Goal: Task Accomplishment & Management: Manage account settings

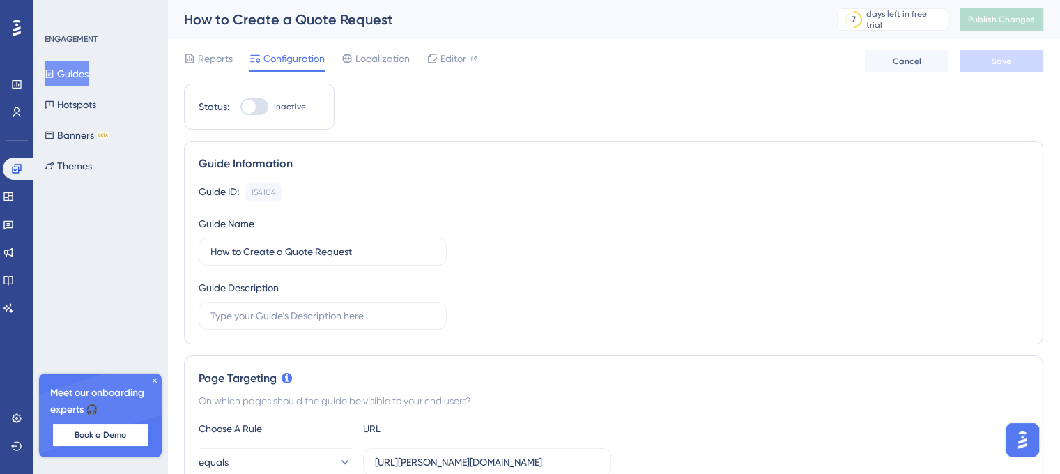
click at [249, 116] on div "Status: Inactive" at bounding box center [259, 107] width 151 height 46
click at [257, 96] on div "Status: Inactive" at bounding box center [259, 107] width 151 height 46
click at [257, 102] on div at bounding box center [254, 106] width 28 height 17
click at [240, 107] on input "Inactive" at bounding box center [240, 107] width 1 height 1
checkbox input "true"
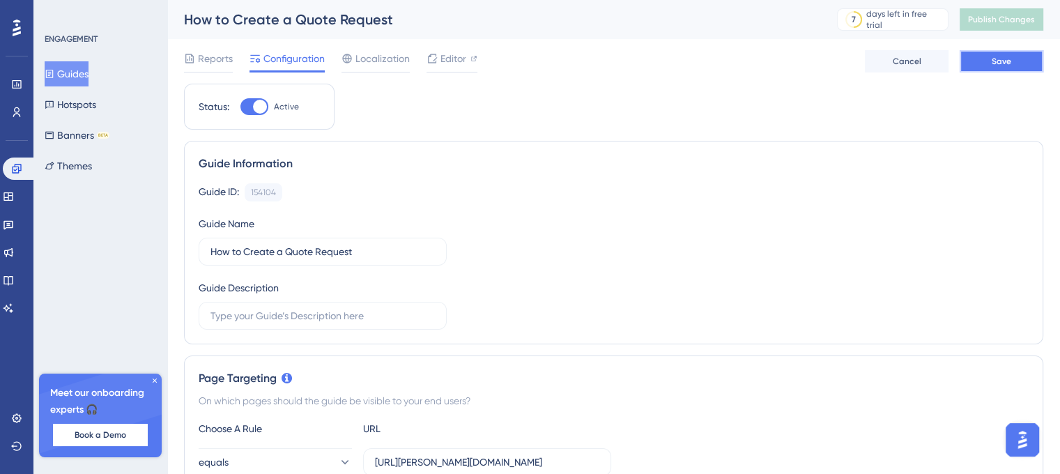
click at [1005, 69] on button "Save" at bounding box center [1002, 61] width 84 height 22
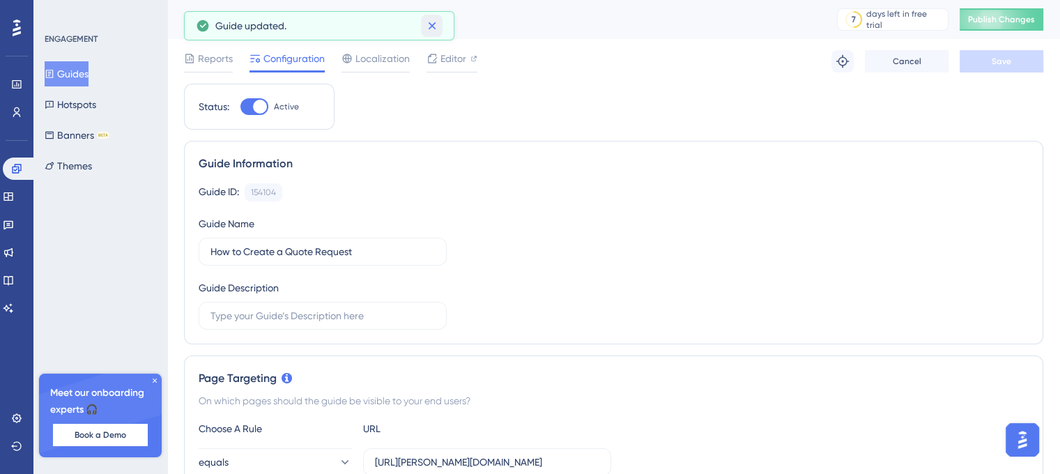
click at [433, 19] on icon at bounding box center [432, 26] width 14 height 14
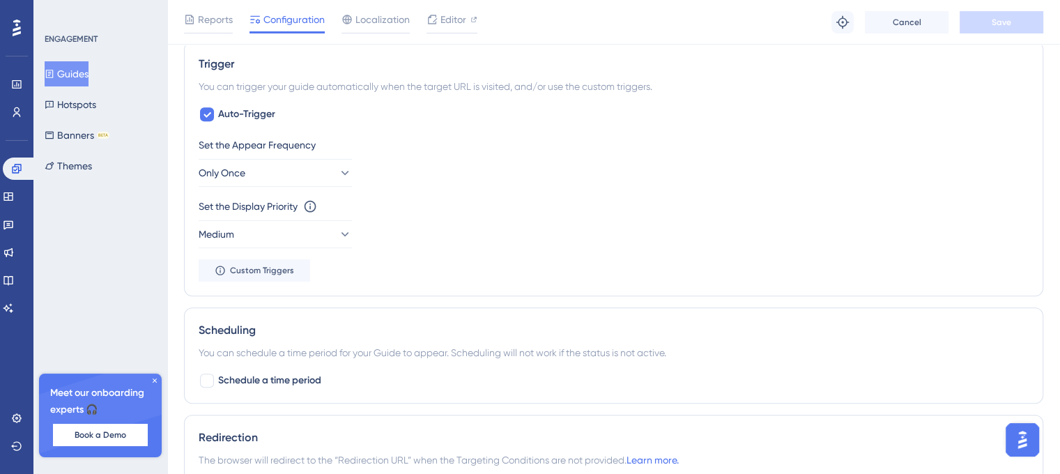
scroll to position [616, 1]
click at [154, 378] on icon at bounding box center [155, 380] width 8 height 8
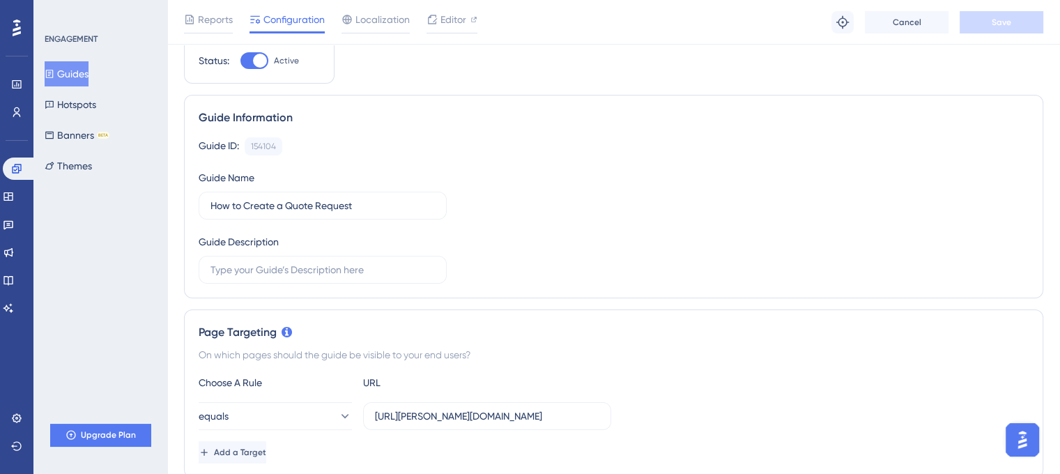
scroll to position [0, 0]
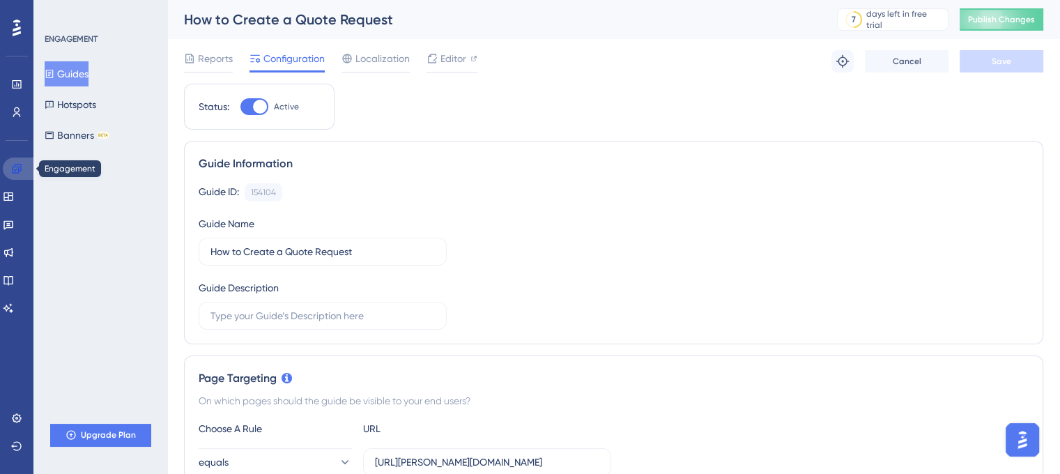
click at [9, 169] on link at bounding box center [19, 168] width 33 height 22
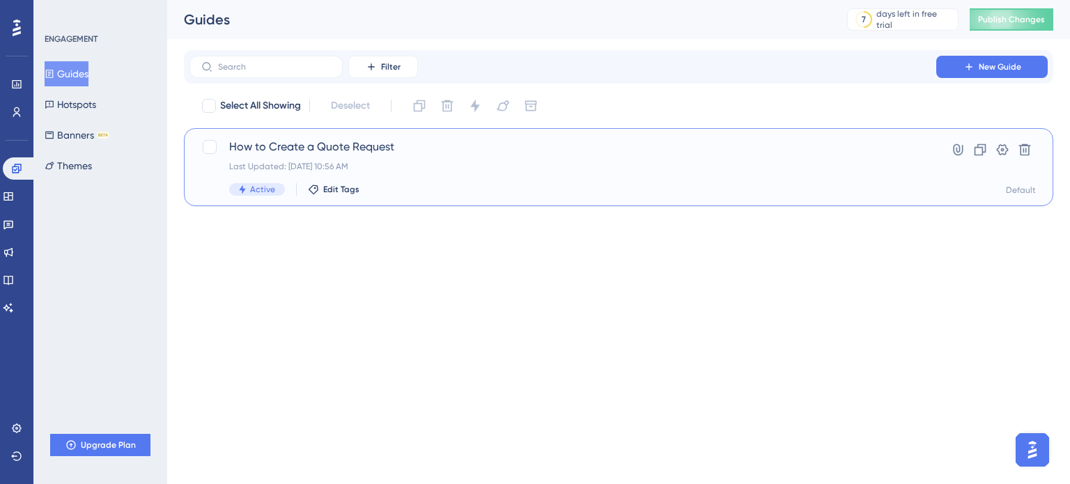
click at [498, 187] on div "Active Edit Tags" at bounding box center [563, 189] width 668 height 13
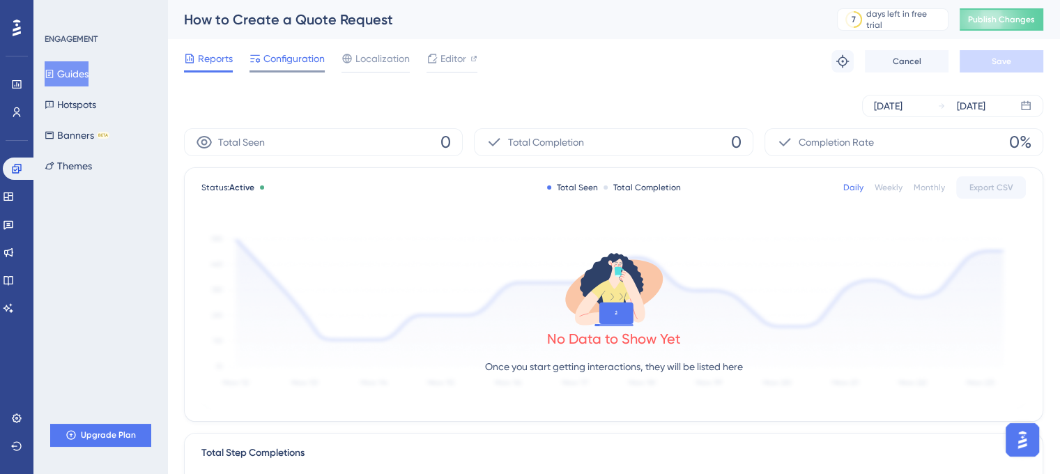
click at [296, 63] on span "Configuration" at bounding box center [293, 58] width 61 height 17
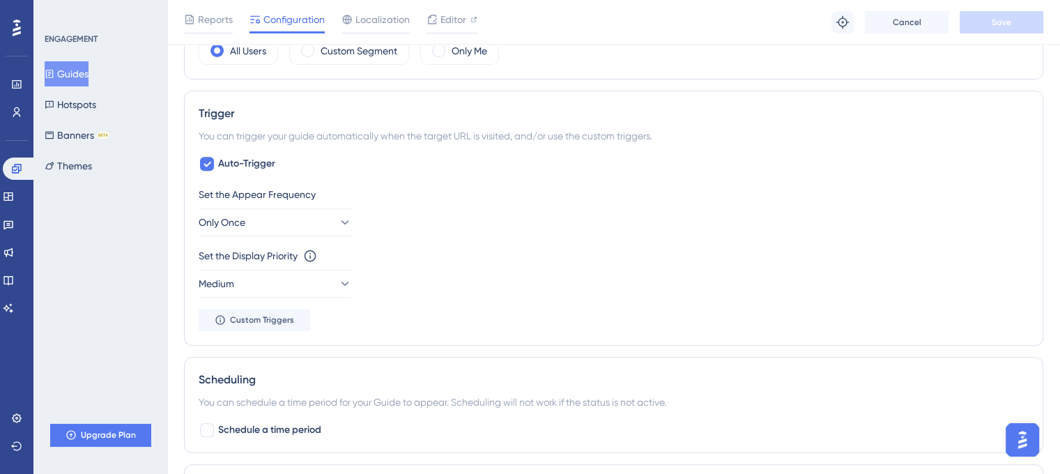
scroll to position [571, 10]
click at [282, 272] on button "Medium" at bounding box center [275, 282] width 153 height 28
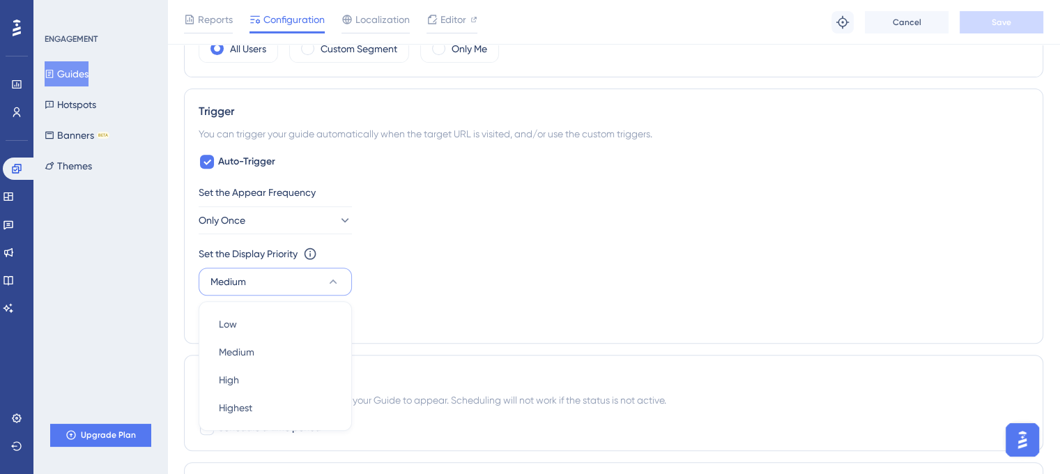
scroll to position [698, 10]
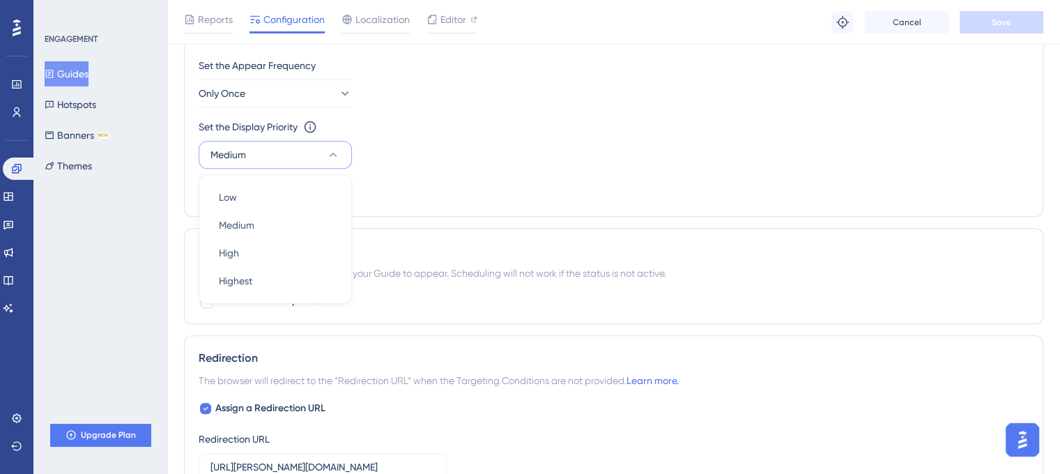
click at [390, 135] on div "Set the Display Priority This option will set the display priority between auto…" at bounding box center [614, 143] width 830 height 50
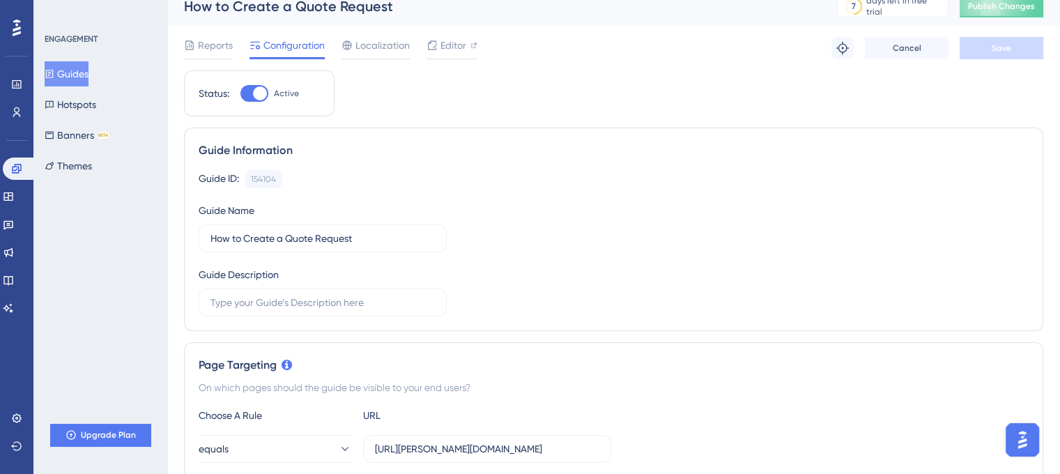
scroll to position [0, 0]
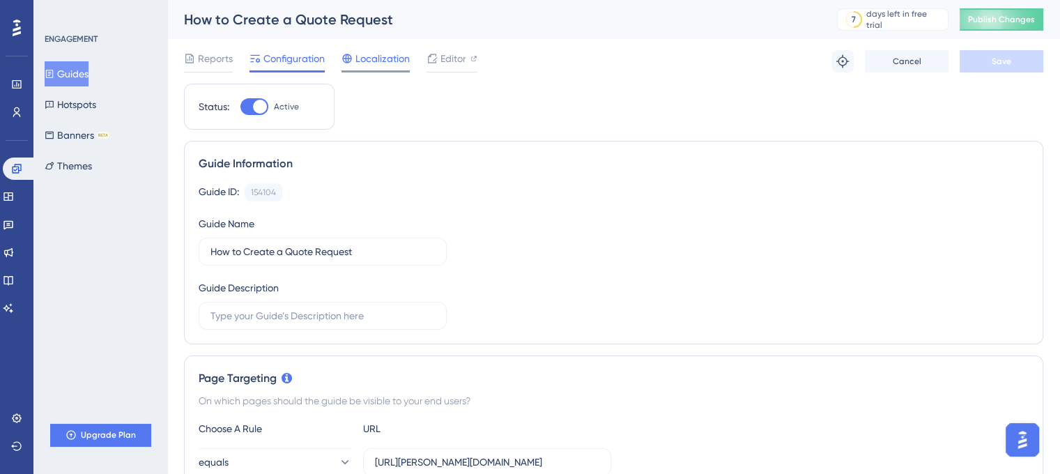
click at [385, 59] on span "Localization" at bounding box center [382, 58] width 54 height 17
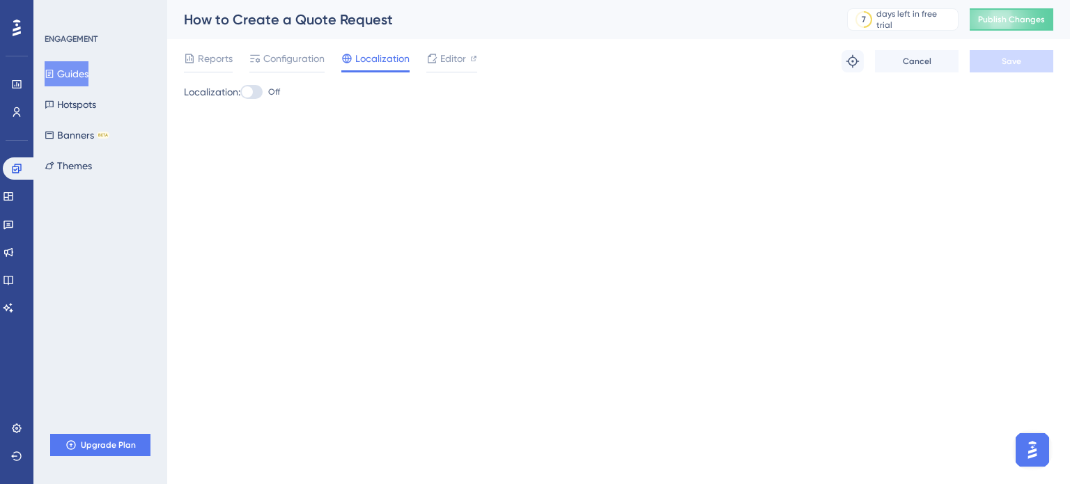
click at [460, 73] on div "Reports Configuration Localization Editor Troubleshoot Cancel Save" at bounding box center [619, 61] width 870 height 45
click at [456, 66] on span "Editor" at bounding box center [453, 58] width 26 height 17
click at [287, 66] on span "Configuration" at bounding box center [293, 58] width 61 height 17
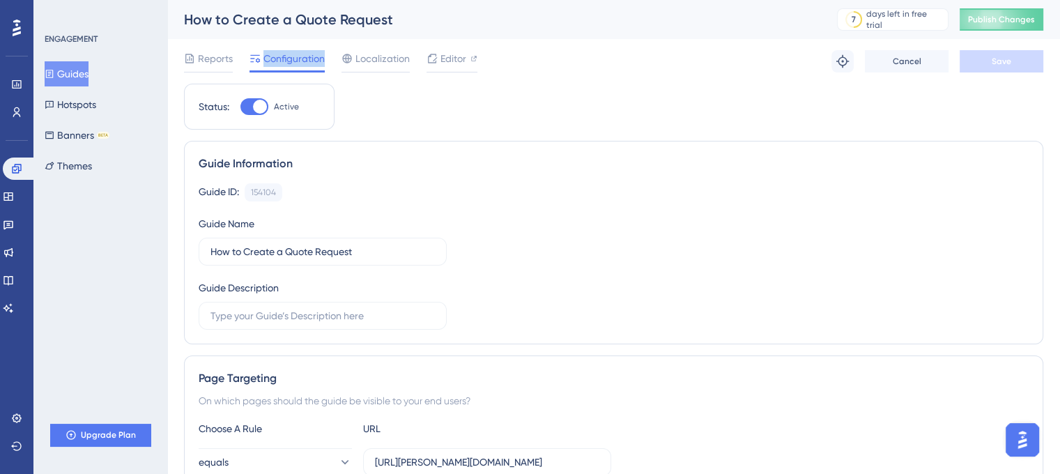
click at [287, 66] on span "Configuration" at bounding box center [293, 58] width 61 height 17
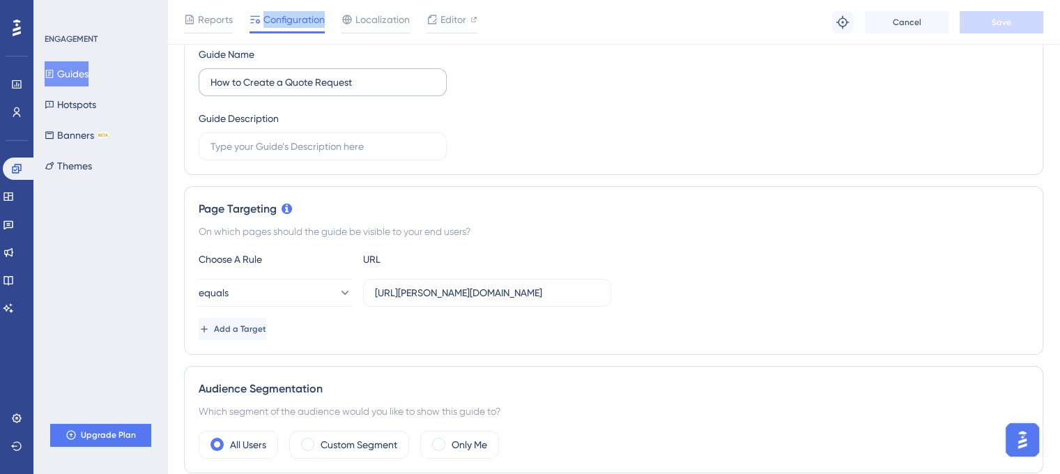
scroll to position [178, 0]
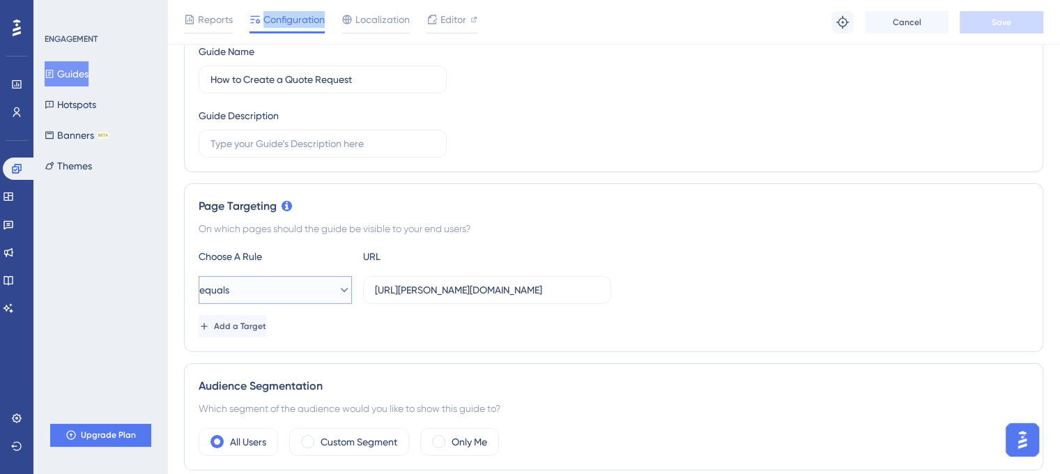
click at [331, 298] on button "equals" at bounding box center [275, 290] width 153 height 28
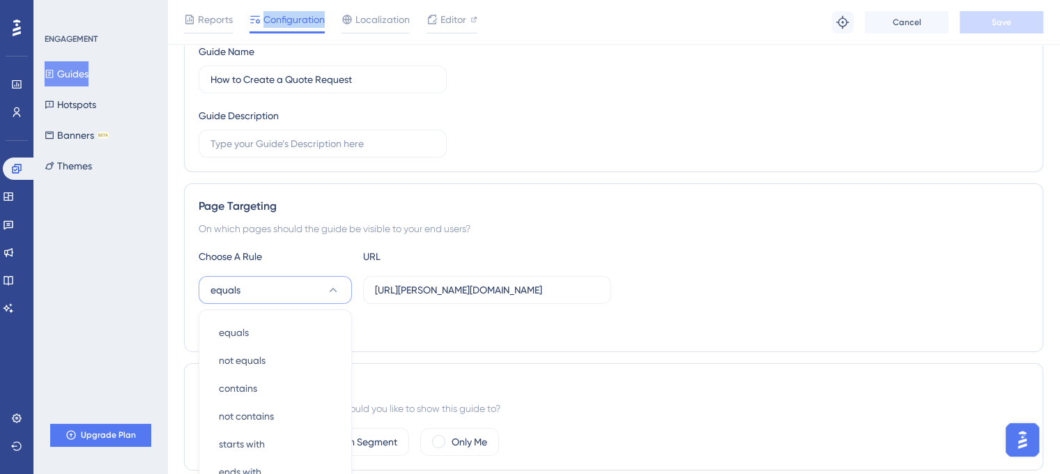
scroll to position [354, 0]
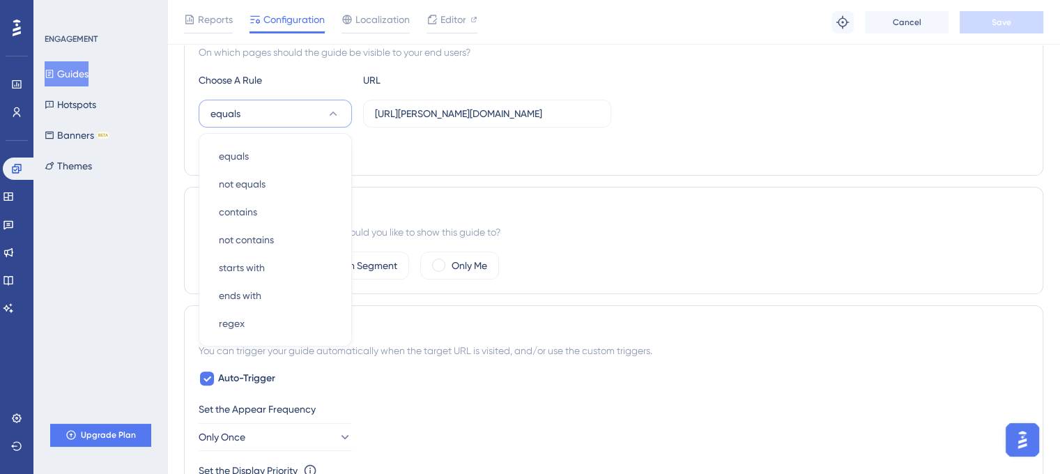
click at [123, 248] on div "ENGAGEMENT Guides Hotspots Banners BETA Themes Upgrade Plan" at bounding box center [100, 237] width 134 height 474
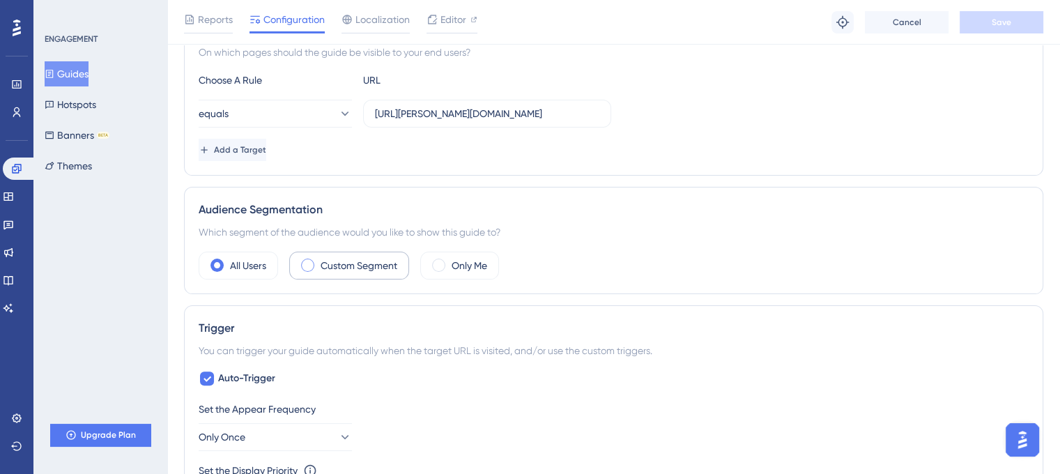
click at [347, 272] on label "Custom Segment" at bounding box center [359, 265] width 77 height 17
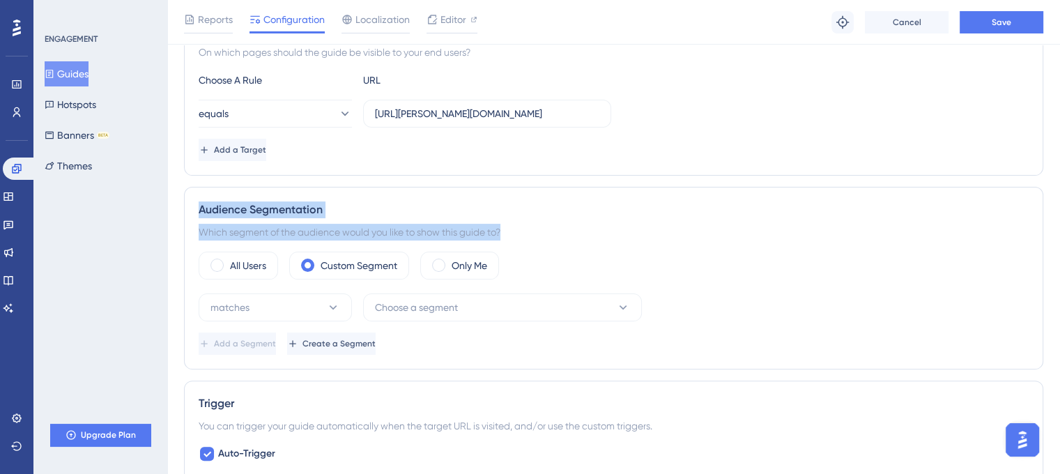
drag, startPoint x: 513, startPoint y: 240, endPoint x: 567, endPoint y: 153, distance: 102.3
click at [567, 153] on div "Status: Active Guide Information Guide ID: 154104 Copy Guide Name How to Create…" at bounding box center [613, 448] width 859 height 1426
click at [591, 206] on div "Audience Segmentation" at bounding box center [614, 209] width 830 height 17
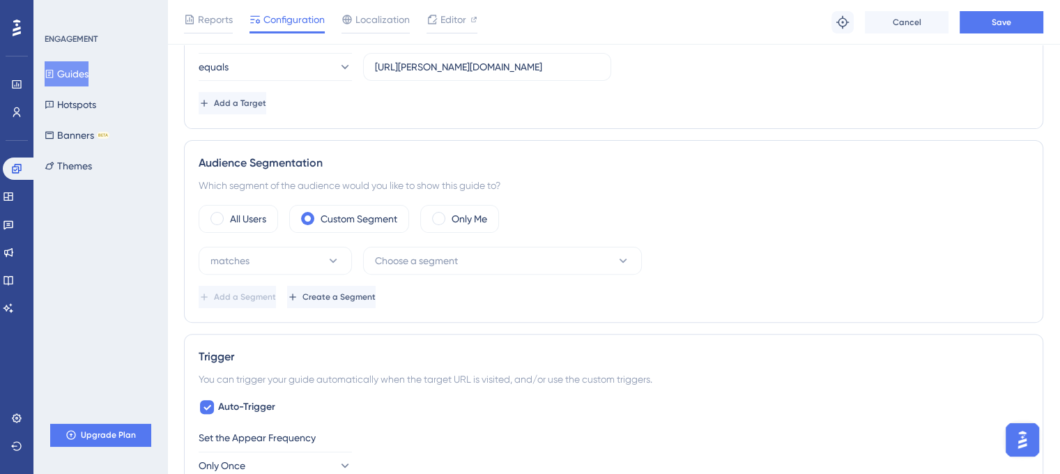
scroll to position [406, 0]
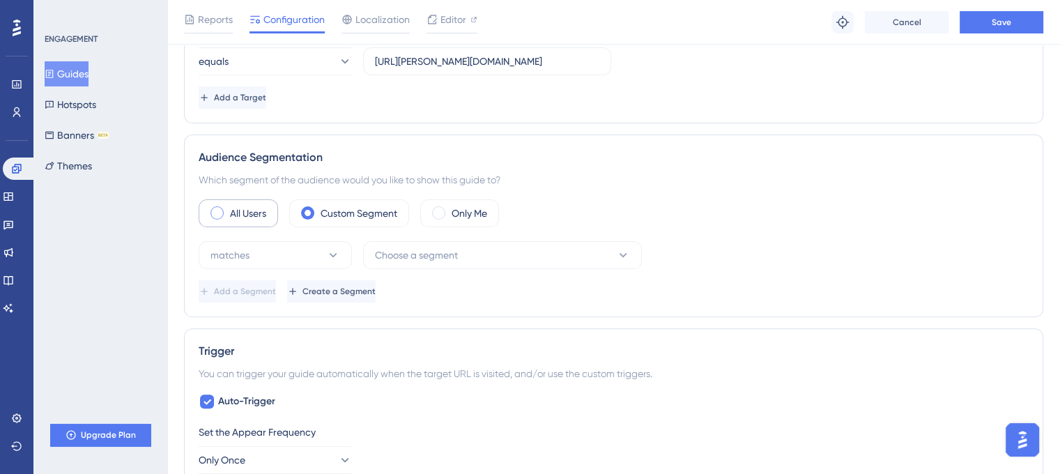
click at [237, 222] on div "All Users" at bounding box center [238, 213] width 79 height 28
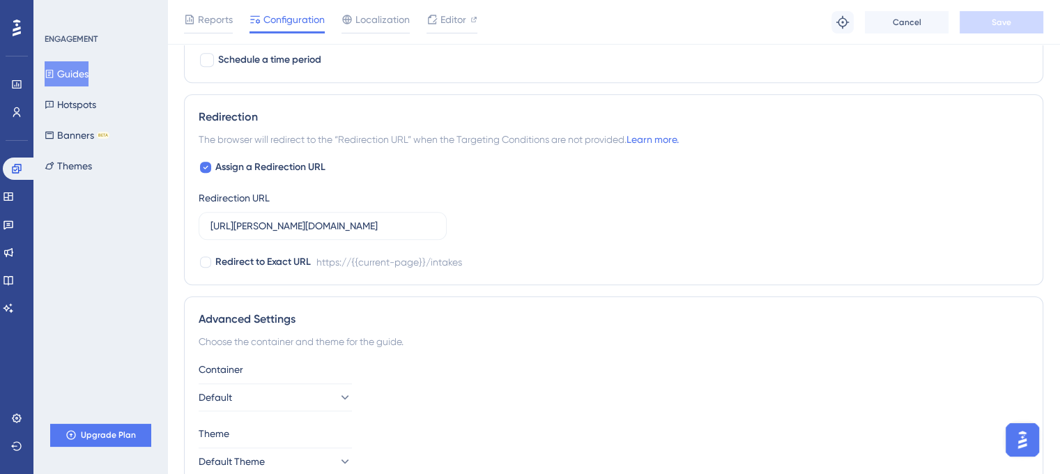
scroll to position [1008, 0]
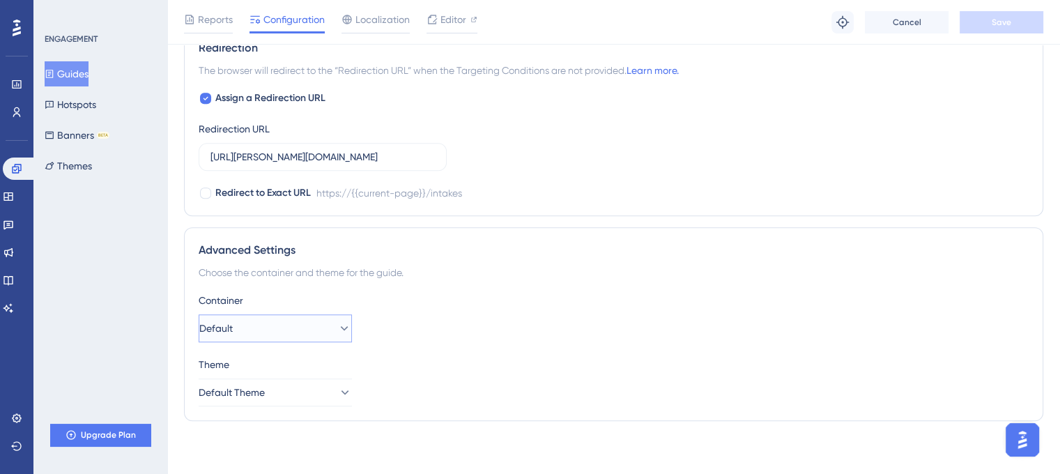
click at [259, 325] on button "Default" at bounding box center [275, 328] width 153 height 28
click at [95, 108] on button "Hotspots" at bounding box center [71, 104] width 52 height 25
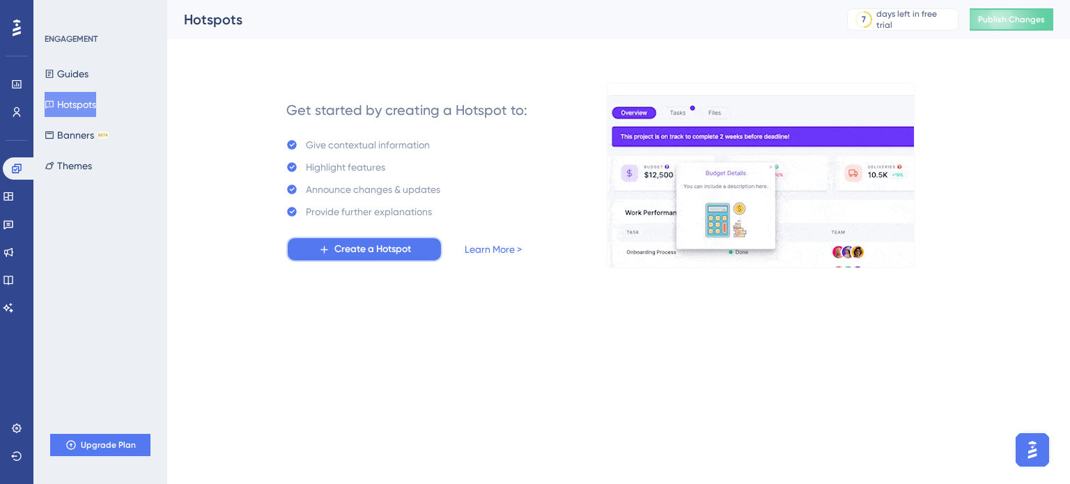
click at [348, 253] on span "Create a Hotspot" at bounding box center [373, 249] width 77 height 17
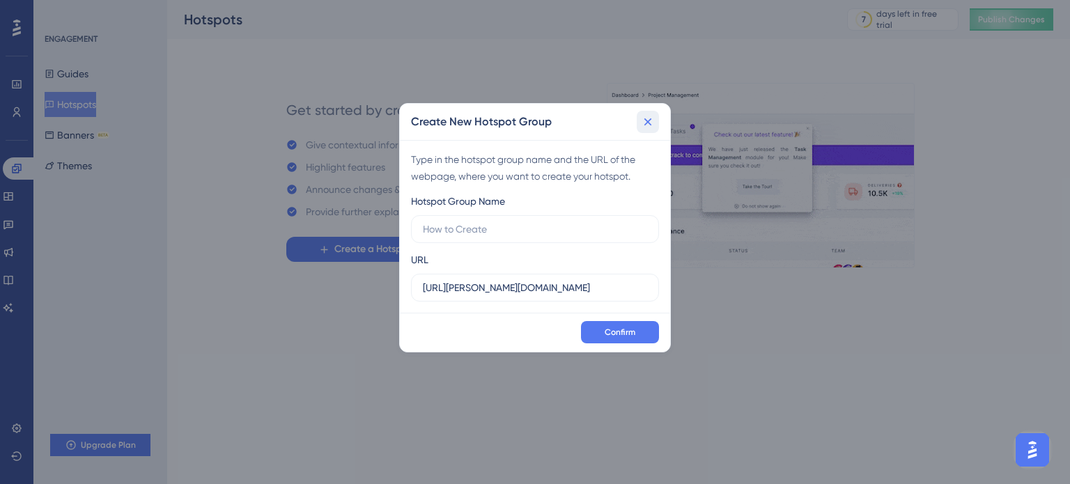
click at [647, 125] on icon at bounding box center [648, 122] width 14 height 14
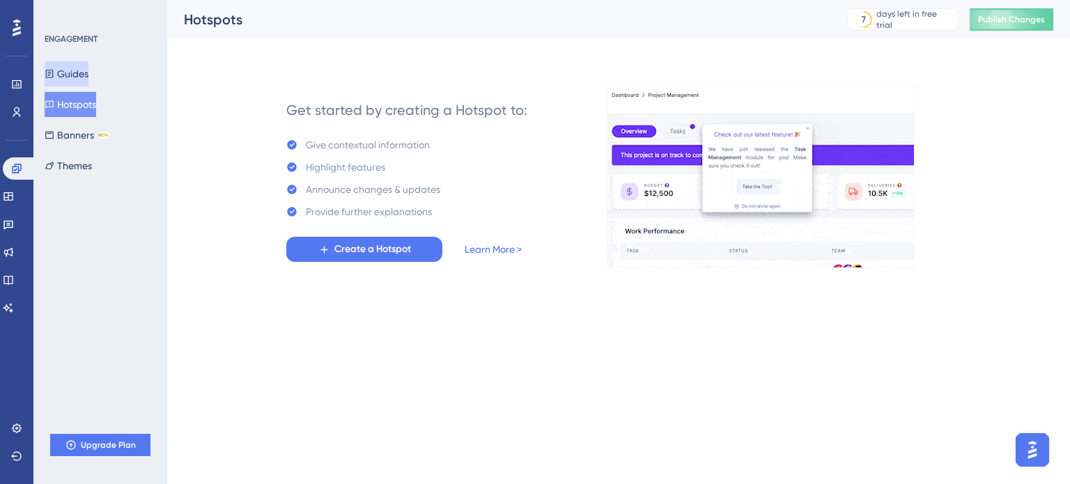
click at [89, 70] on button "Guides" at bounding box center [67, 73] width 44 height 25
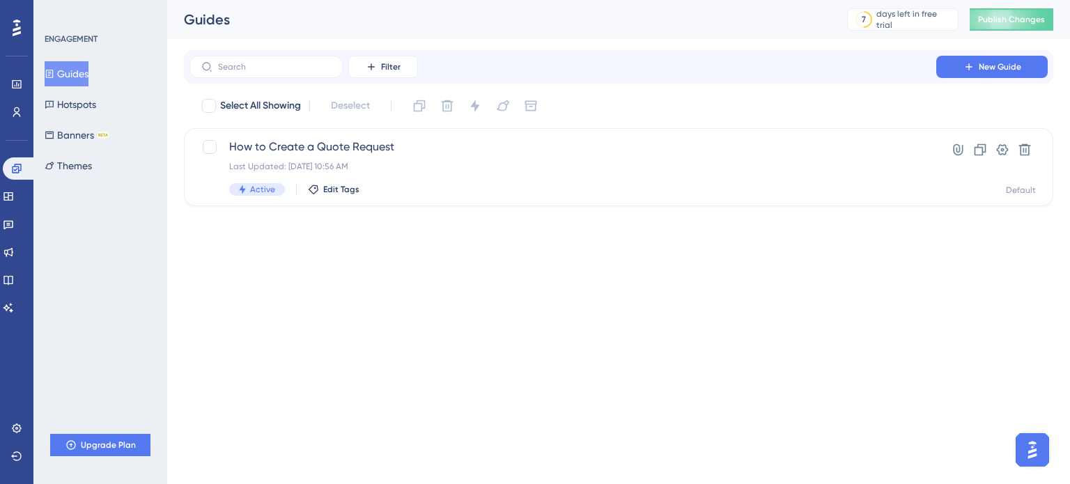
click at [451, 238] on html "Performance Users Engagement Widgets Feedback Product Updates Knowledge Base AI…" at bounding box center [535, 125] width 1070 height 251
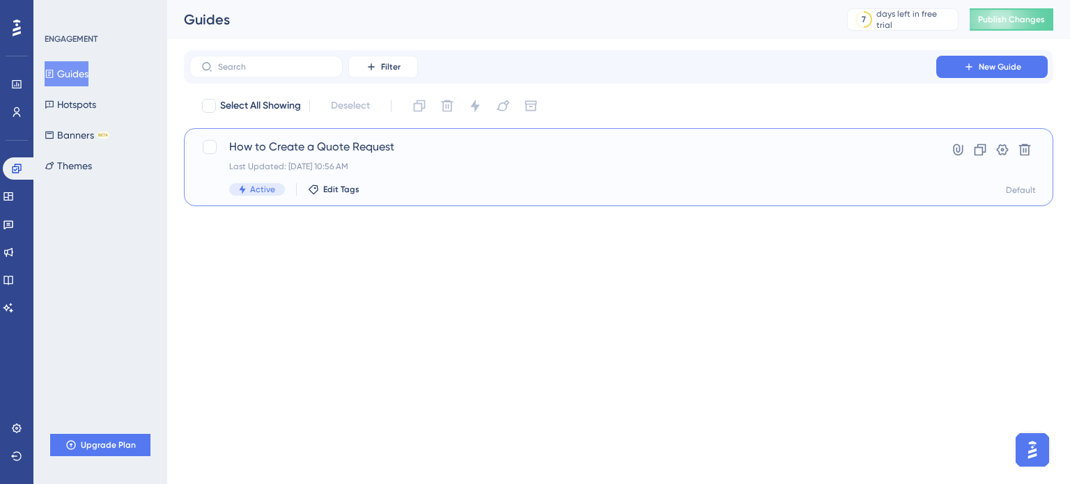
click at [491, 203] on div "How to Create a Quote Request Last Updated: Oct 15 2025, 10:56 AM Active Edit T…" at bounding box center [619, 167] width 870 height 78
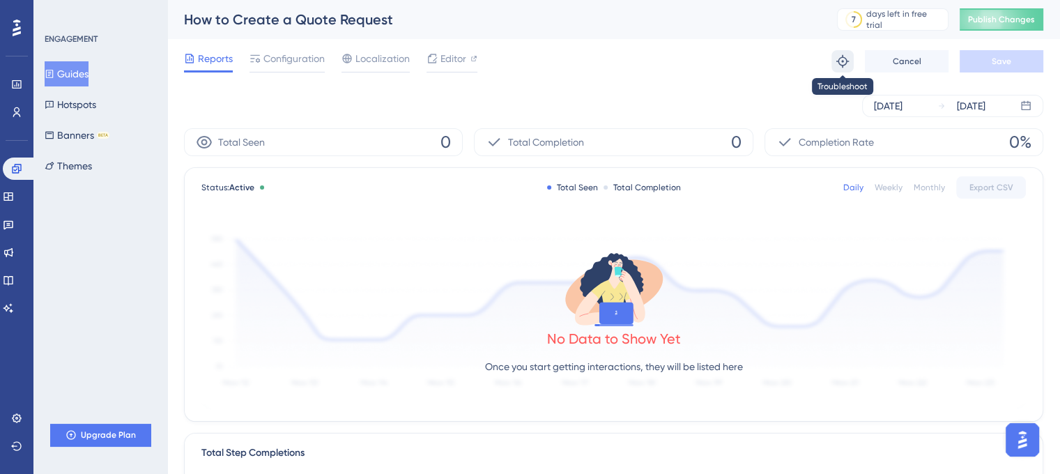
click at [848, 63] on icon at bounding box center [843, 61] width 14 height 14
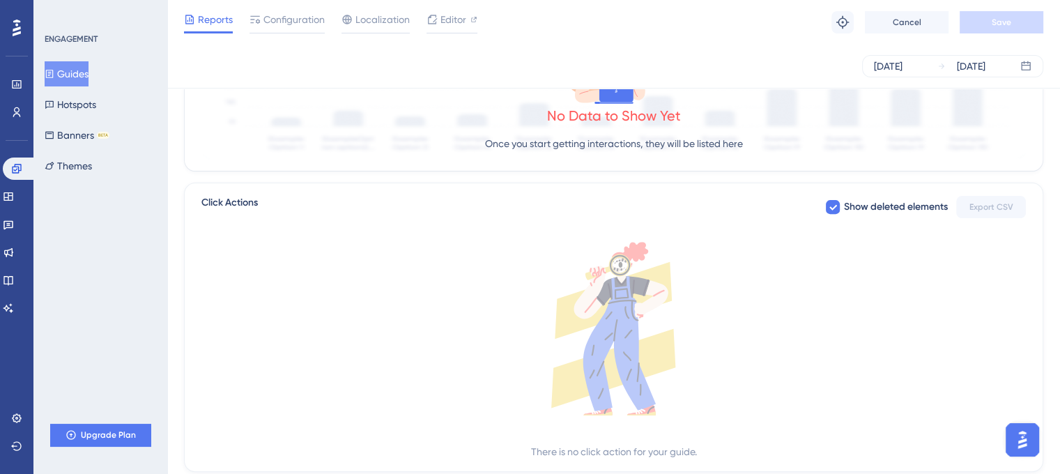
scroll to position [456, 0]
click at [363, 100] on div "No Data to Show Yet Once you start getting interactions, they will be listed he…" at bounding box center [613, 94] width 824 height 135
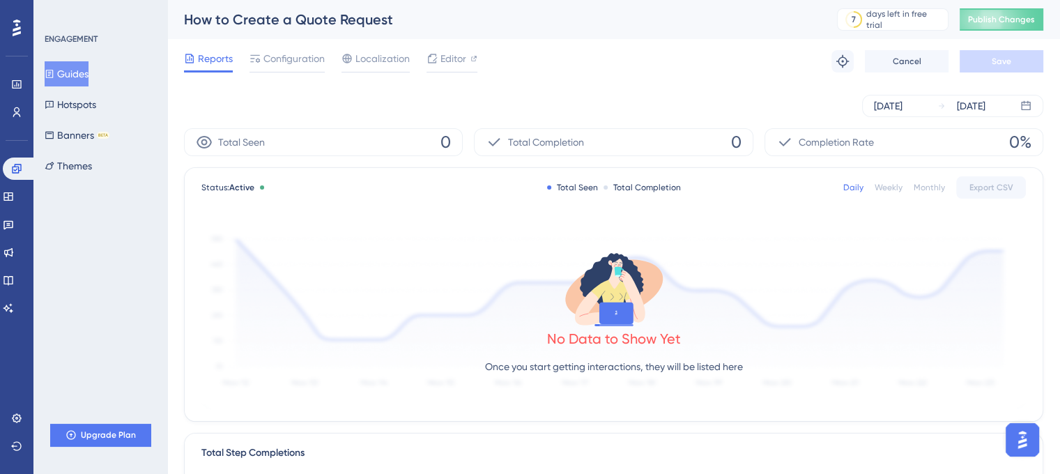
scroll to position [0, 4]
click at [1013, 26] on button "Publish Changes" at bounding box center [1002, 19] width 84 height 22
click at [89, 69] on button "Guides" at bounding box center [67, 73] width 44 height 25
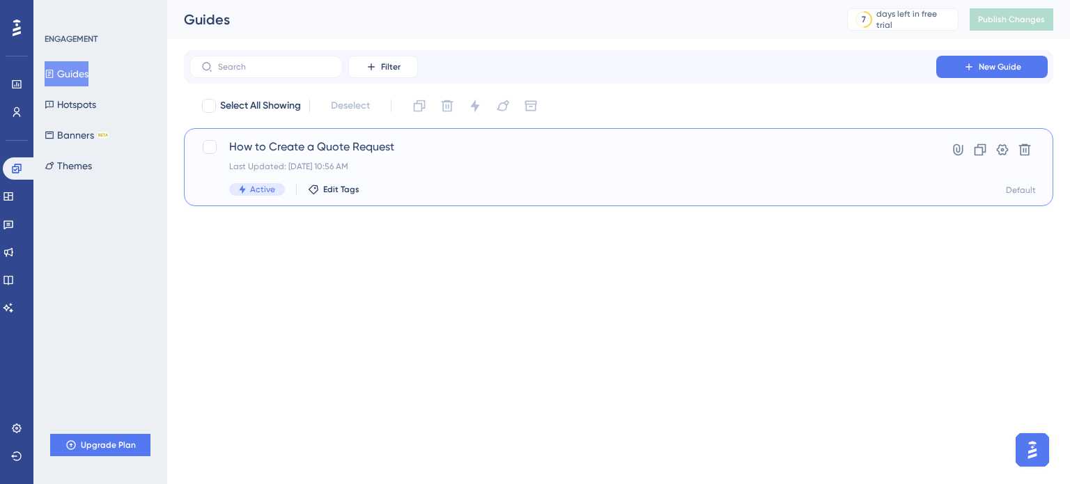
click at [500, 189] on div "Active Edit Tags" at bounding box center [563, 189] width 668 height 13
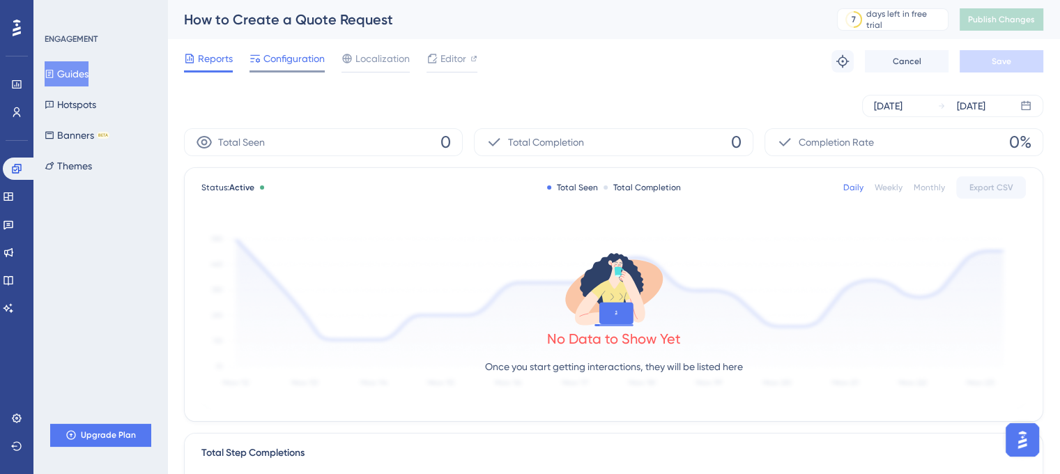
click at [284, 63] on span "Configuration" at bounding box center [293, 58] width 61 height 17
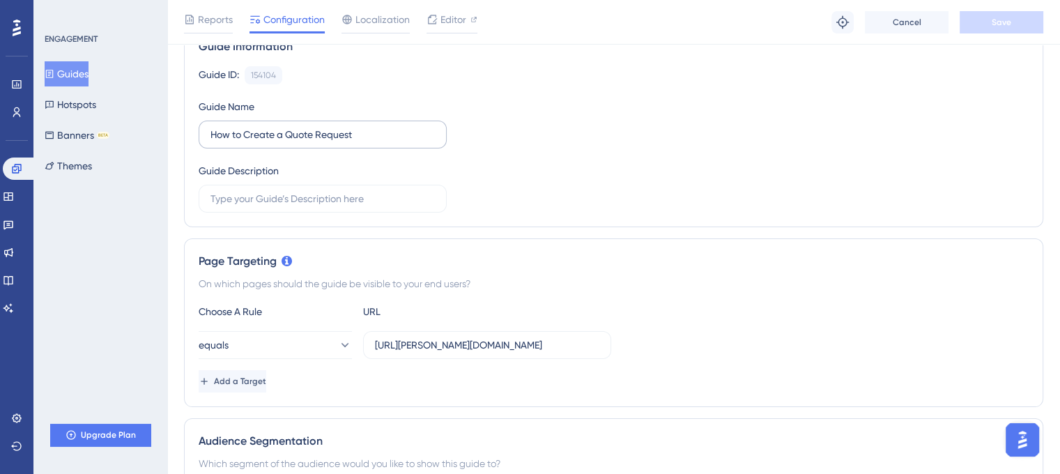
scroll to position [124, 0]
click at [300, 348] on button "equals" at bounding box center [275, 344] width 153 height 28
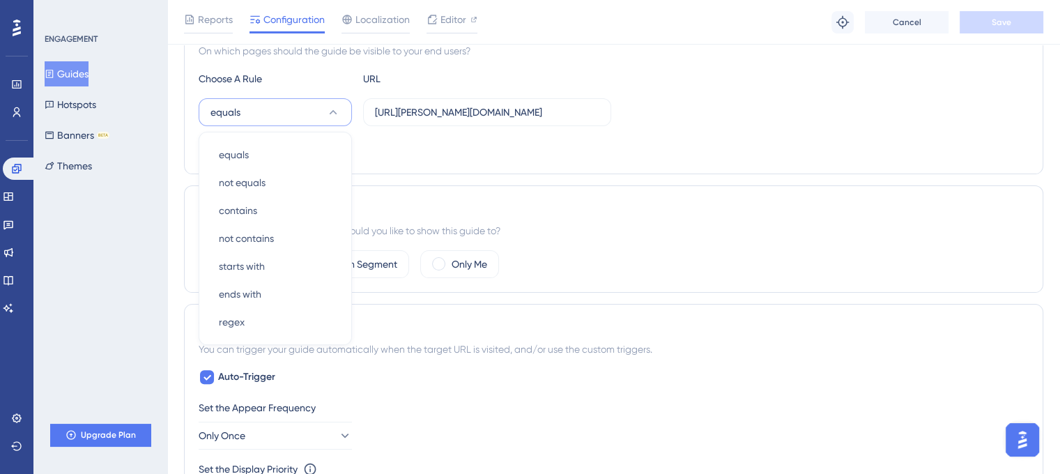
click at [411, 295] on div "Status: Active Guide Information Guide ID: 154104 Copy Guide Name How to Create…" at bounding box center [613, 409] width 859 height 1351
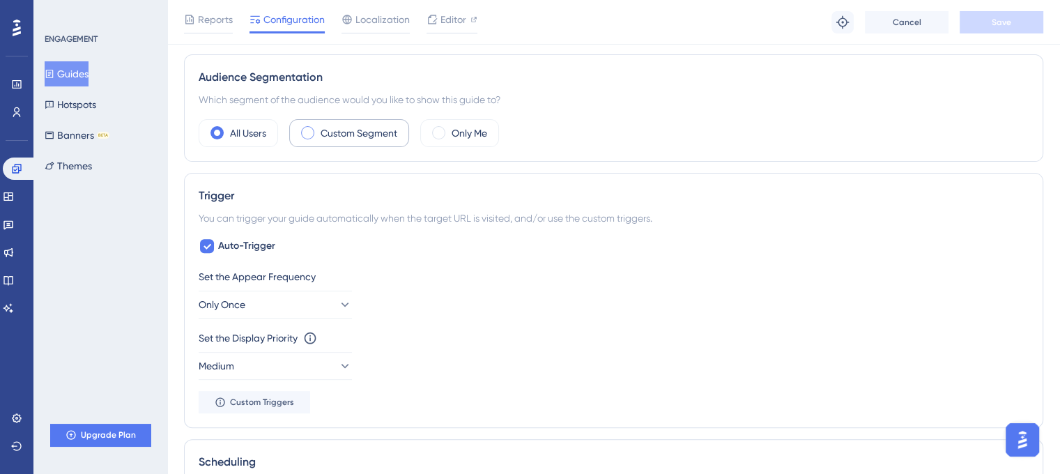
scroll to position [493, 0]
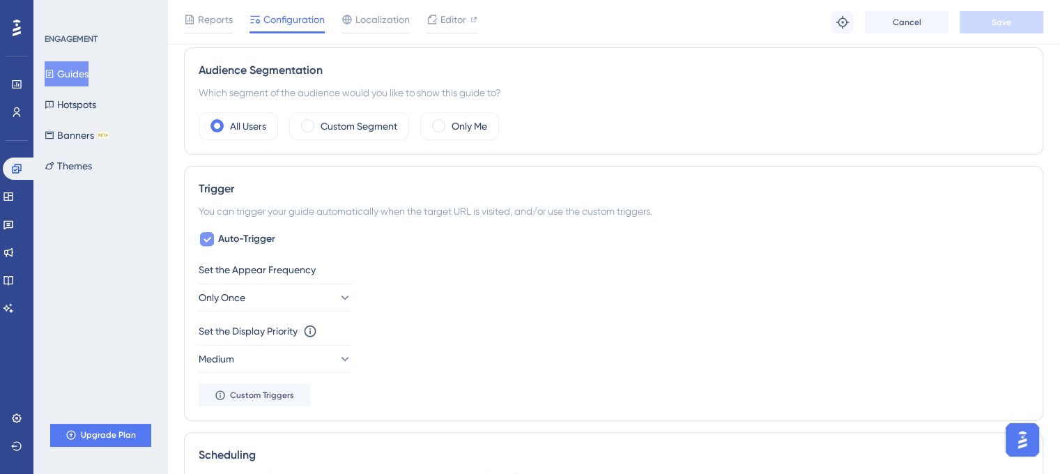
click at [243, 242] on span "Auto-Trigger" at bounding box center [246, 239] width 57 height 17
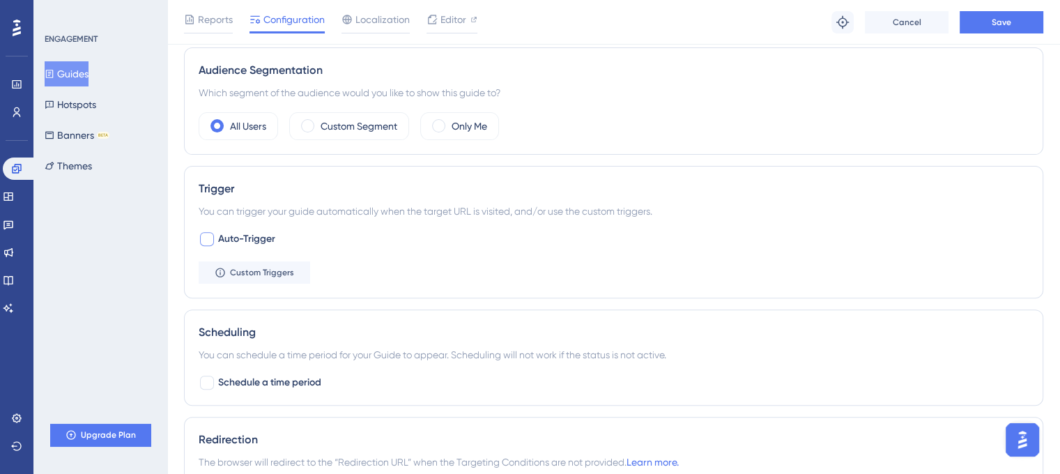
click at [243, 242] on span "Auto-Trigger" at bounding box center [246, 239] width 57 height 17
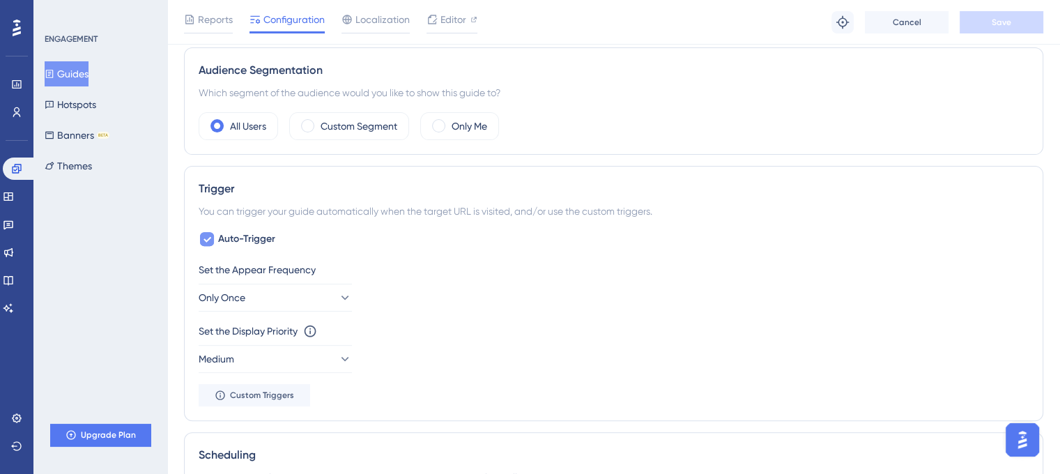
click at [246, 243] on span "Auto-Trigger" at bounding box center [246, 239] width 57 height 17
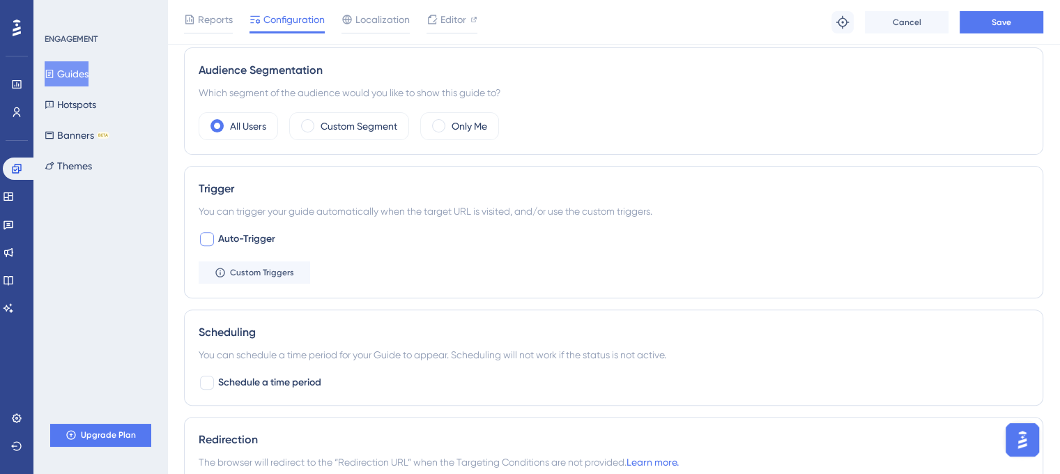
click at [246, 243] on span "Auto-Trigger" at bounding box center [246, 239] width 57 height 17
checkbox input "true"
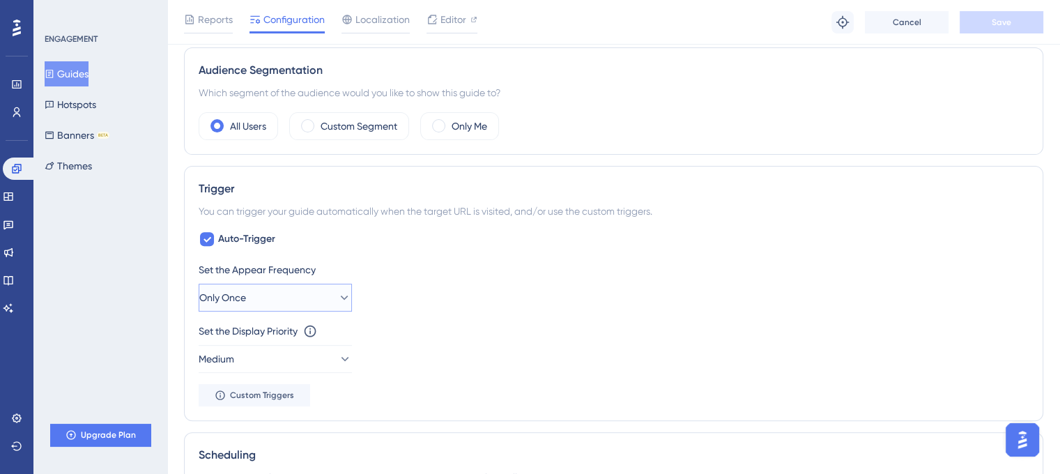
click at [246, 295] on span "Only Once" at bounding box center [222, 297] width 47 height 17
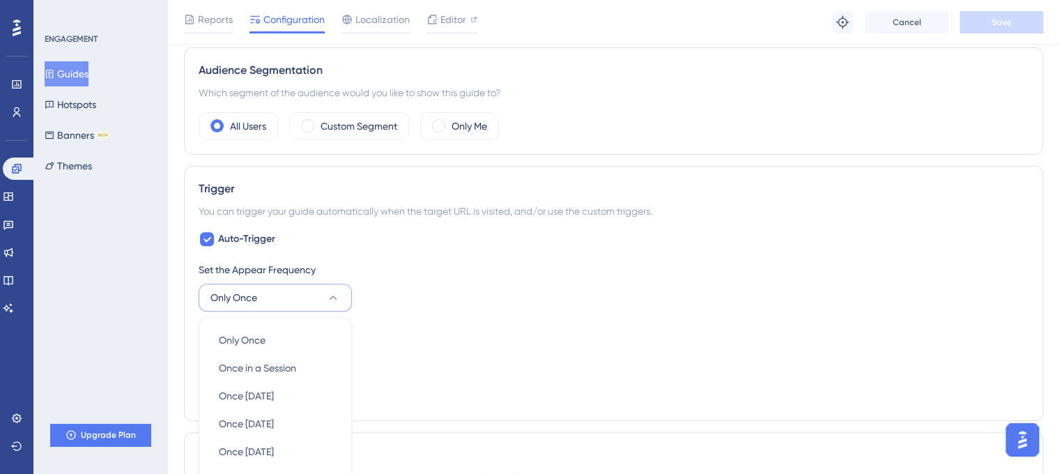
scroll to position [678, 0]
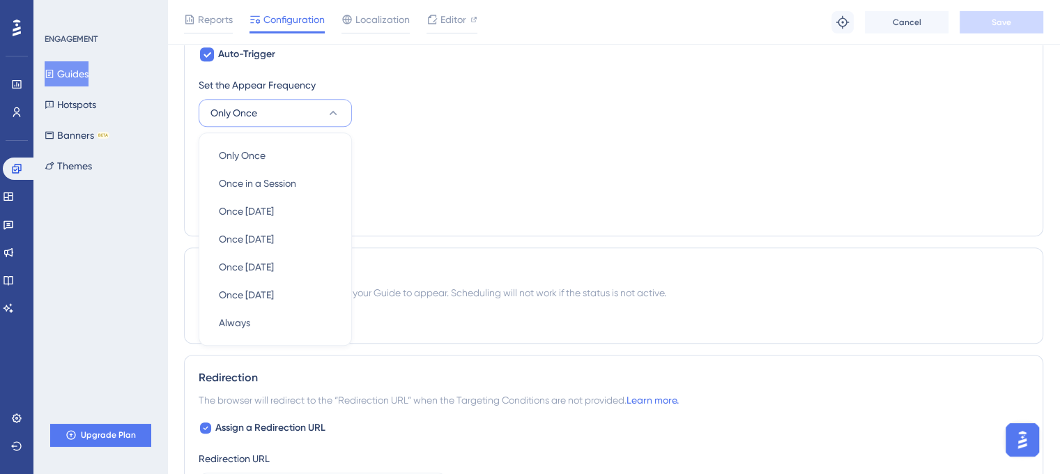
click at [440, 77] on div "Set the Appear Frequency" at bounding box center [614, 85] width 830 height 17
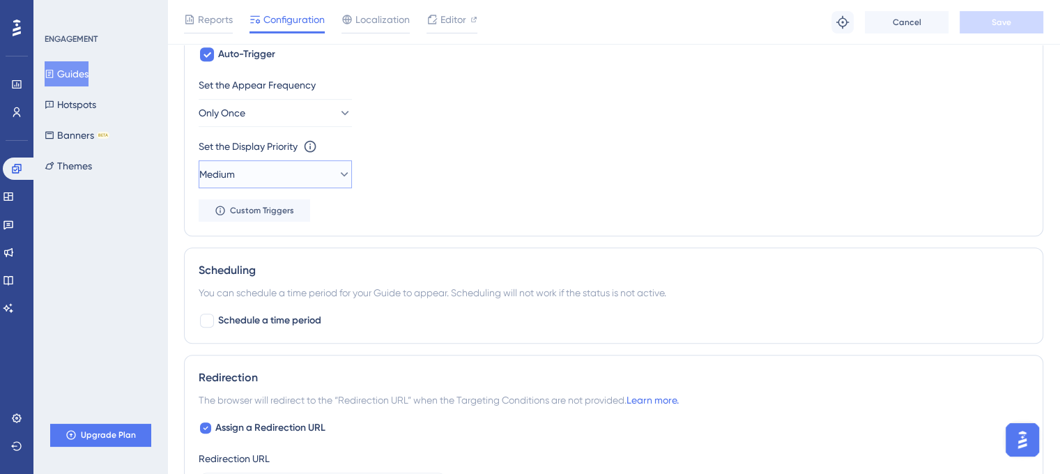
click at [337, 172] on icon at bounding box center [344, 174] width 14 height 14
click at [328, 172] on icon at bounding box center [333, 174] width 14 height 14
click at [278, 215] on button "Custom Triggers" at bounding box center [255, 210] width 112 height 22
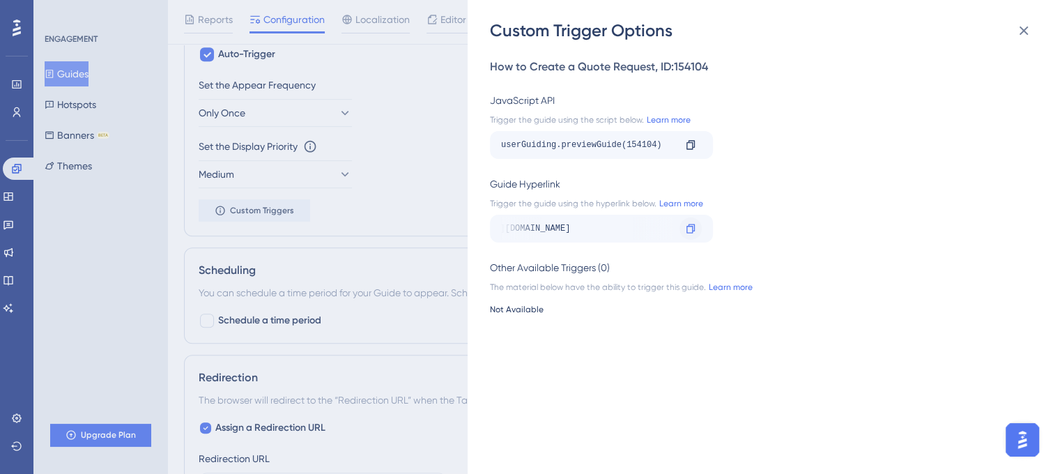
scroll to position [0, 93]
drag, startPoint x: 667, startPoint y: 227, endPoint x: 683, endPoint y: 228, distance: 16.0
click at [683, 228] on div "https://capp-v4-dev.aerchain.io/intakes?__ug__=154104 Copy" at bounding box center [601, 229] width 223 height 28
click at [746, 231] on div "https://capp-v4-dev.aerchain.io/intakes?__ug__=154104 Copy" at bounding box center [759, 229] width 539 height 28
click at [686, 234] on div at bounding box center [690, 228] width 22 height 22
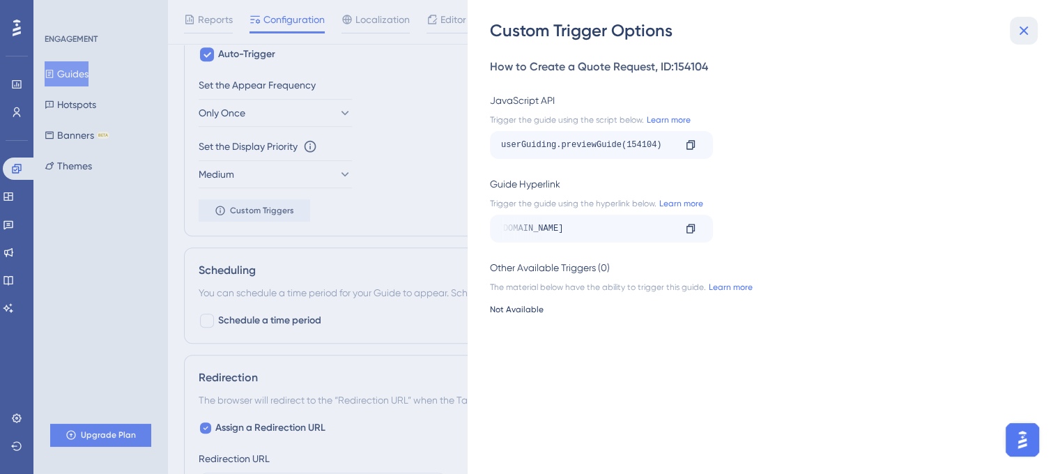
click at [1023, 27] on icon at bounding box center [1023, 30] width 17 height 17
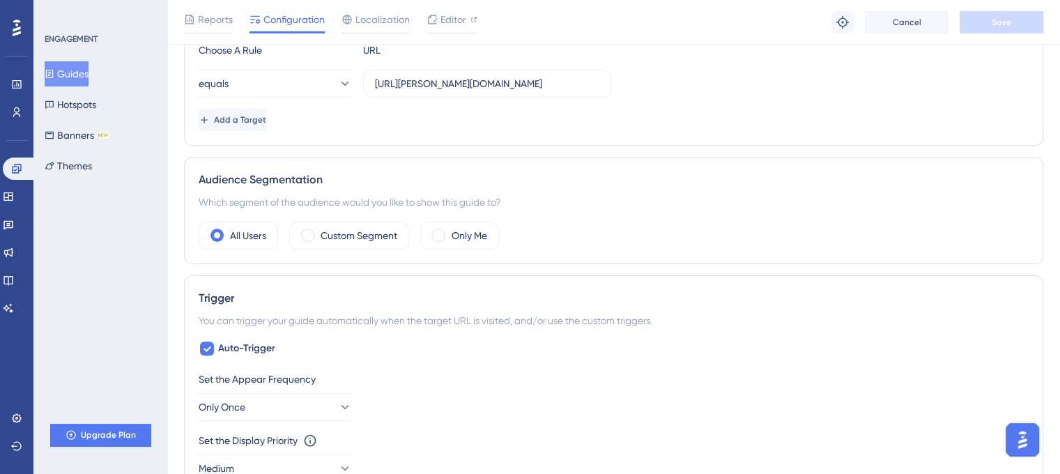
scroll to position [385, 0]
click at [376, 231] on label "Custom Segment" at bounding box center [359, 234] width 77 height 17
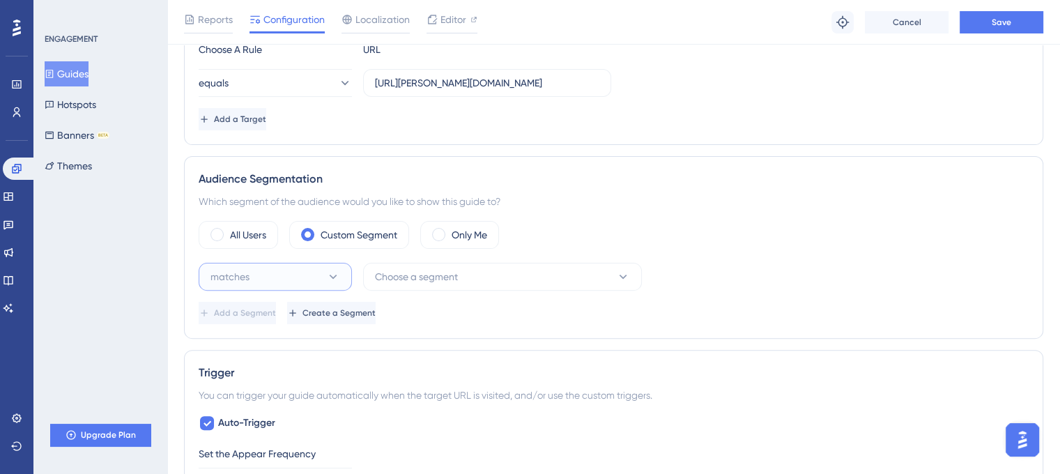
click at [347, 274] on button "matches" at bounding box center [275, 277] width 153 height 28
click at [315, 321] on div "matches matches" at bounding box center [275, 319] width 113 height 28
click at [435, 287] on button "Choose a segment" at bounding box center [502, 277] width 279 height 28
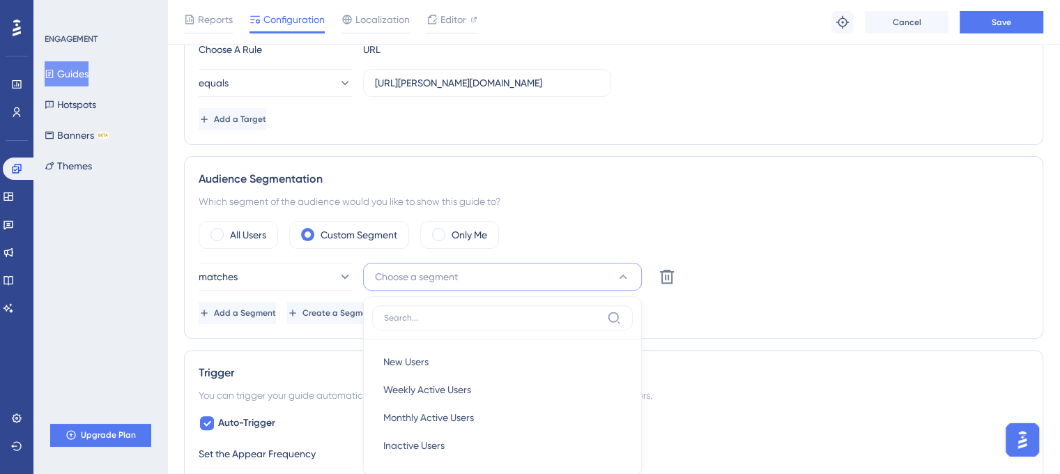
scroll to position [532, 0]
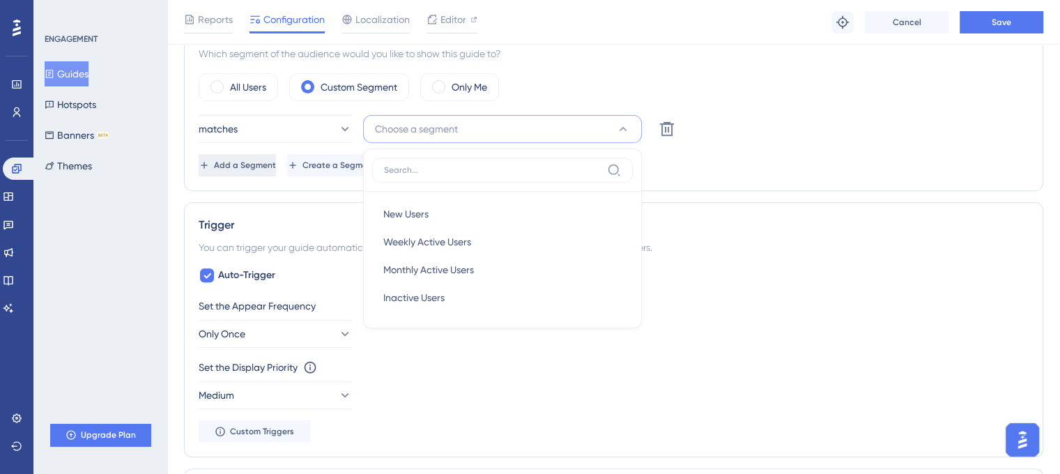
click at [276, 162] on span "Add a Segment" at bounding box center [245, 165] width 62 height 11
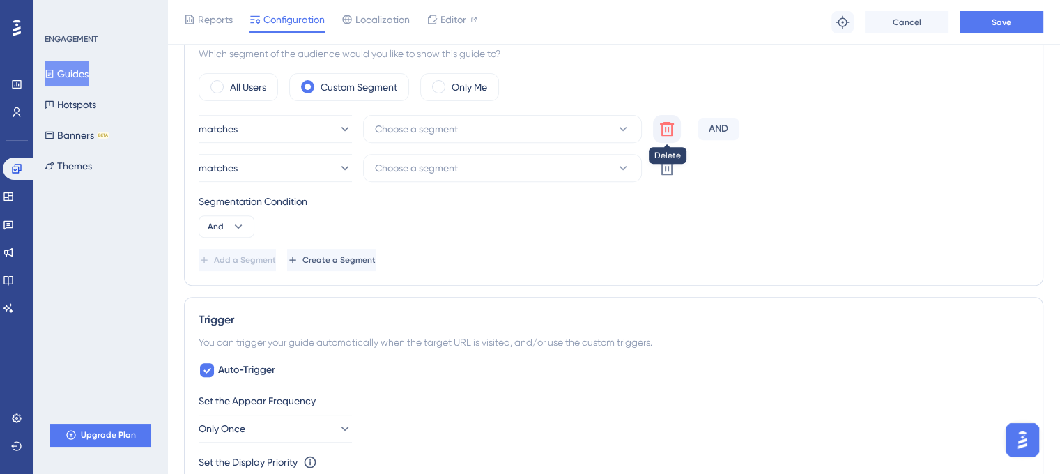
click at [667, 117] on button at bounding box center [667, 129] width 28 height 28
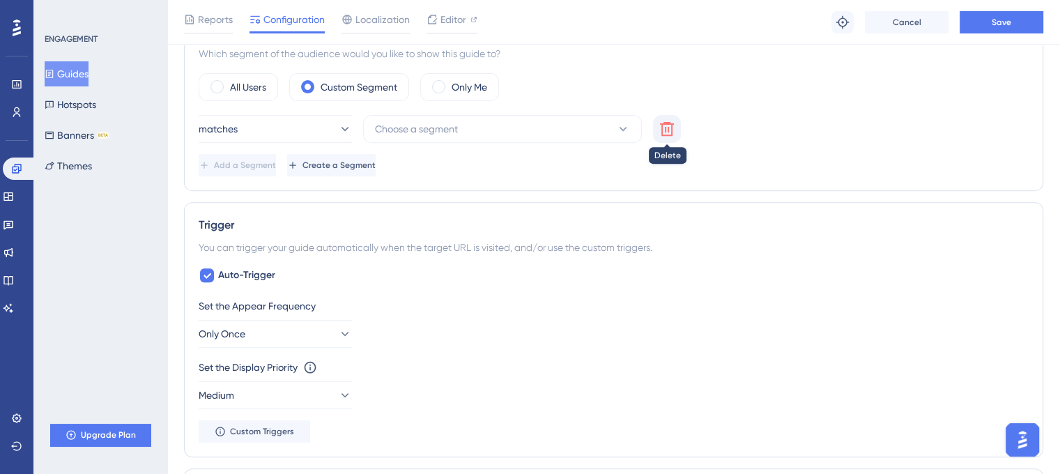
click at [666, 136] on button at bounding box center [667, 129] width 28 height 28
click at [378, 155] on button "Create a Segment" at bounding box center [332, 165] width 91 height 22
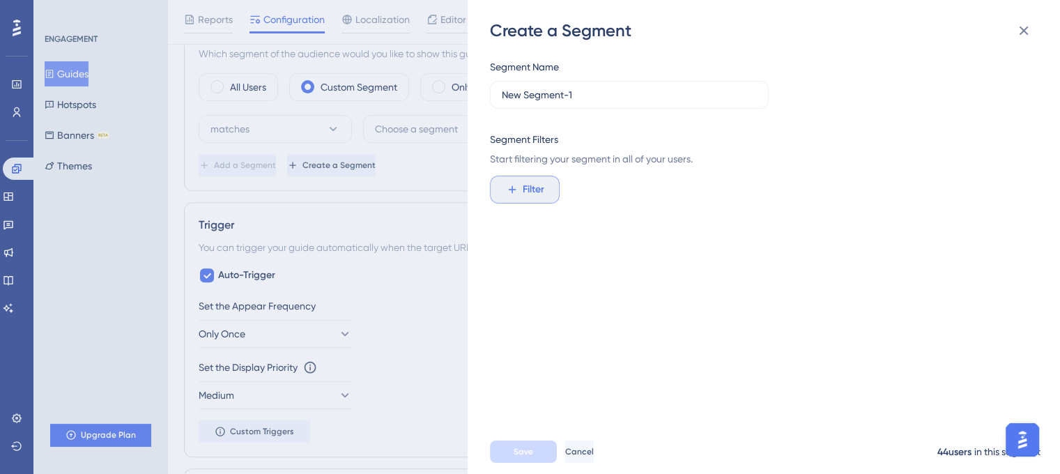
click at [534, 181] on span "Filter" at bounding box center [534, 189] width 22 height 17
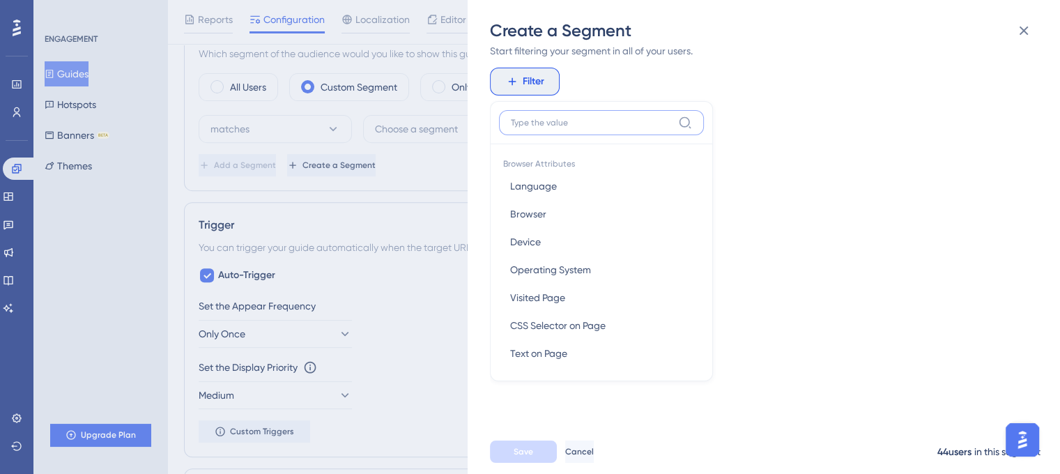
click at [596, 125] on input at bounding box center [592, 122] width 162 height 11
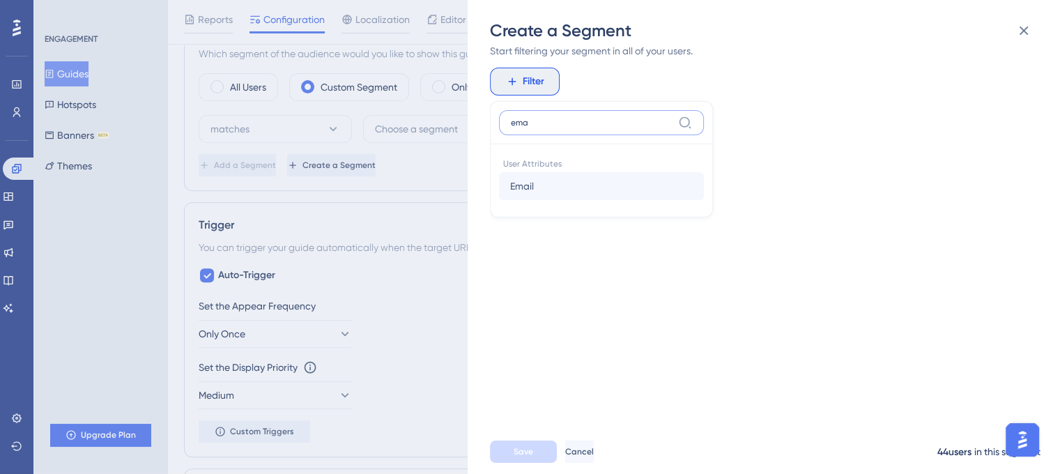
type input "ema"
click at [583, 183] on button "Email Email" at bounding box center [601, 186] width 205 height 28
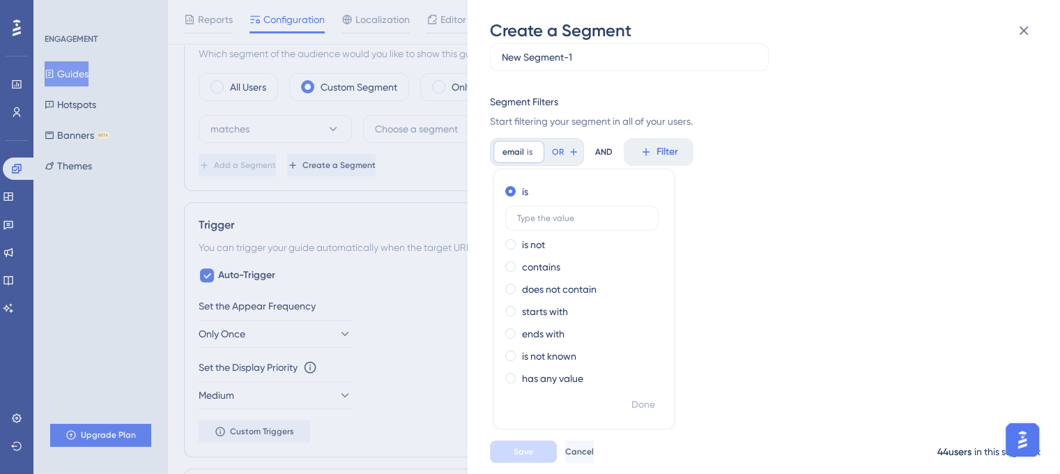
scroll to position [26, 0]
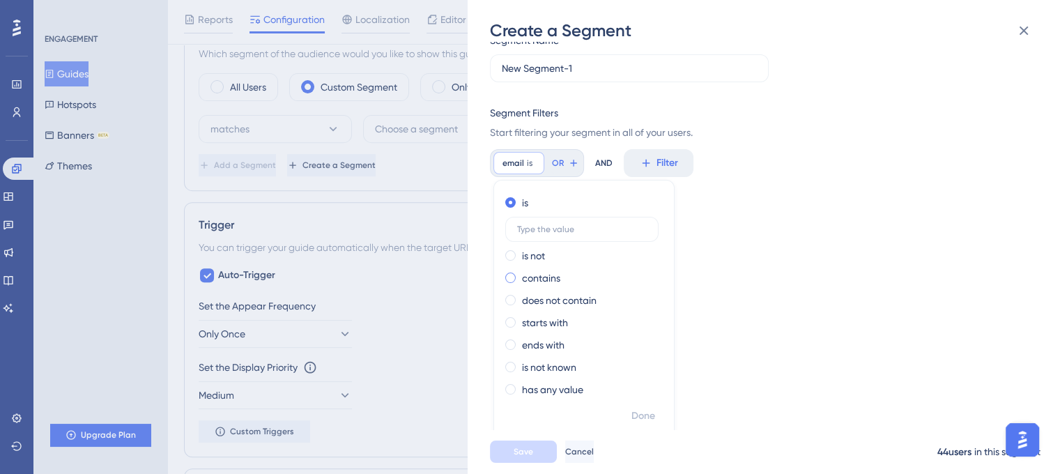
click at [541, 278] on label "contains" at bounding box center [541, 278] width 38 height 17
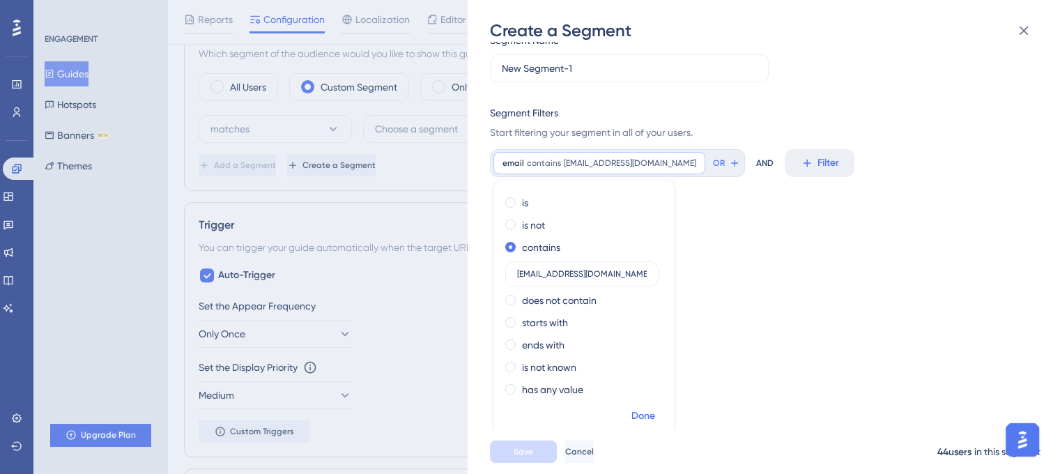
type input "demouser@noemail.com"
click at [647, 417] on span "Done" at bounding box center [643, 416] width 24 height 17
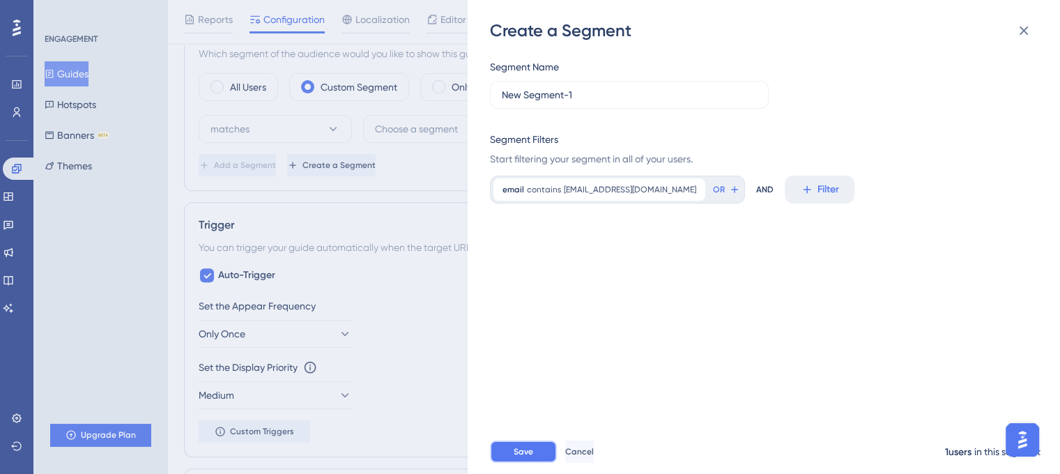
click at [532, 463] on button "Save" at bounding box center [523, 451] width 67 height 22
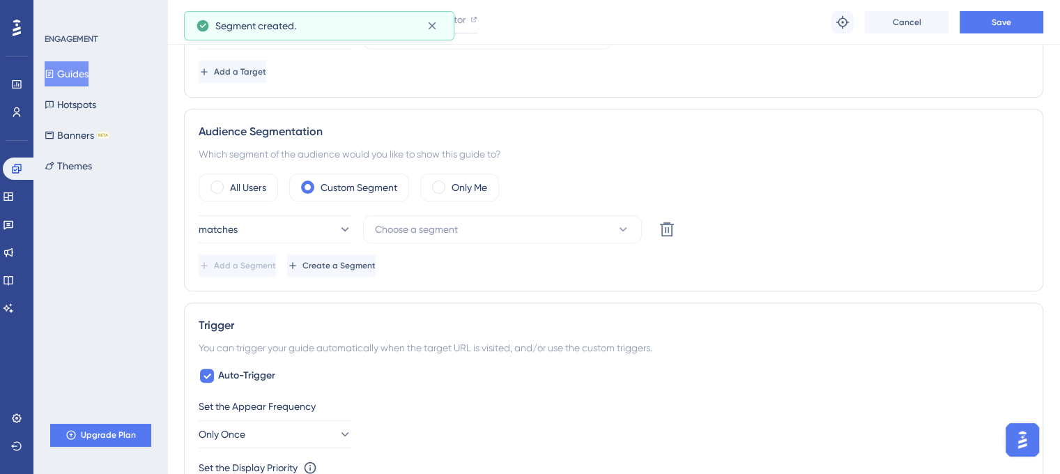
scroll to position [431, 0]
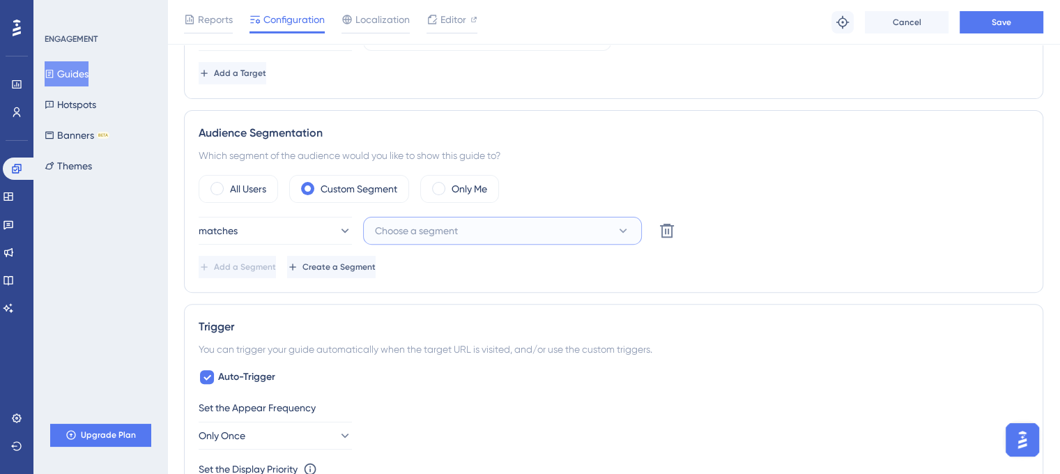
click at [450, 233] on span "Choose a segment" at bounding box center [416, 230] width 83 height 17
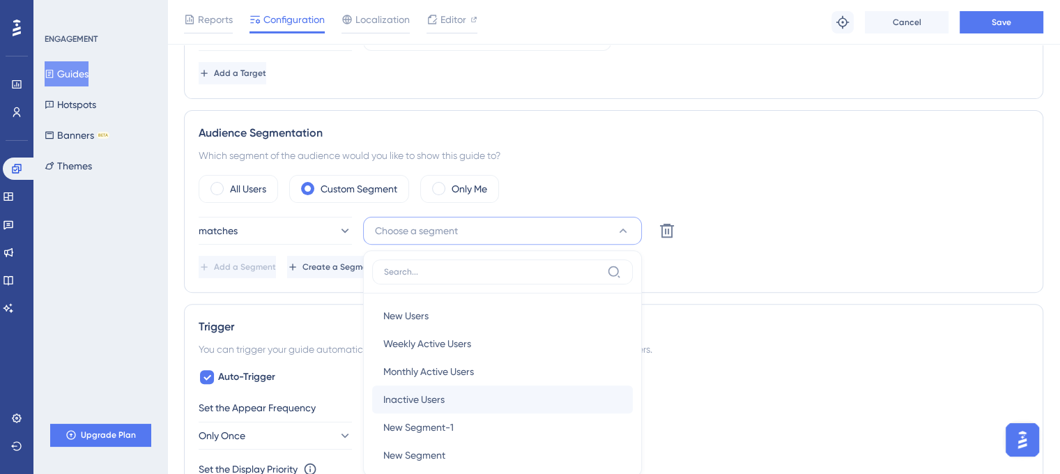
scroll to position [555, 0]
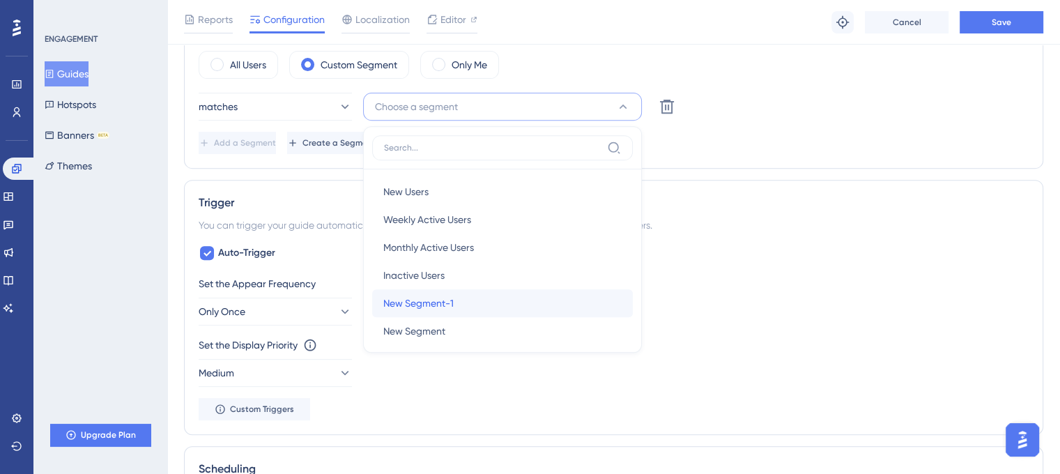
click at [448, 305] on span "New Segment-1" at bounding box center [418, 303] width 70 height 17
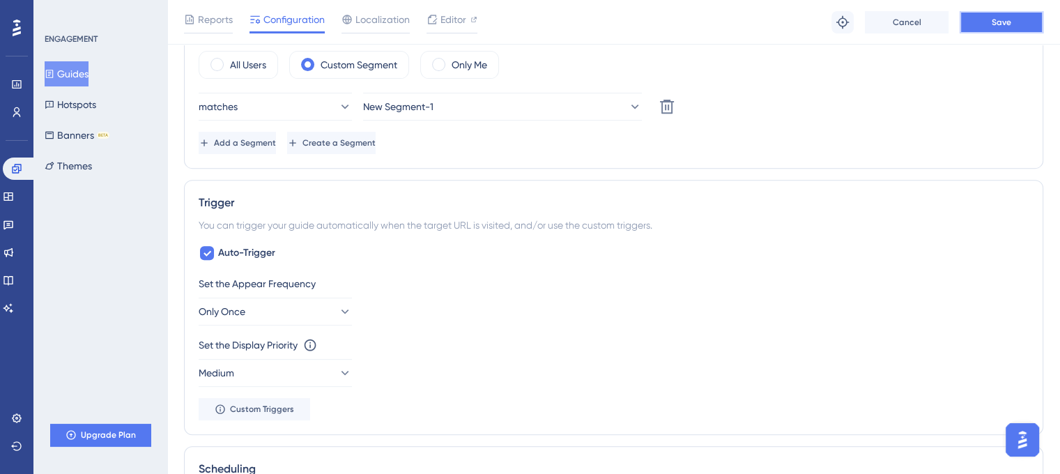
click at [1029, 17] on button "Save" at bounding box center [1002, 22] width 84 height 22
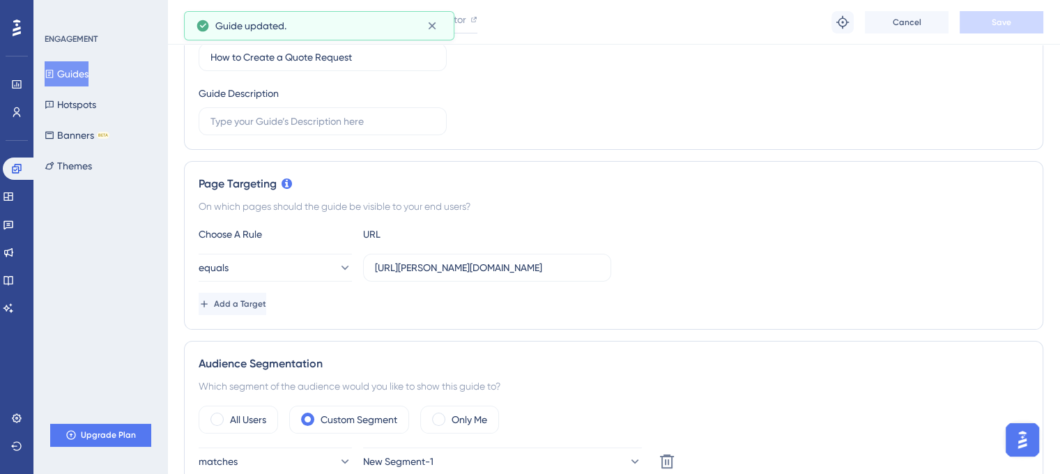
scroll to position [100, 0]
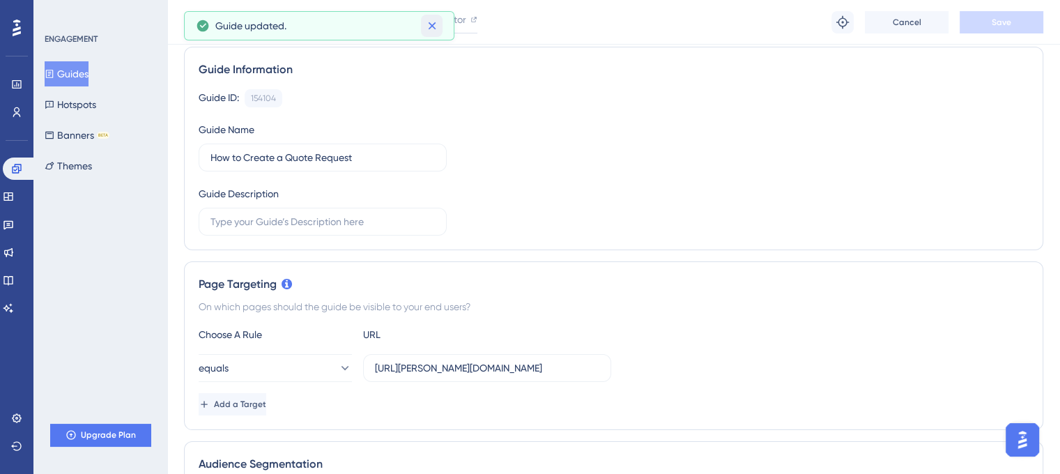
click at [436, 22] on icon at bounding box center [432, 26] width 14 height 14
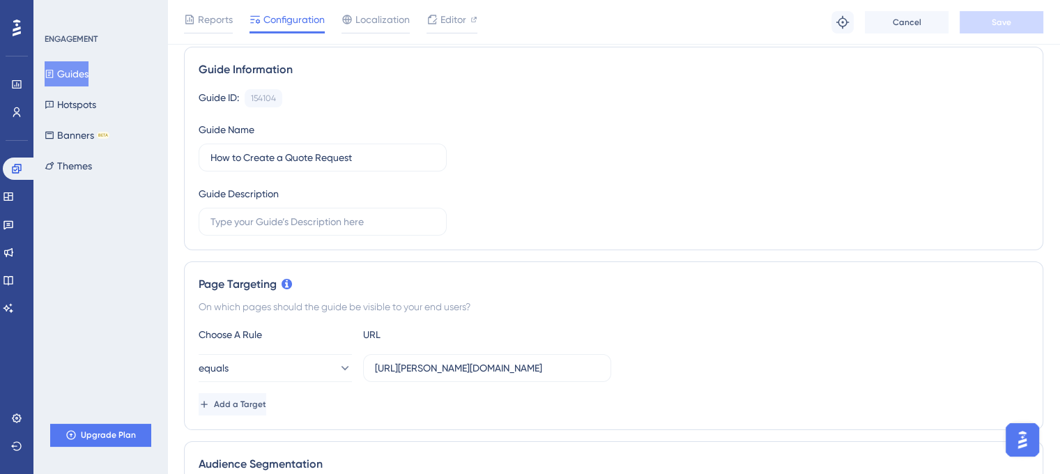
click at [236, 20] on div "Reports Configuration Localization Editor" at bounding box center [330, 22] width 293 height 22
click at [86, 65] on button "Guides" at bounding box center [67, 73] width 44 height 25
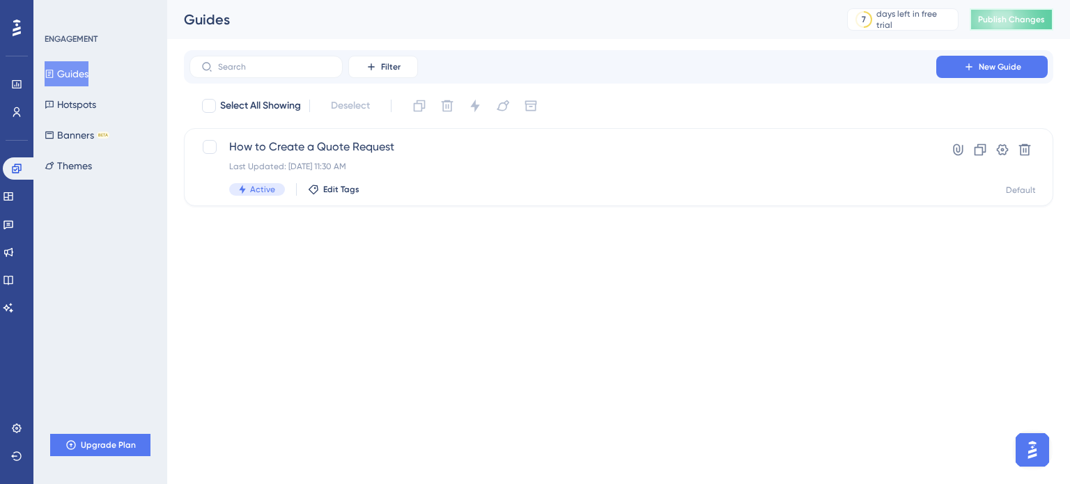
click at [1011, 14] on span "Publish Changes" at bounding box center [1011, 19] width 67 height 11
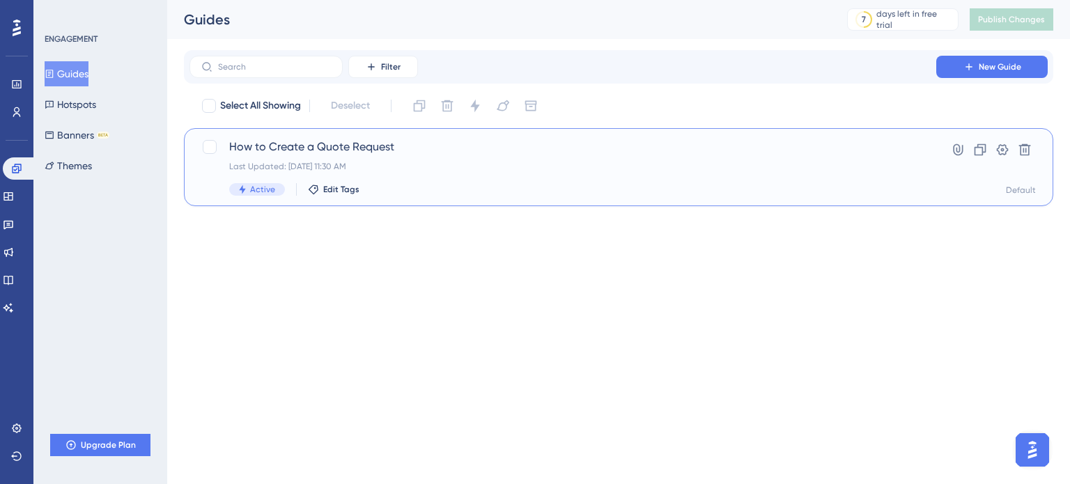
click at [499, 183] on div "Active Edit Tags" at bounding box center [563, 189] width 668 height 13
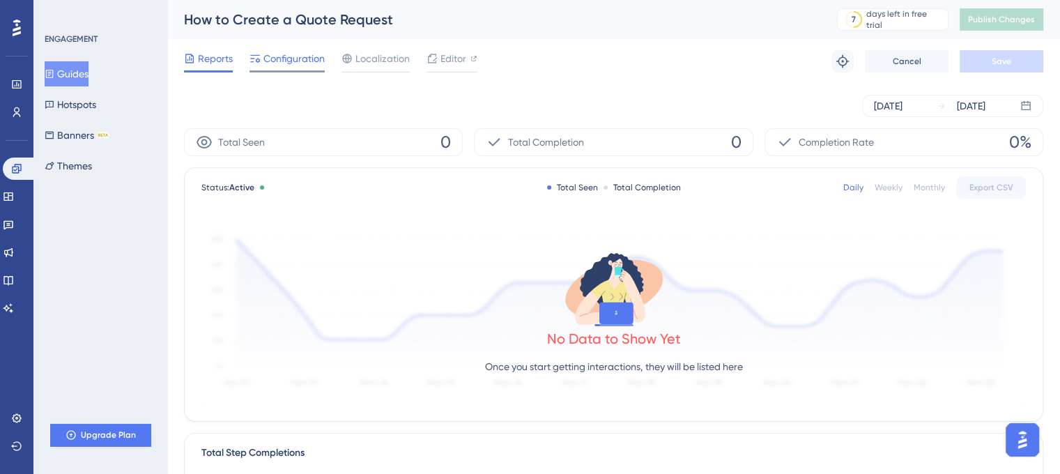
click at [295, 69] on div "Configuration" at bounding box center [286, 61] width 75 height 22
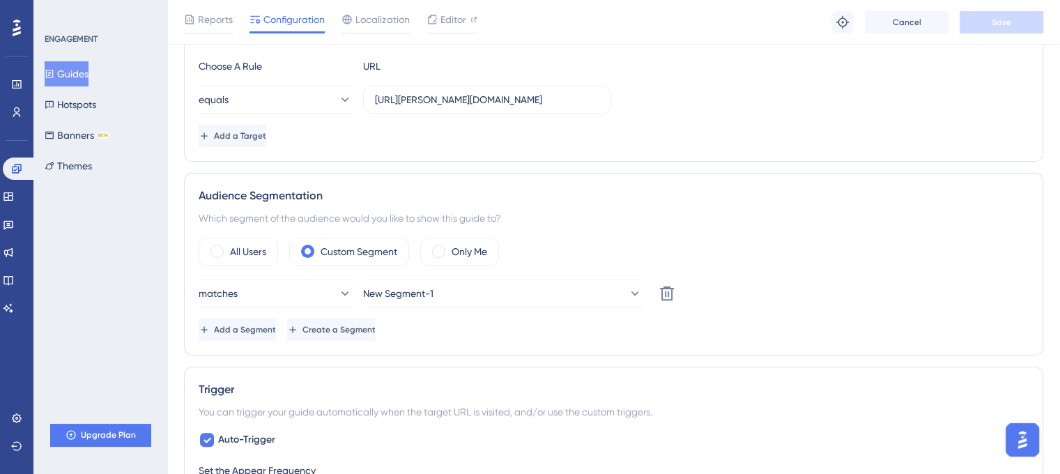
scroll to position [367, 10]
click at [233, 242] on div "All Users" at bounding box center [238, 253] width 79 height 28
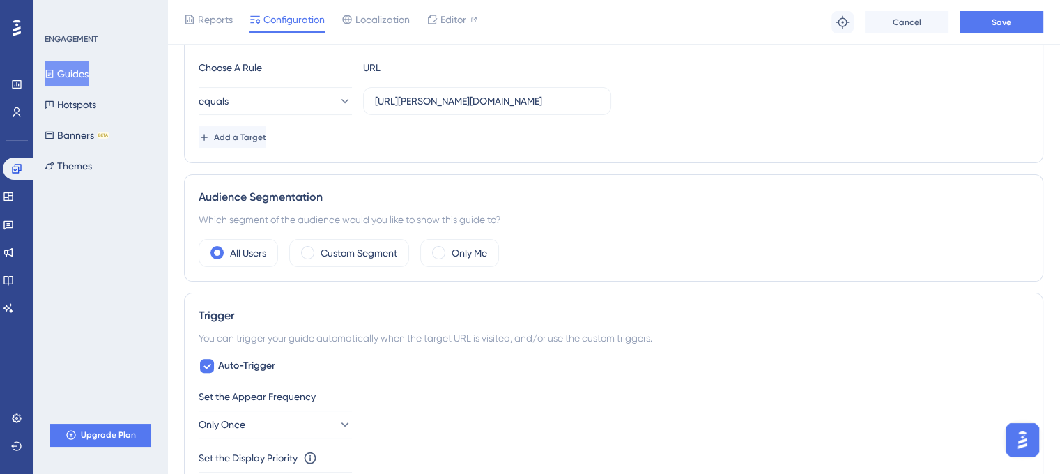
click at [1004, 38] on div "Reports Configuration Localization Editor Troubleshoot Cancel Save" at bounding box center [613, 22] width 893 height 45
click at [1017, 24] on button "Save" at bounding box center [1002, 22] width 84 height 22
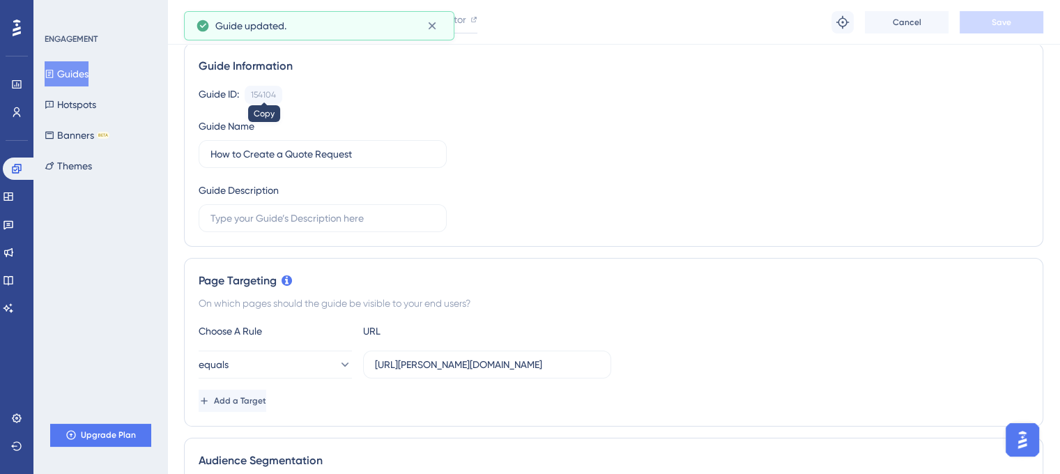
scroll to position [49, 0]
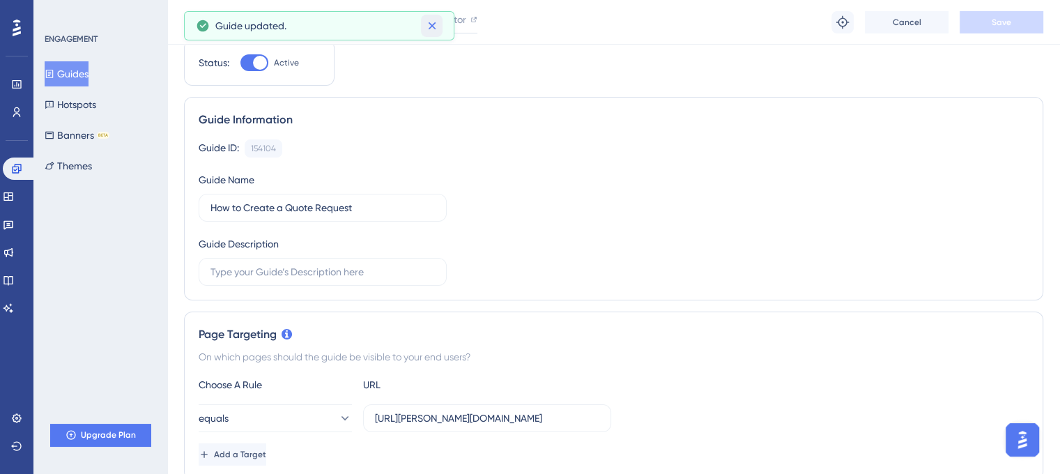
click at [435, 30] on icon at bounding box center [432, 26] width 14 height 14
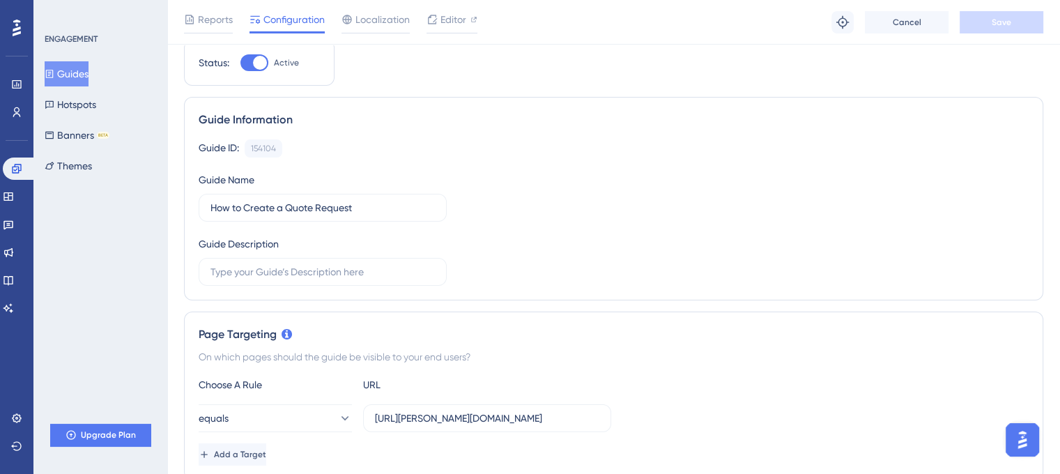
click at [180, 10] on div "Reports Configuration Localization Editor Troubleshoot Cancel Save" at bounding box center [613, 22] width 893 height 45
click at [224, 22] on span "Reports" at bounding box center [215, 19] width 35 height 17
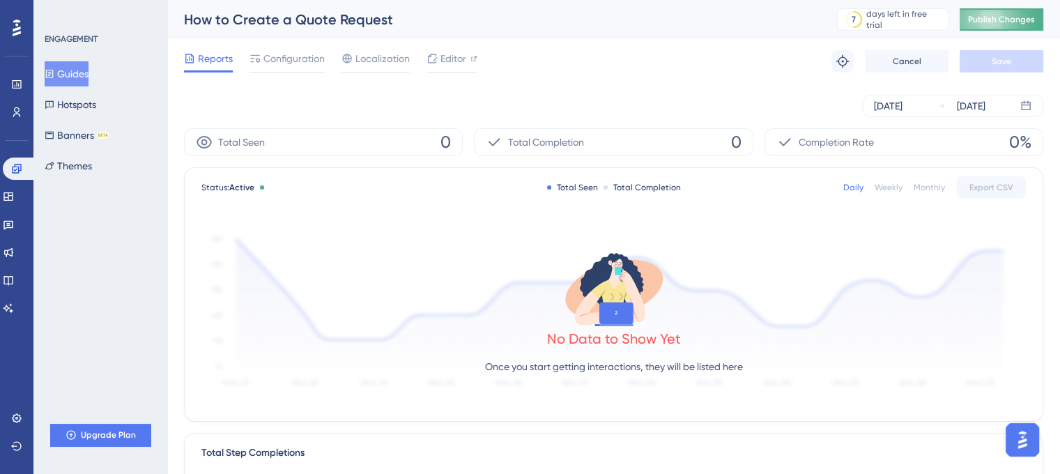
click at [1006, 10] on button "Publish Changes" at bounding box center [1002, 19] width 84 height 22
click at [289, 63] on span "Configuration" at bounding box center [293, 58] width 61 height 17
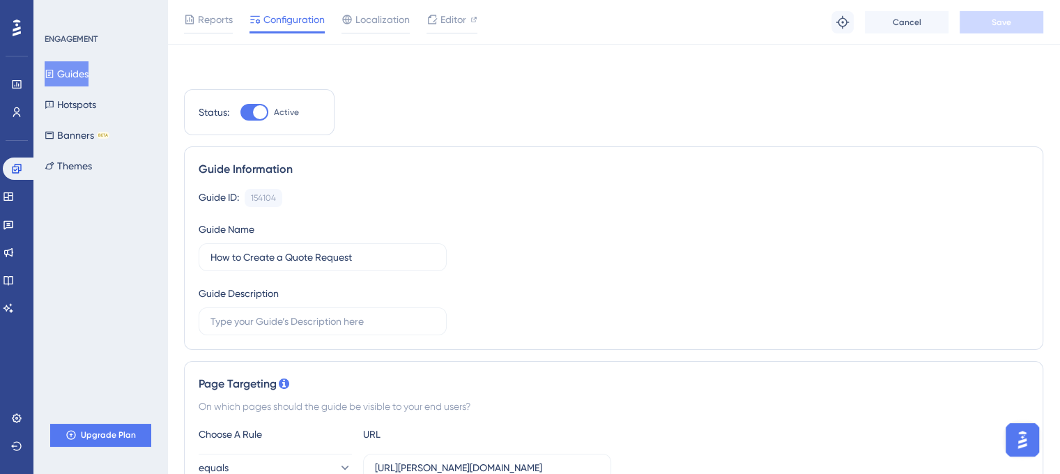
scroll to position [137, 4]
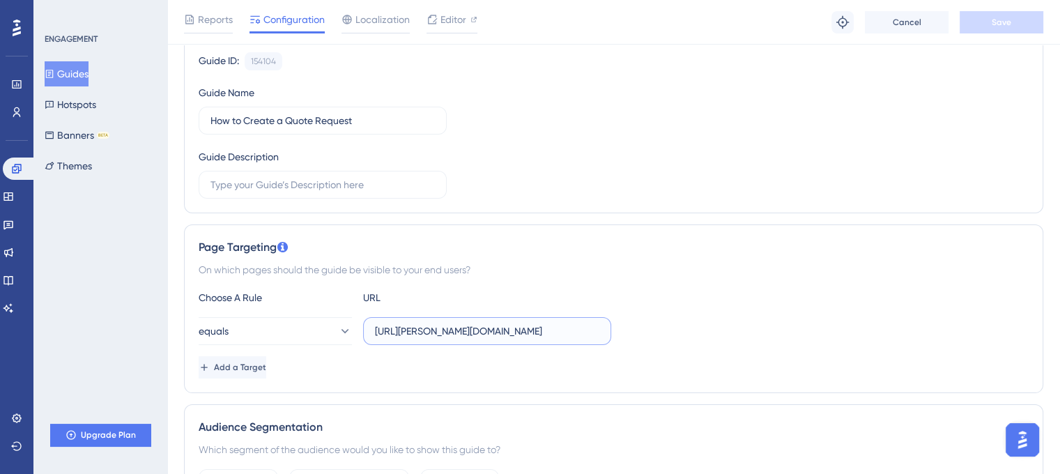
click at [483, 334] on input "https://capp-v4-dev.aerchain.io/intakes" at bounding box center [487, 330] width 224 height 15
click at [266, 362] on span "Add a Target" at bounding box center [240, 367] width 52 height 11
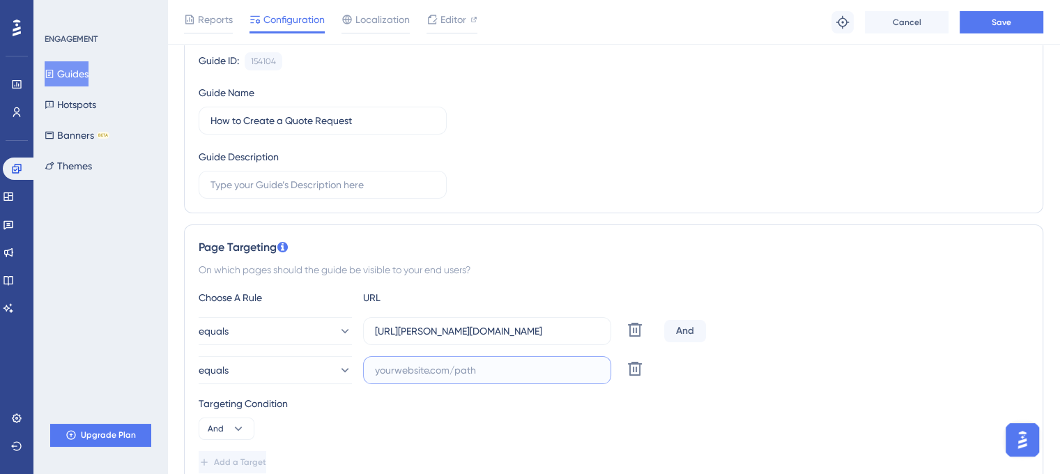
click at [446, 367] on input "text" at bounding box center [487, 369] width 224 height 15
paste input "https://capp-v4-dev.aerchain.io/quote-requests"
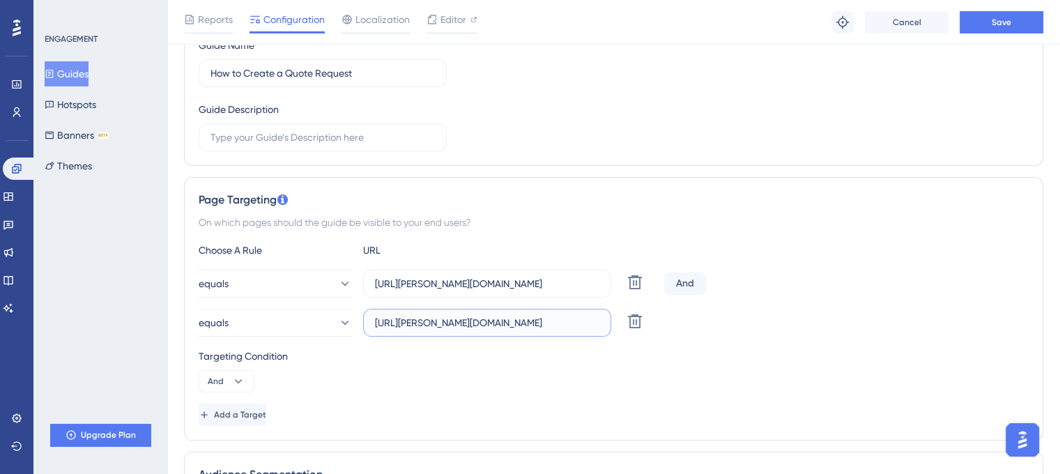
scroll to position [190, 4]
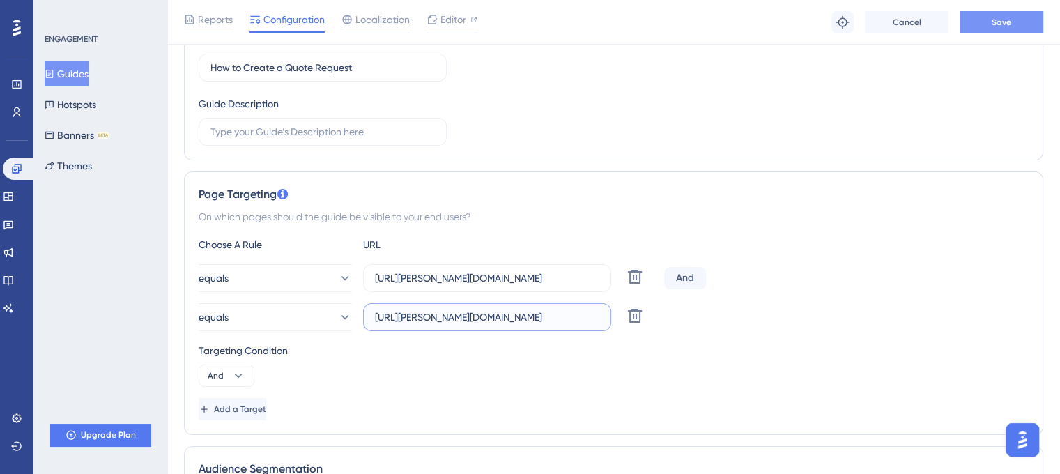
type input "https://capp-v4-dev.aerchain.io/quote-requests"
click at [999, 11] on button "Save" at bounding box center [1002, 22] width 84 height 22
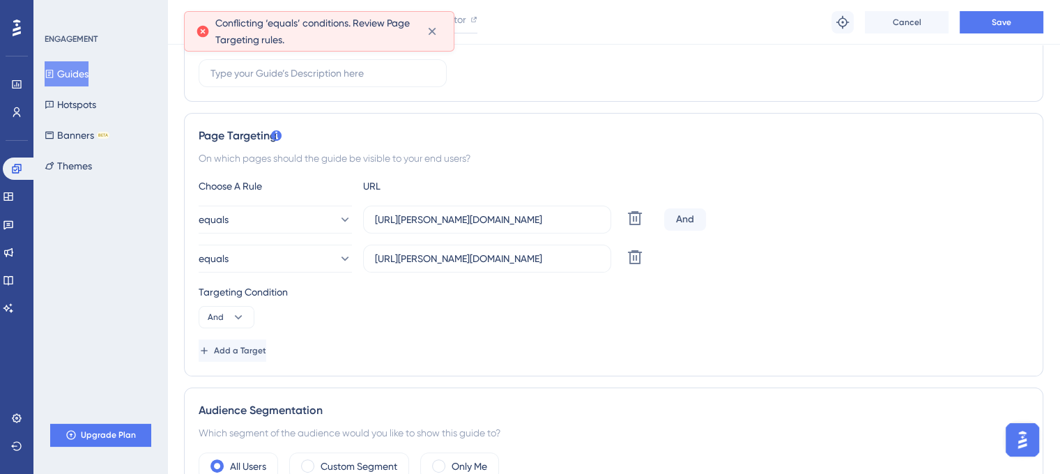
scroll to position [249, 10]
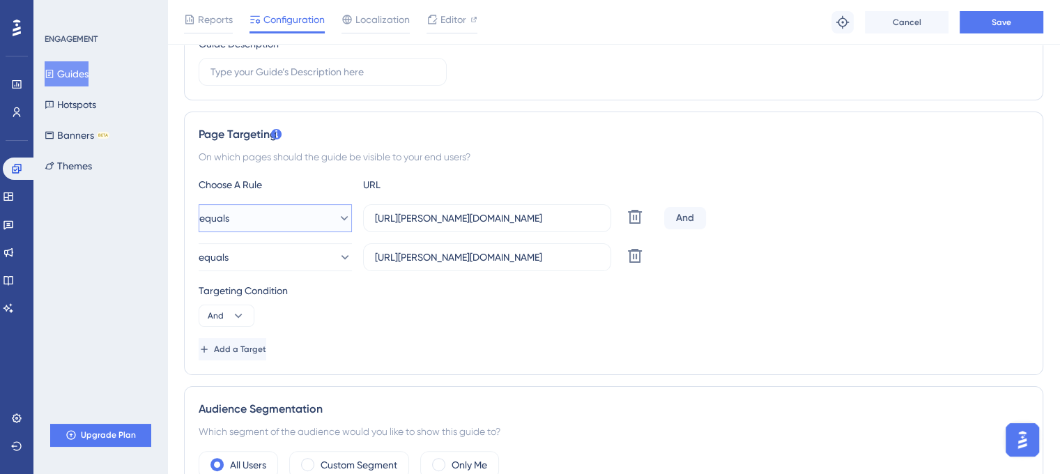
click at [271, 221] on button "equals" at bounding box center [275, 218] width 153 height 28
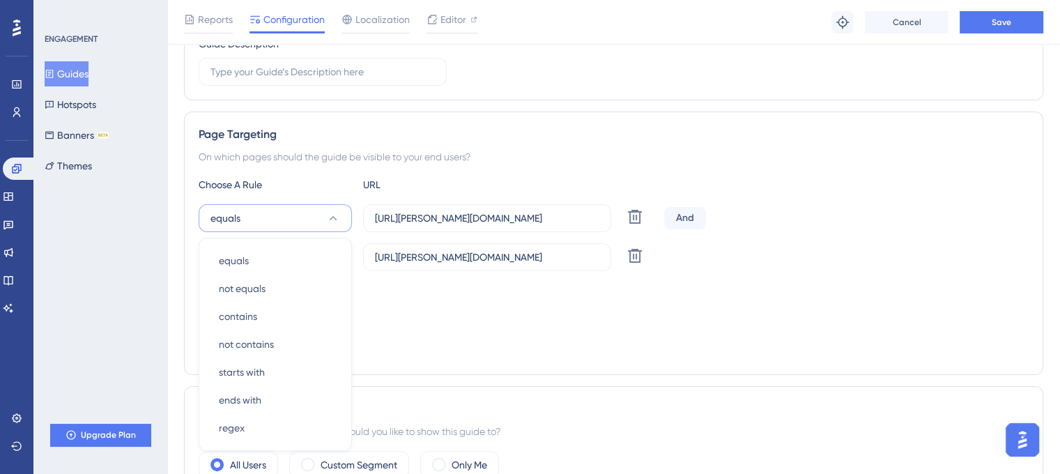
scroll to position [355, 10]
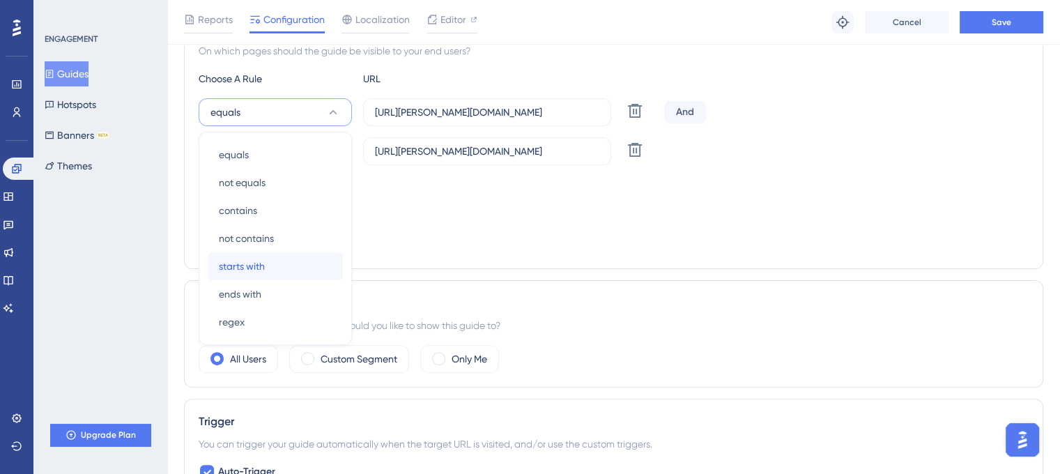
click at [265, 254] on div "starts with starts with" at bounding box center [275, 266] width 113 height 28
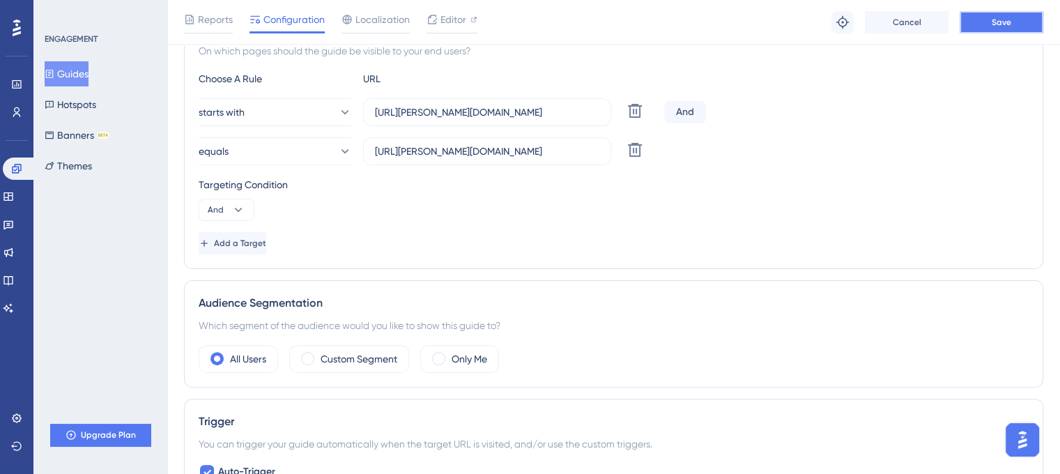
click at [1020, 29] on button "Save" at bounding box center [1002, 22] width 84 height 22
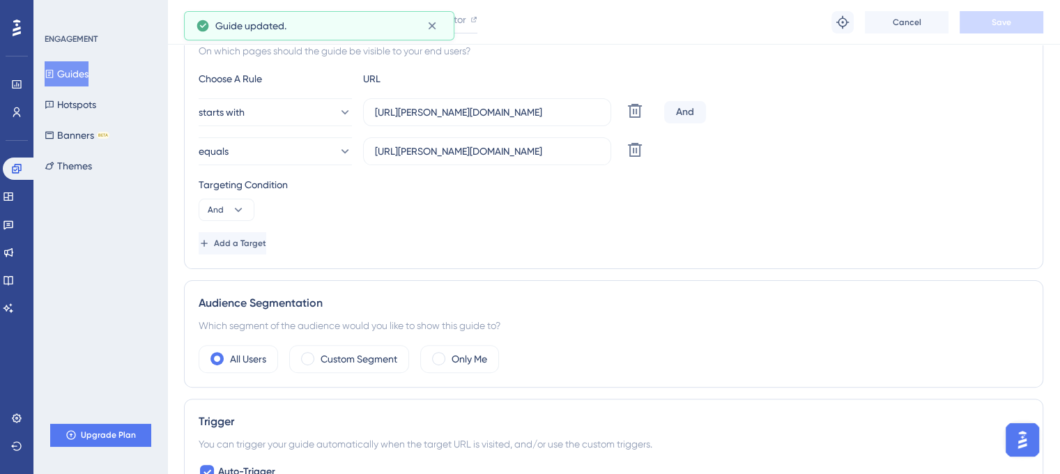
scroll to position [0, 3]
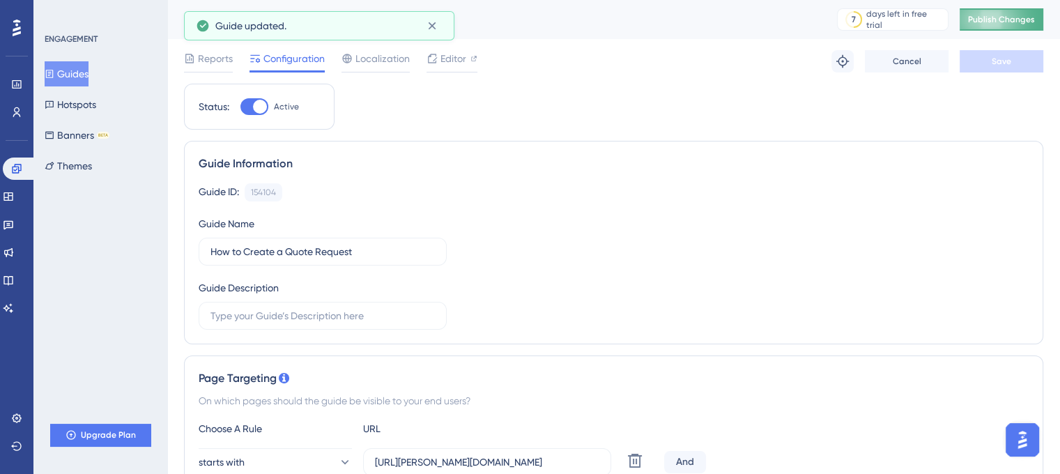
click at [1015, 22] on span "Publish Changes" at bounding box center [1001, 19] width 67 height 11
click at [82, 82] on button "Guides" at bounding box center [67, 73] width 44 height 25
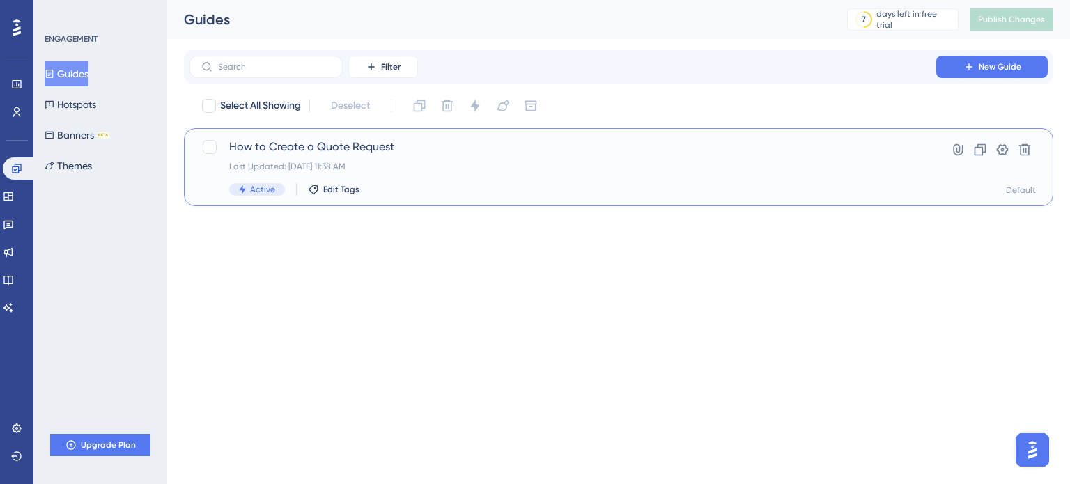
click at [524, 202] on div "How to Create a Quote Request Last Updated: Oct 15 2025, 11:38 AM Active Edit T…" at bounding box center [619, 167] width 870 height 78
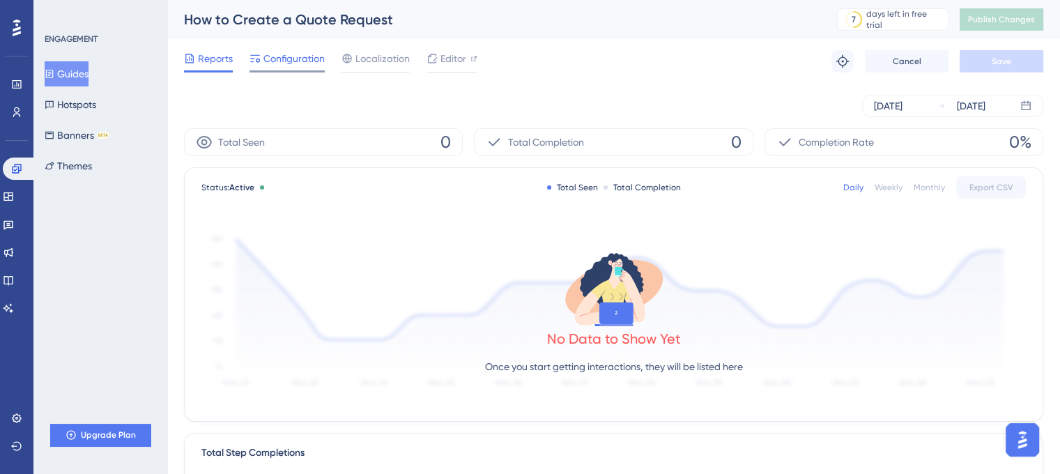
click at [302, 59] on span "Configuration" at bounding box center [293, 58] width 61 height 17
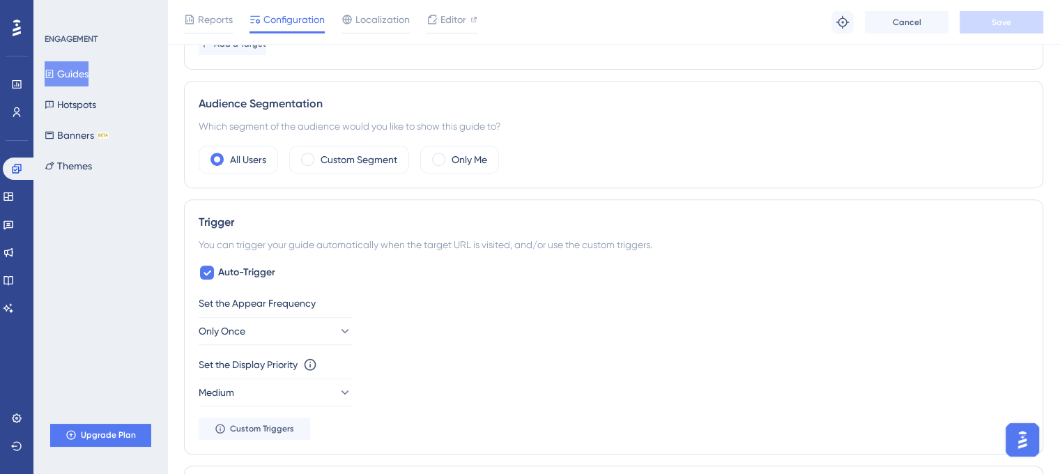
scroll to position [556, 0]
click at [240, 270] on span "Auto-Trigger" at bounding box center [246, 271] width 57 height 17
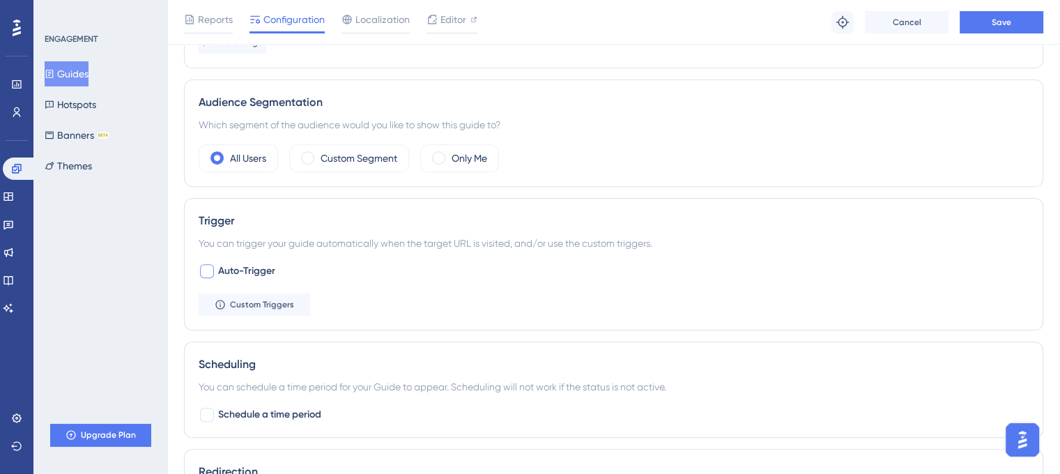
click at [258, 265] on span "Auto-Trigger" at bounding box center [246, 271] width 57 height 17
checkbox input "true"
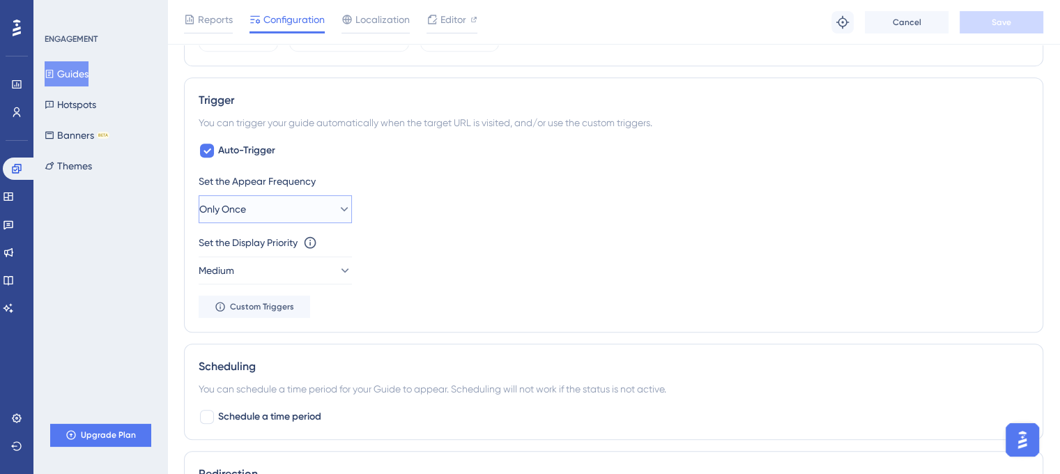
click at [308, 206] on button "Only Once" at bounding box center [275, 209] width 153 height 28
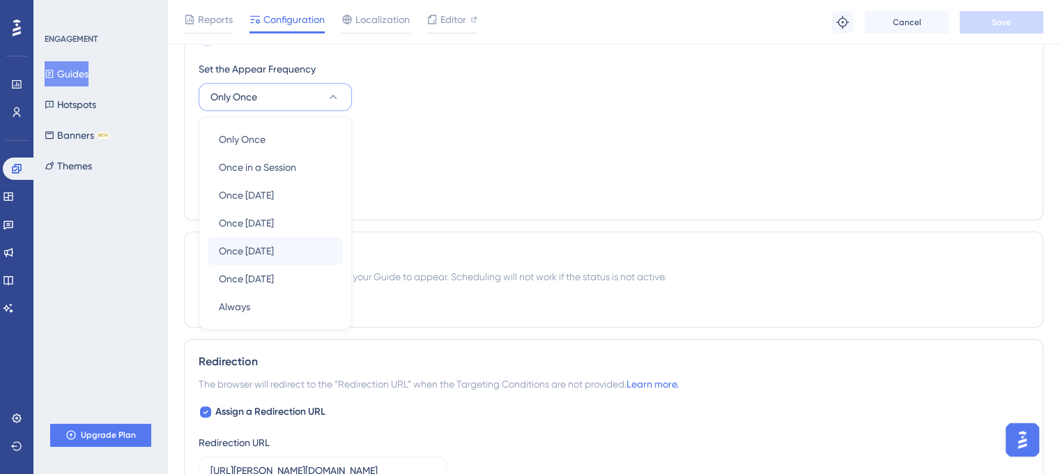
scroll to position [790, 0]
click at [259, 305] on div "Always Always" at bounding box center [275, 306] width 113 height 28
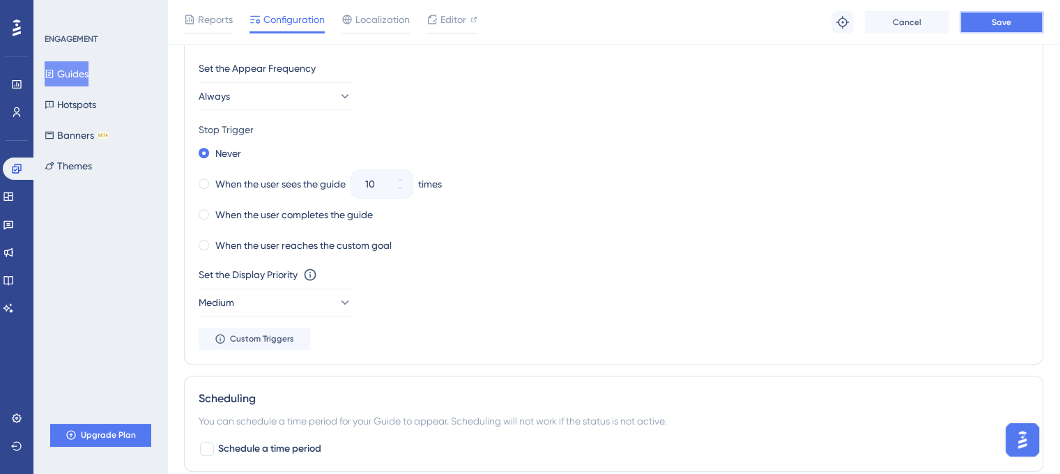
click at [998, 17] on span "Save" at bounding box center [1002, 22] width 20 height 11
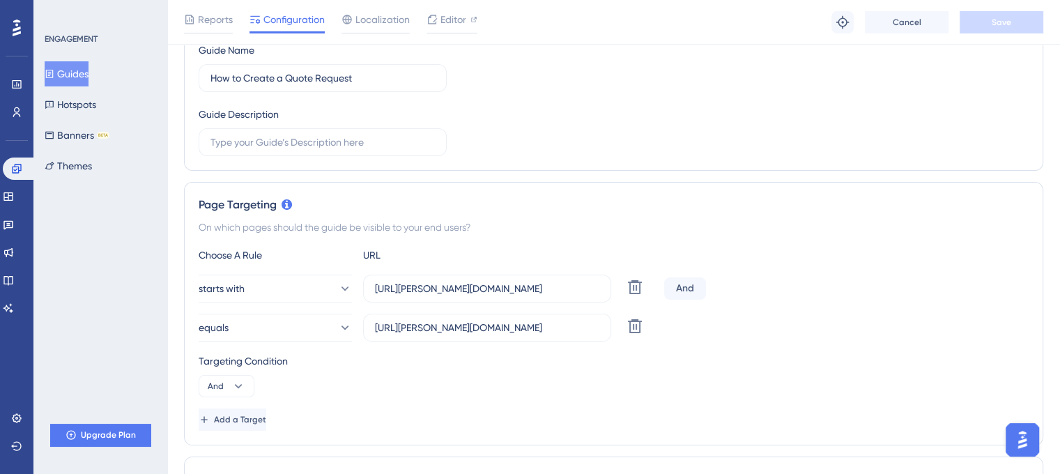
scroll to position [0, 0]
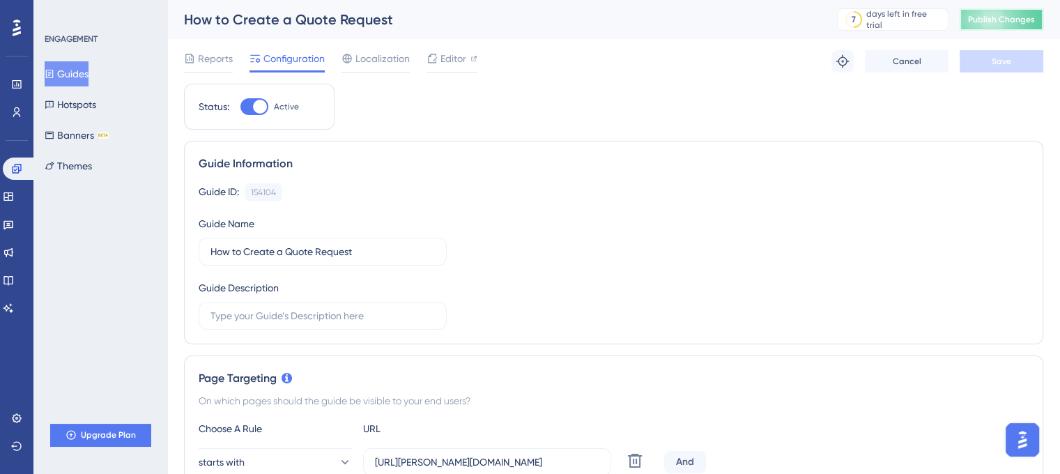
click at [1027, 24] on span "Publish Changes" at bounding box center [1001, 19] width 67 height 11
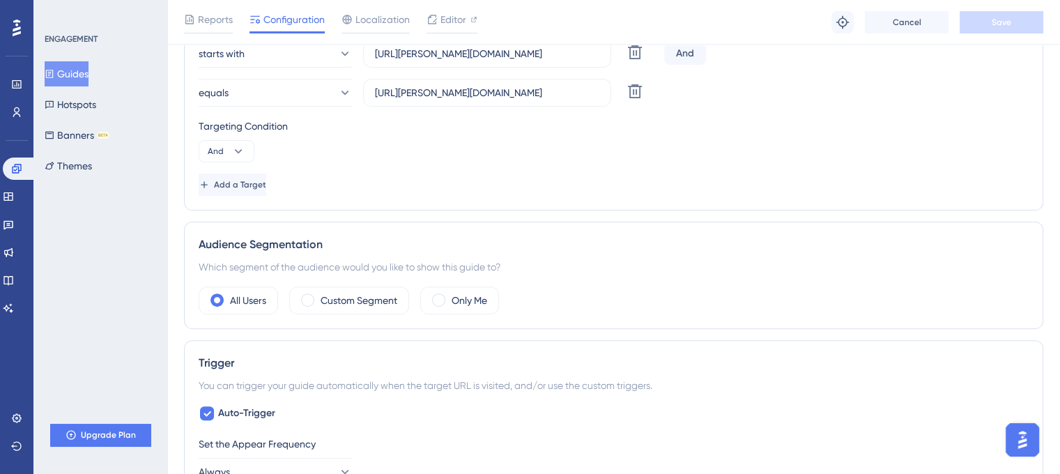
scroll to position [417, 0]
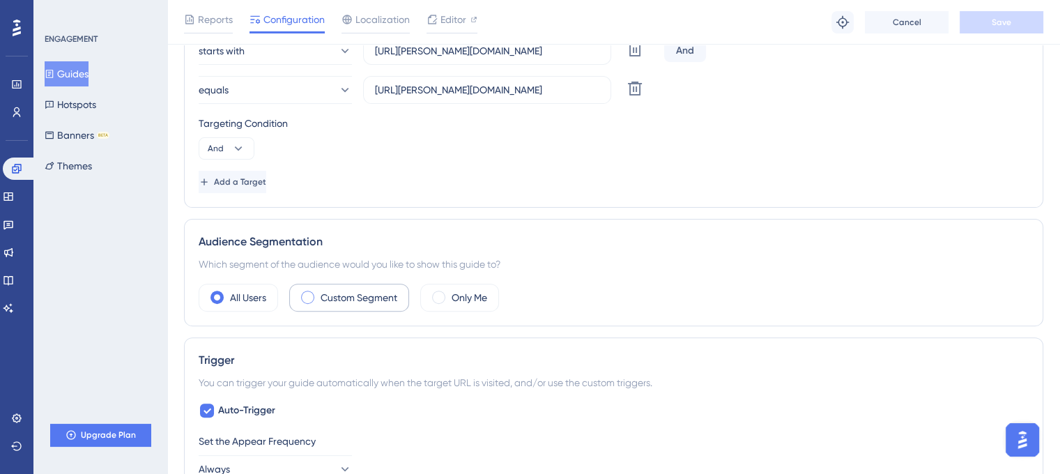
click at [368, 302] on label "Custom Segment" at bounding box center [359, 297] width 77 height 17
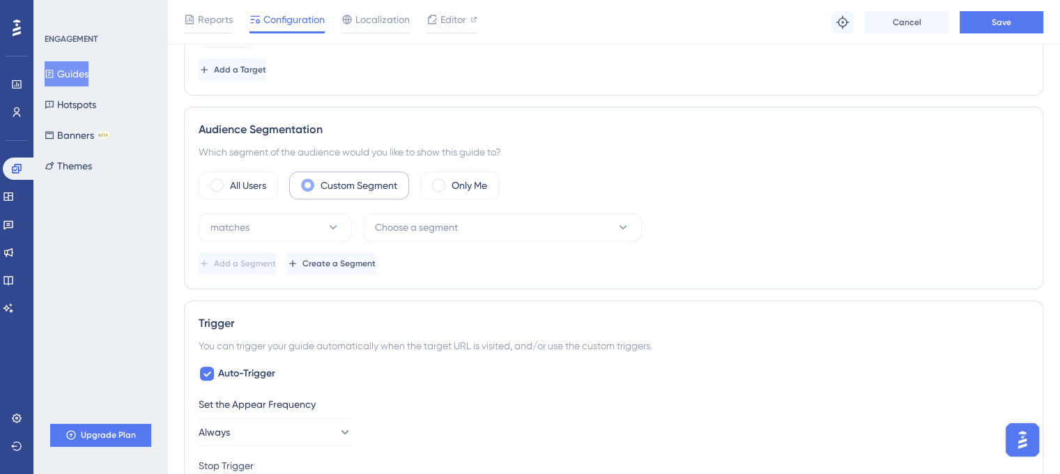
scroll to position [532, 0]
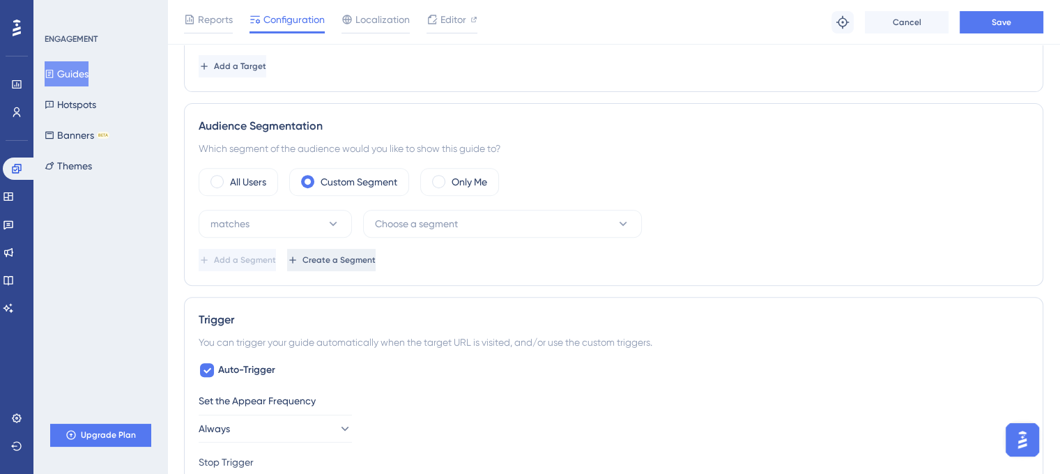
click at [376, 249] on button "Create a Segment" at bounding box center [331, 260] width 89 height 22
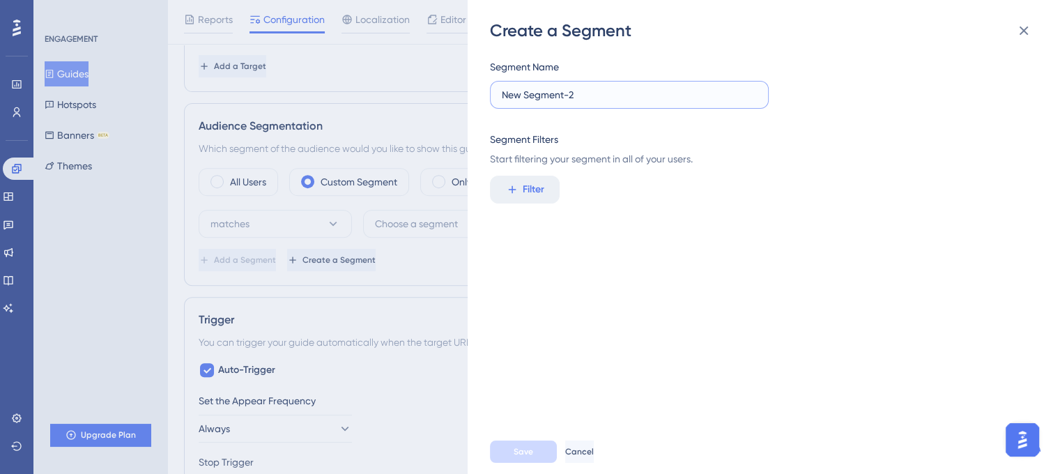
click at [610, 94] on input "New Segment-2" at bounding box center [629, 94] width 255 height 15
type input "RIL"
click at [535, 192] on span "Filter" at bounding box center [534, 189] width 22 height 17
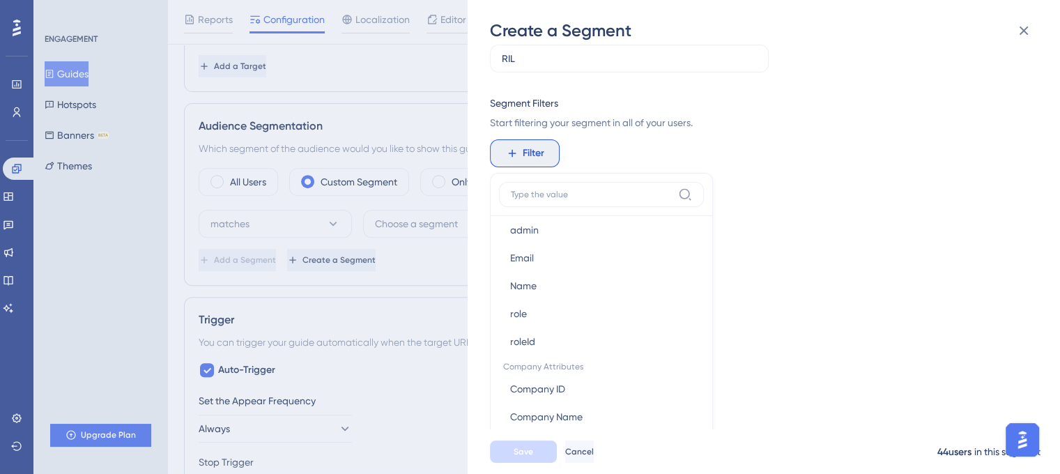
scroll to position [790, 0]
click at [560, 255] on button "Email Email" at bounding box center [601, 259] width 205 height 28
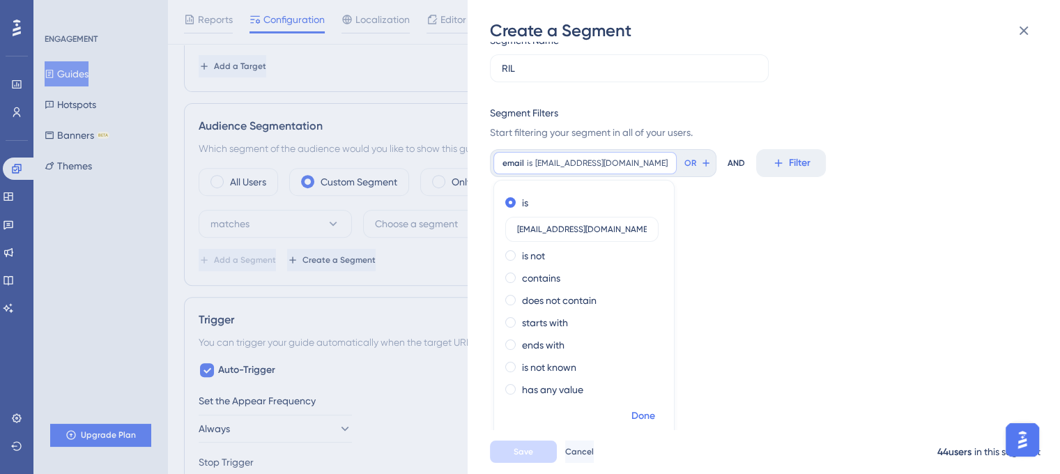
type input "riladmin@noemail.com"
click at [652, 404] on button "Done" at bounding box center [643, 416] width 39 height 25
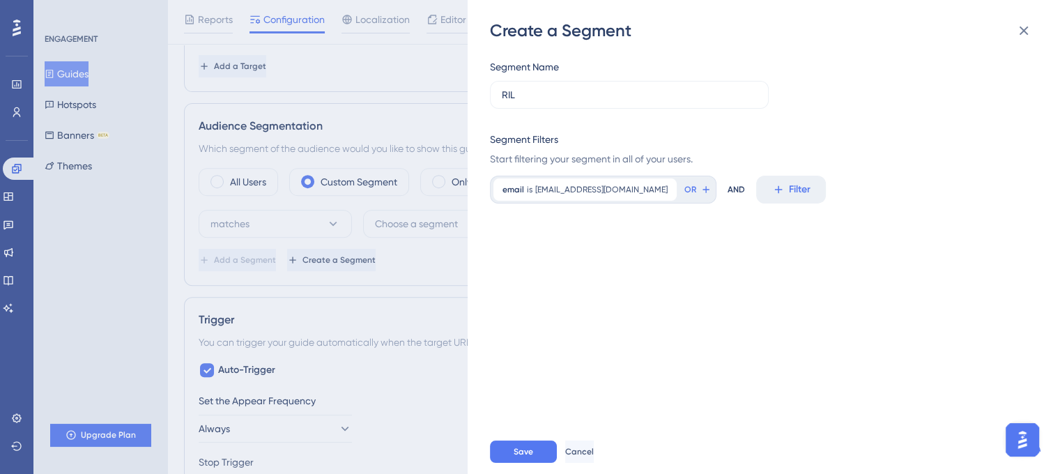
scroll to position [0, 0]
click at [528, 457] on span "Save" at bounding box center [524, 451] width 20 height 11
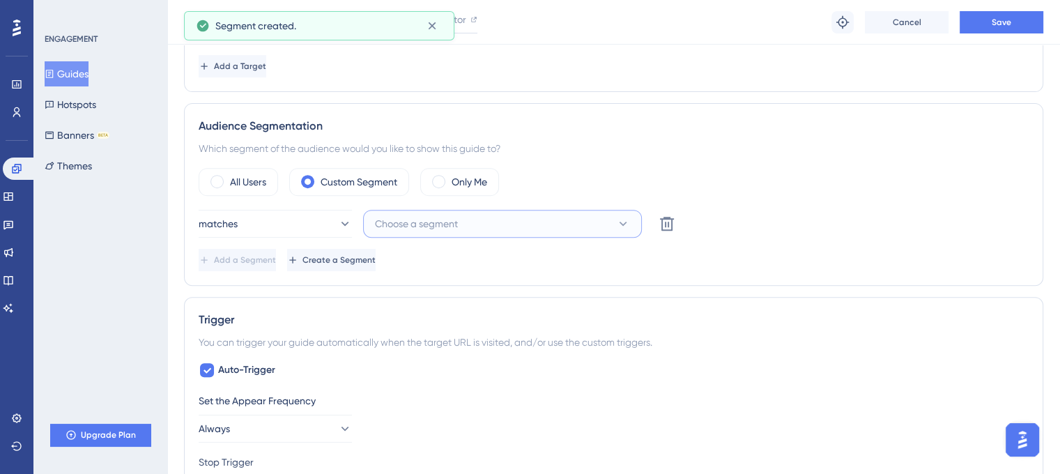
click at [538, 223] on button "Choose a segment" at bounding box center [502, 224] width 279 height 28
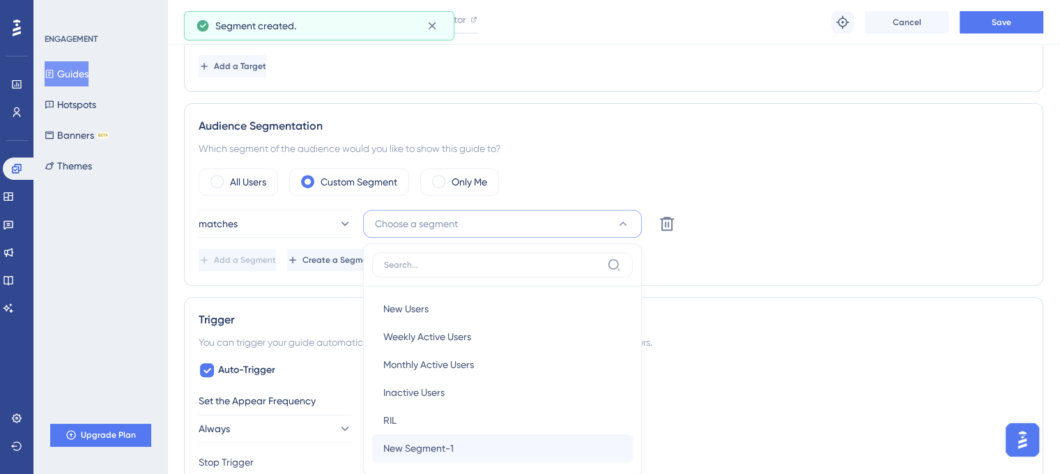
scroll to position [654, 0]
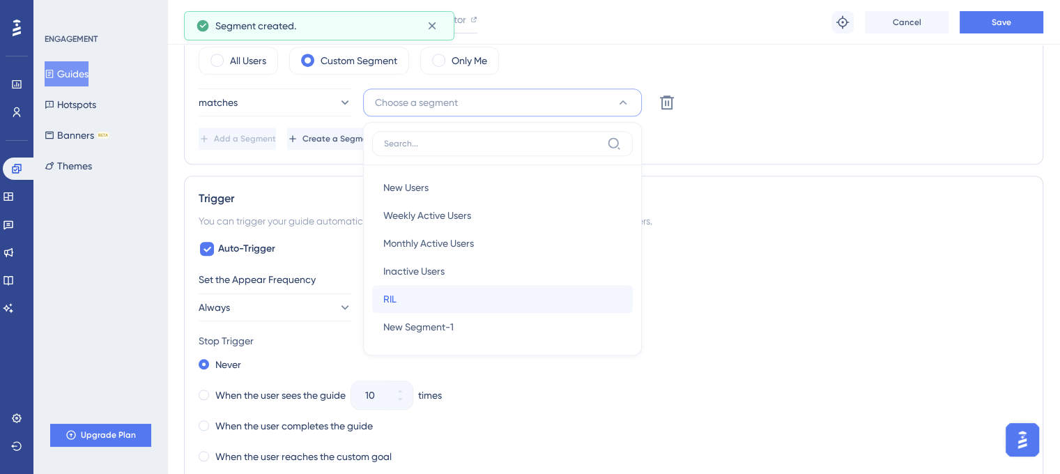
click at [424, 297] on div "RIL RIL" at bounding box center [502, 299] width 238 height 28
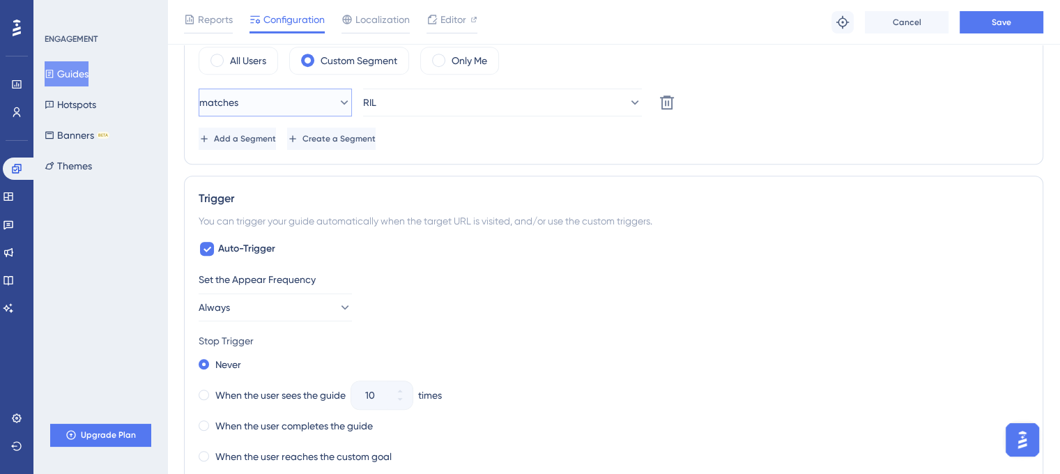
click at [276, 106] on button "matches" at bounding box center [275, 103] width 153 height 28
click at [278, 136] on div "matches matches" at bounding box center [275, 145] width 113 height 28
click at [277, 136] on span "Add a Segment" at bounding box center [246, 138] width 62 height 11
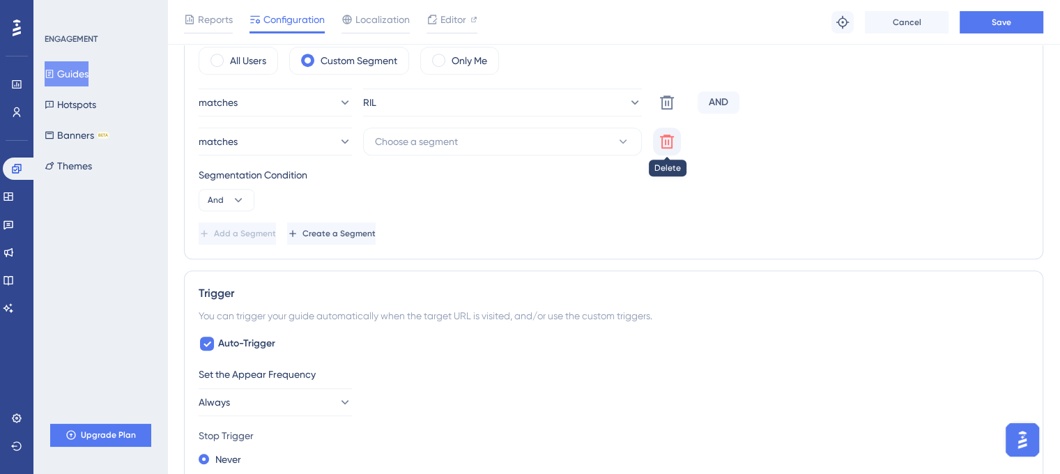
click at [673, 143] on icon at bounding box center [667, 141] width 17 height 17
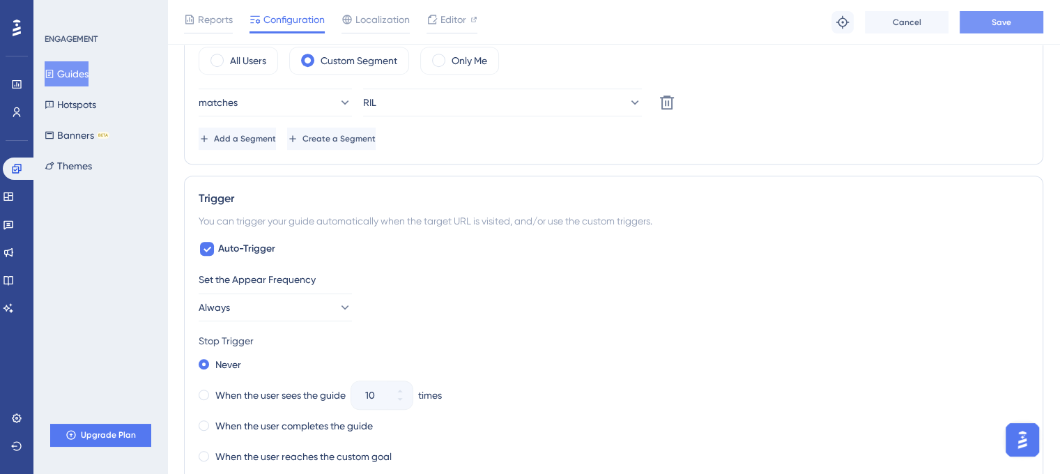
click at [1026, 13] on button "Save" at bounding box center [1002, 22] width 84 height 22
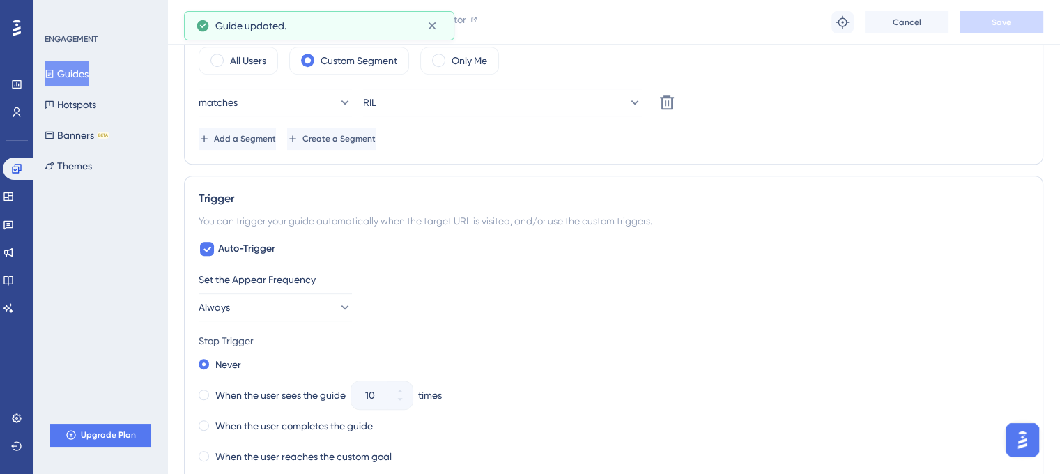
scroll to position [0, 0]
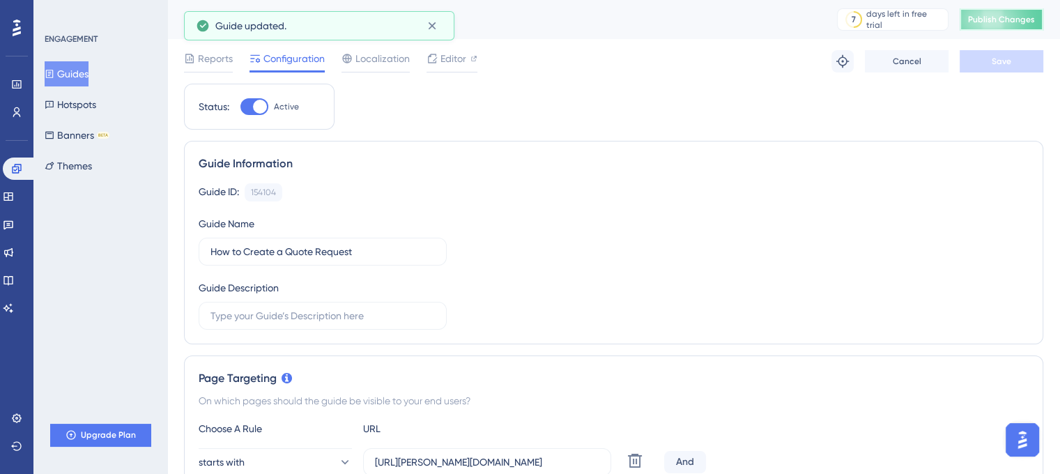
click at [1011, 19] on span "Publish Changes" at bounding box center [1001, 19] width 67 height 11
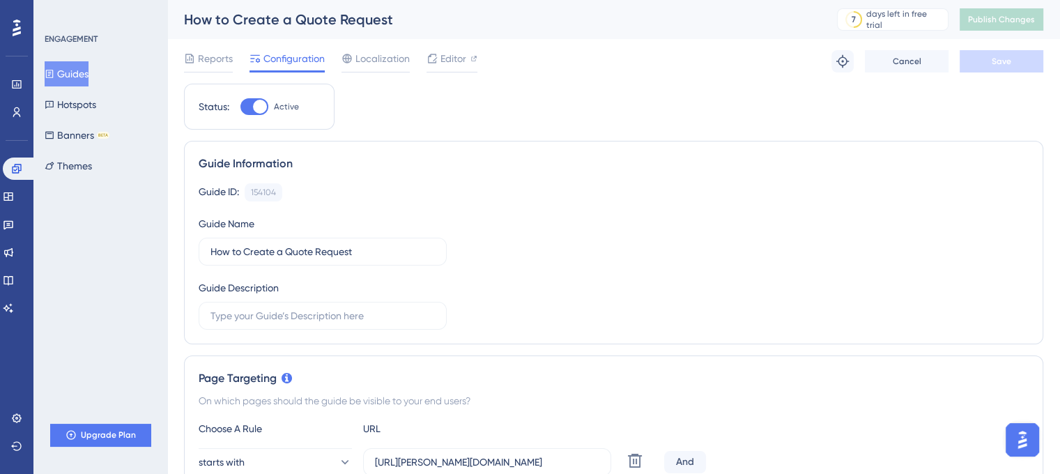
click at [247, 102] on div at bounding box center [254, 106] width 28 height 17
click at [240, 107] on input "Active" at bounding box center [240, 107] width 1 height 1
click at [990, 72] on button "Save" at bounding box center [1002, 61] width 84 height 22
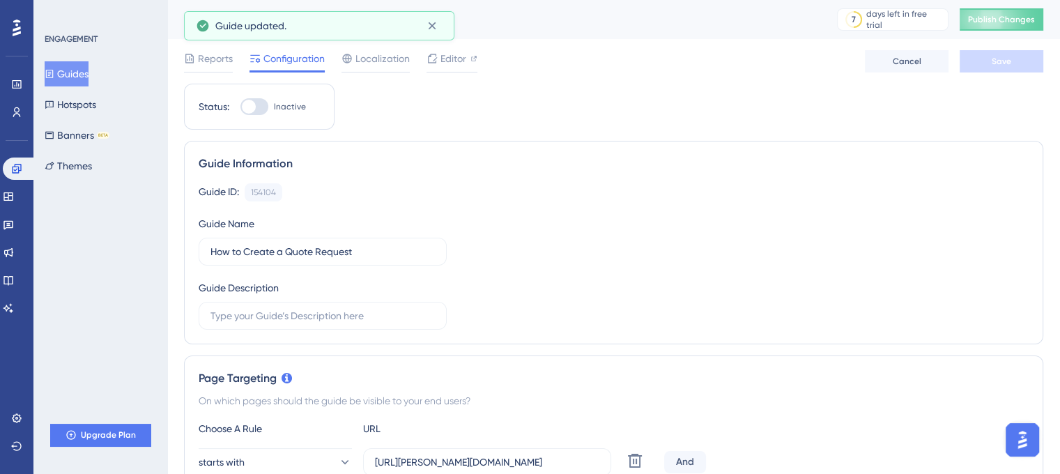
click at [256, 107] on div at bounding box center [254, 106] width 28 height 17
click at [240, 107] on input "Inactive" at bounding box center [240, 107] width 1 height 1
checkbox input "true"
click at [1000, 54] on button "Save" at bounding box center [1002, 61] width 84 height 22
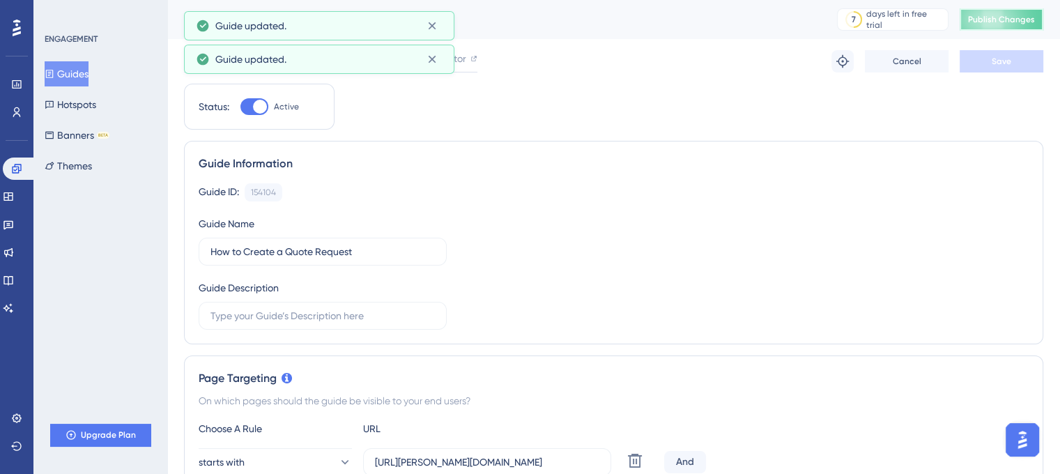
click at [1016, 27] on button "Publish Changes" at bounding box center [1002, 19] width 84 height 22
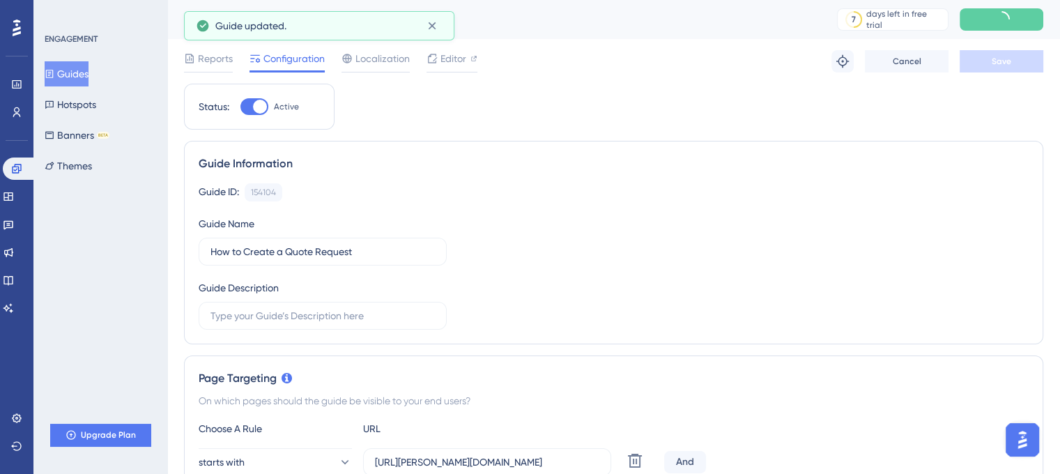
click at [85, 80] on button "Guides" at bounding box center [67, 73] width 44 height 25
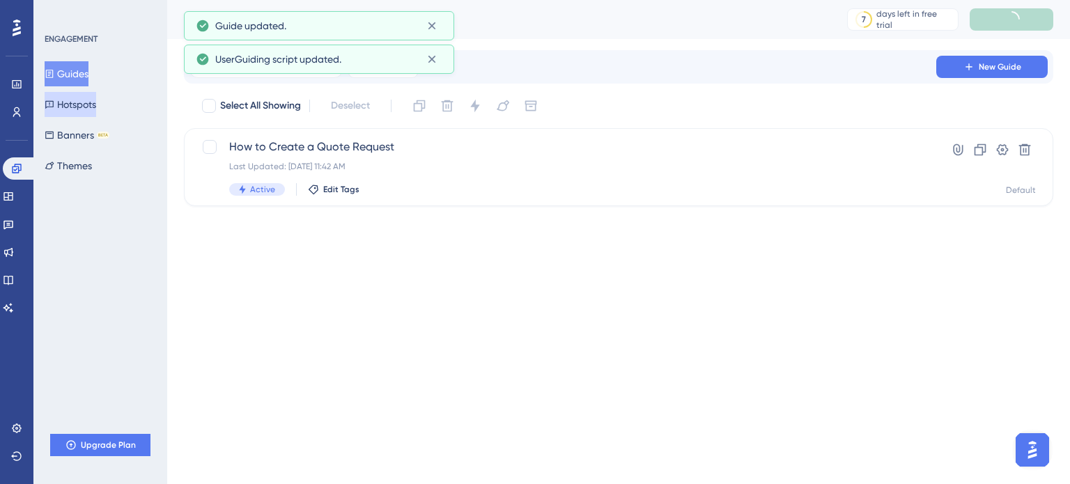
click at [89, 96] on button "Hotspots" at bounding box center [71, 104] width 52 height 25
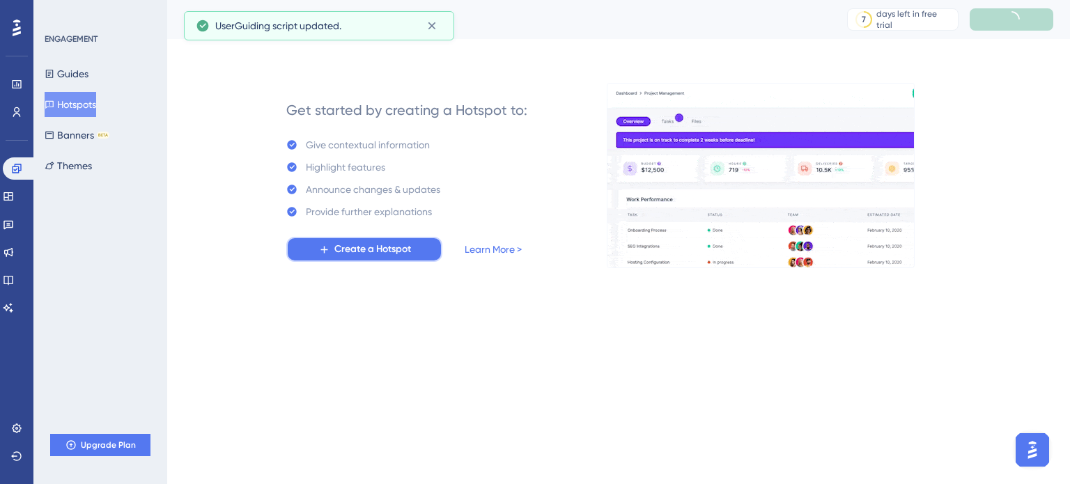
click at [401, 247] on span "Create a Hotspot" at bounding box center [373, 249] width 77 height 17
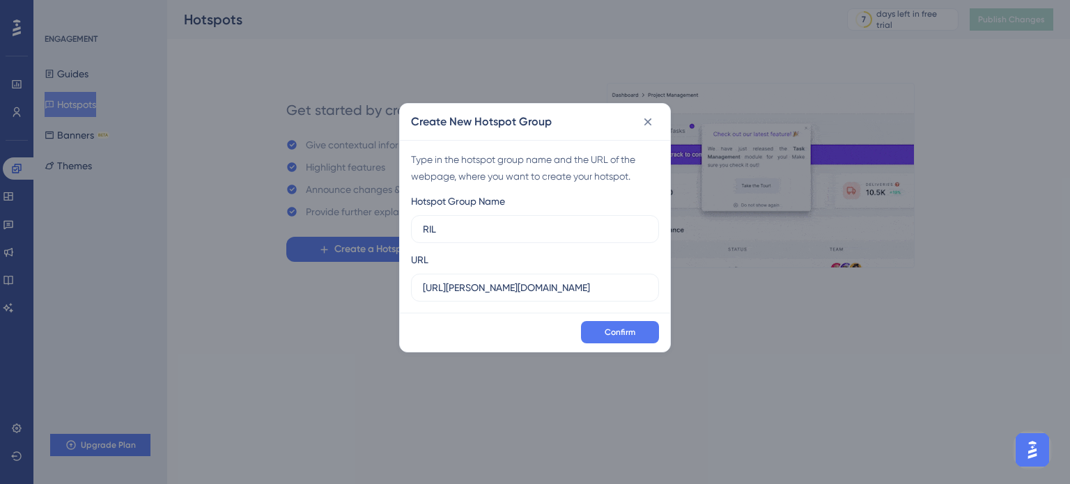
type input "RIL"
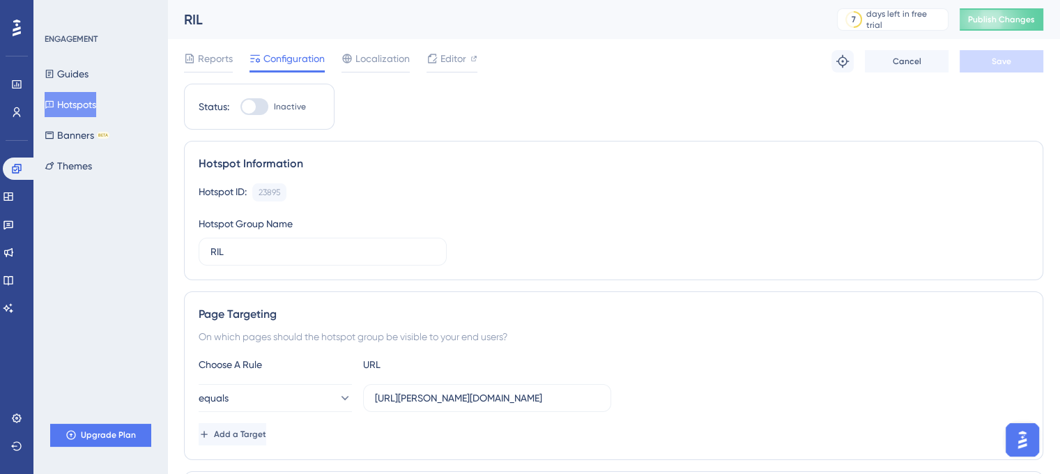
click at [259, 98] on div at bounding box center [254, 106] width 28 height 17
click at [240, 107] on input "Inactive" at bounding box center [240, 107] width 1 height 1
checkbox input "true"
click at [995, 66] on span "Save" at bounding box center [1002, 61] width 20 height 11
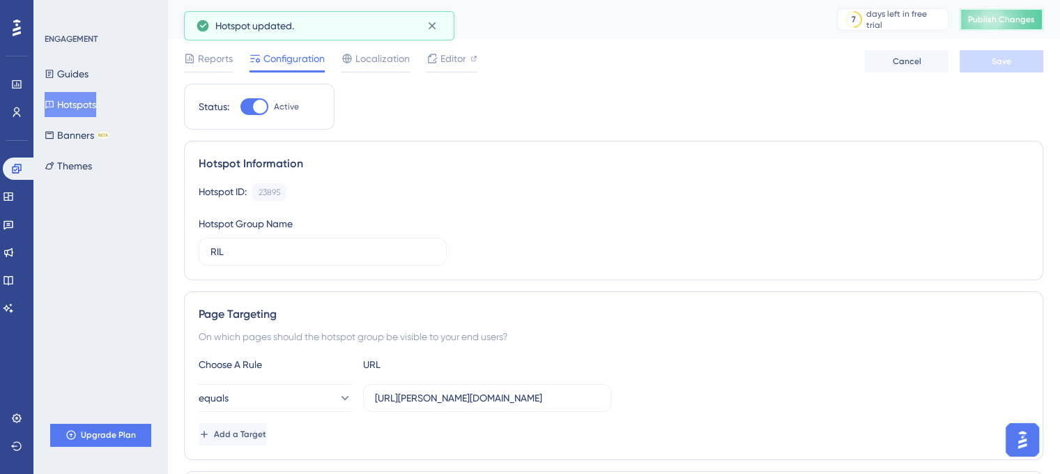
click at [1004, 23] on span "Publish Changes" at bounding box center [1001, 19] width 67 height 11
click at [89, 64] on button "Guides" at bounding box center [67, 73] width 44 height 25
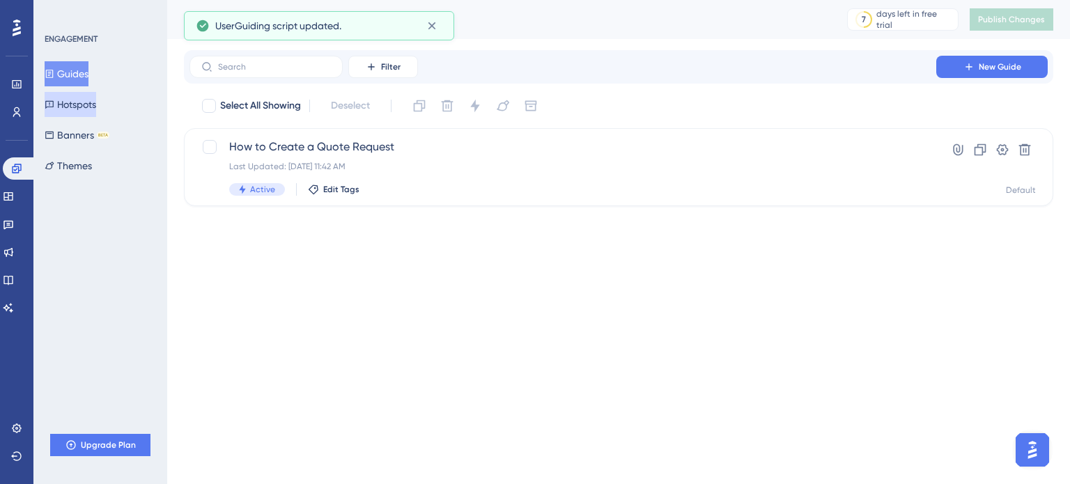
click at [87, 98] on button "Hotspots" at bounding box center [71, 104] width 52 height 25
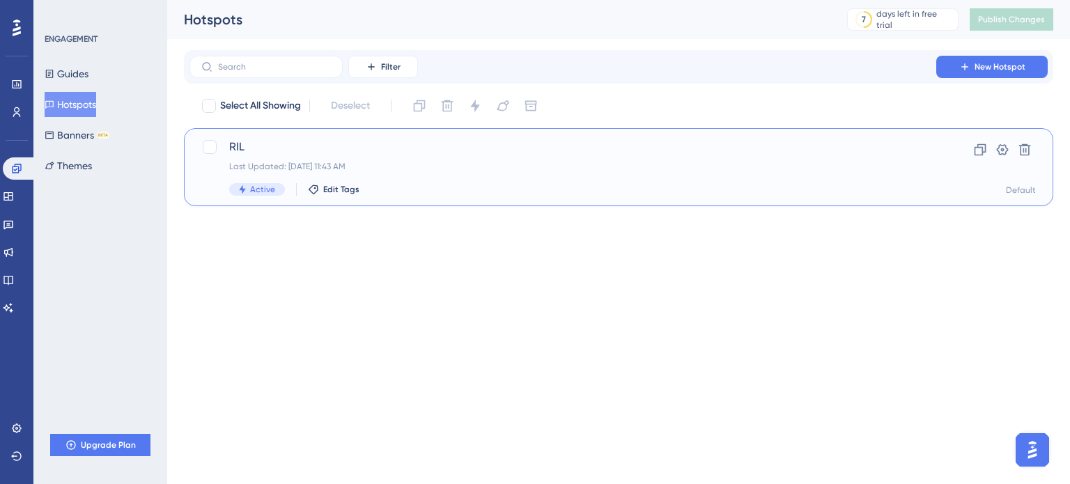
click at [410, 199] on div "RIL Last Updated: Oct 15 2025, 11:43 AM Active Edit Tags Clone Settings Delete …" at bounding box center [619, 167] width 870 height 78
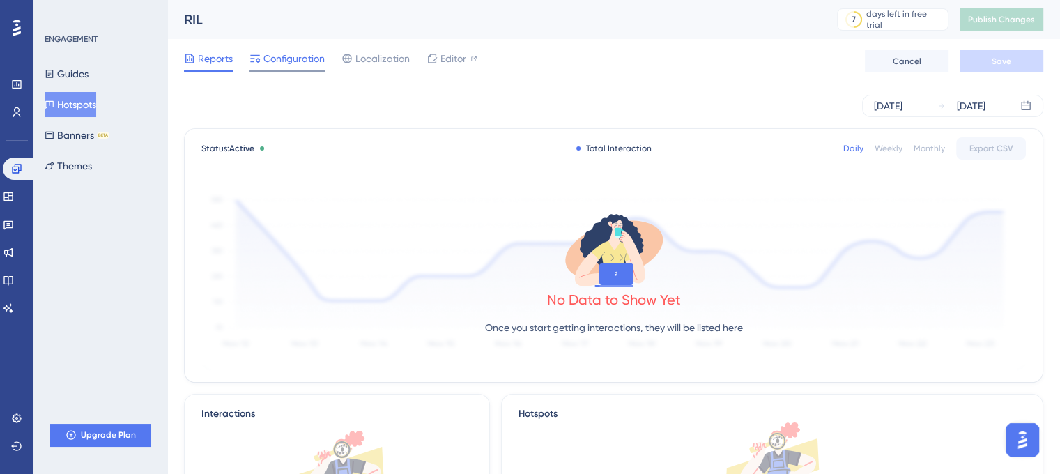
click at [298, 55] on span "Configuration" at bounding box center [293, 58] width 61 height 17
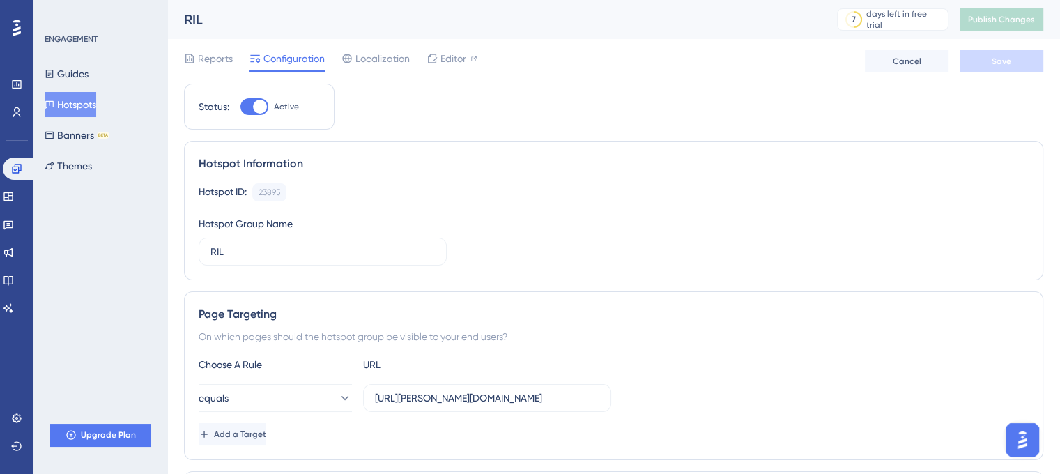
scroll to position [13, 0]
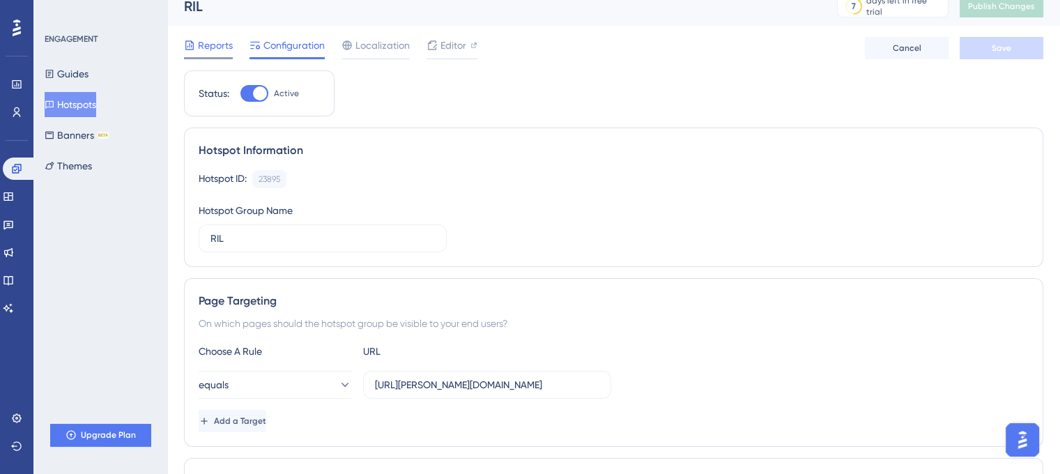
click at [209, 38] on span "Reports" at bounding box center [215, 45] width 35 height 17
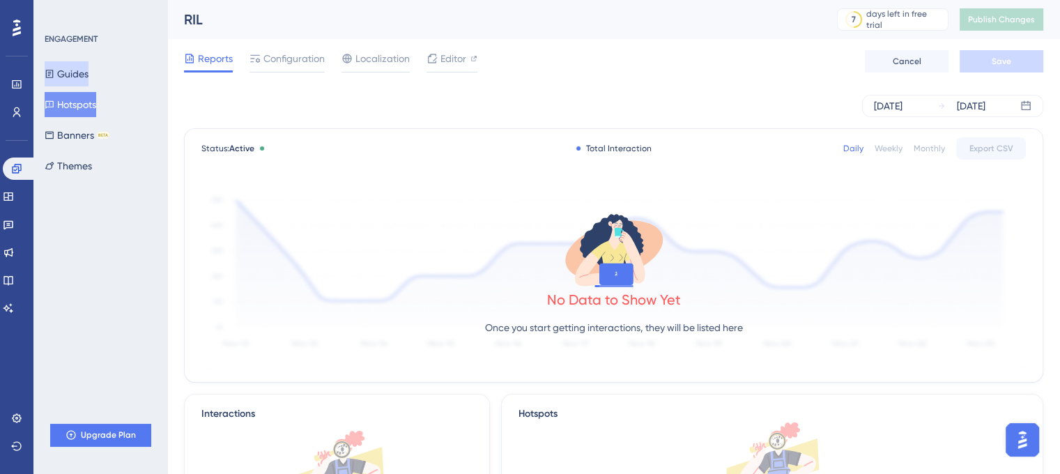
click at [78, 72] on button "Guides" at bounding box center [67, 73] width 44 height 25
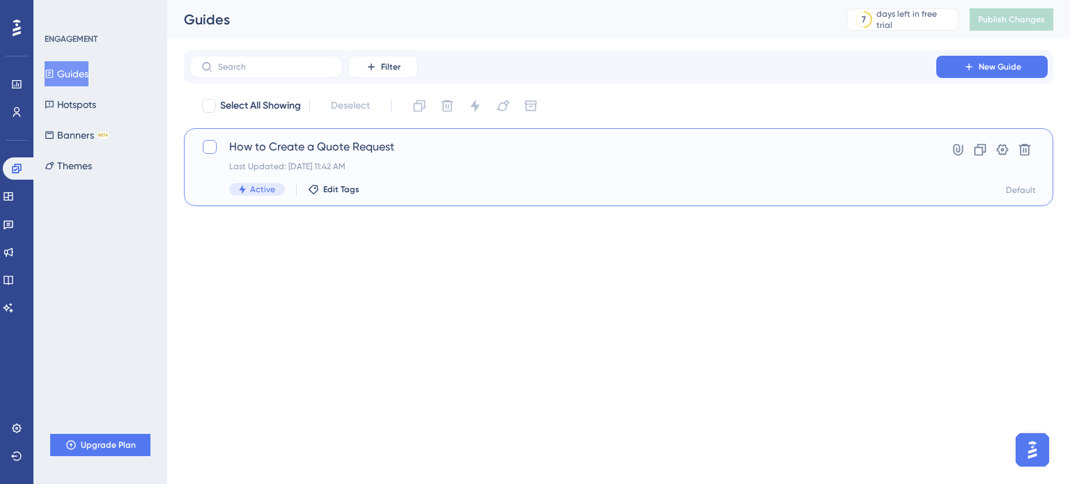
click at [203, 155] on div at bounding box center [209, 147] width 17 height 17
checkbox input "true"
click at [203, 155] on div at bounding box center [209, 147] width 17 height 17
checkbox input "false"
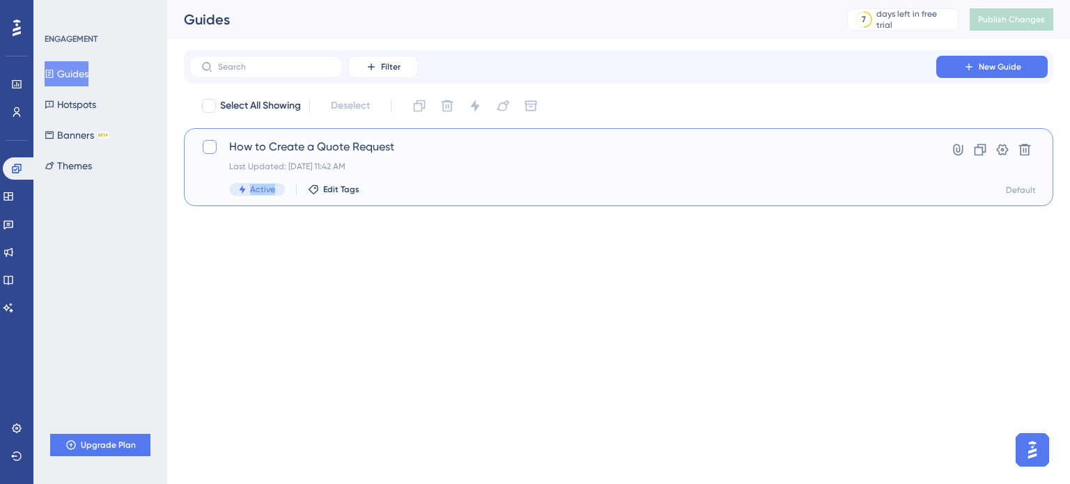
checkbox input "false"
click at [203, 155] on div at bounding box center [209, 147] width 17 height 17
checkbox input "true"
click at [474, 251] on html "Performance Users Engagement Widgets Feedback Product Updates Knowledge Base AI…" at bounding box center [535, 125] width 1070 height 251
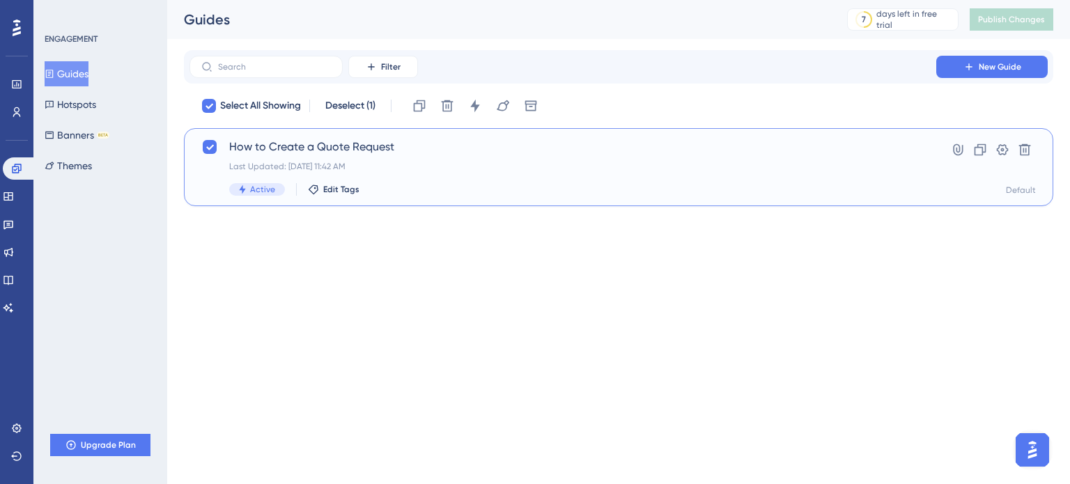
click at [695, 251] on html "Performance Users Engagement Widgets Feedback Product Updates Knowledge Base AI…" at bounding box center [535, 125] width 1070 height 251
click at [504, 166] on div "Last Updated: Oct 15 2025, 11:42 AM" at bounding box center [563, 166] width 668 height 11
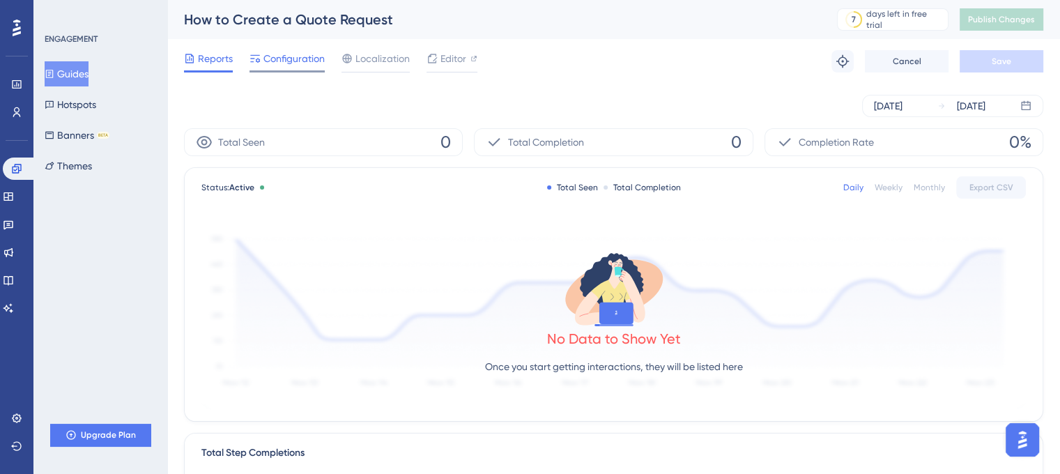
click at [302, 56] on span "Configuration" at bounding box center [293, 58] width 61 height 17
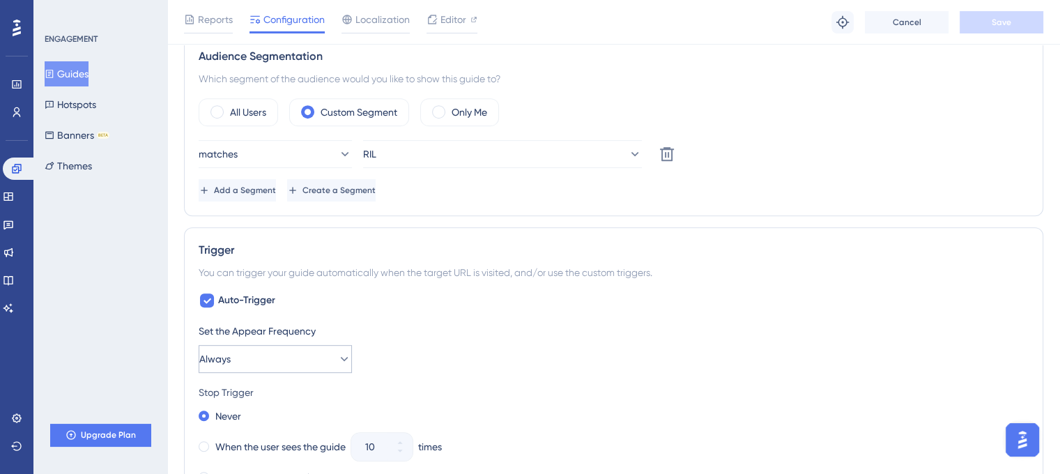
scroll to position [833, 0]
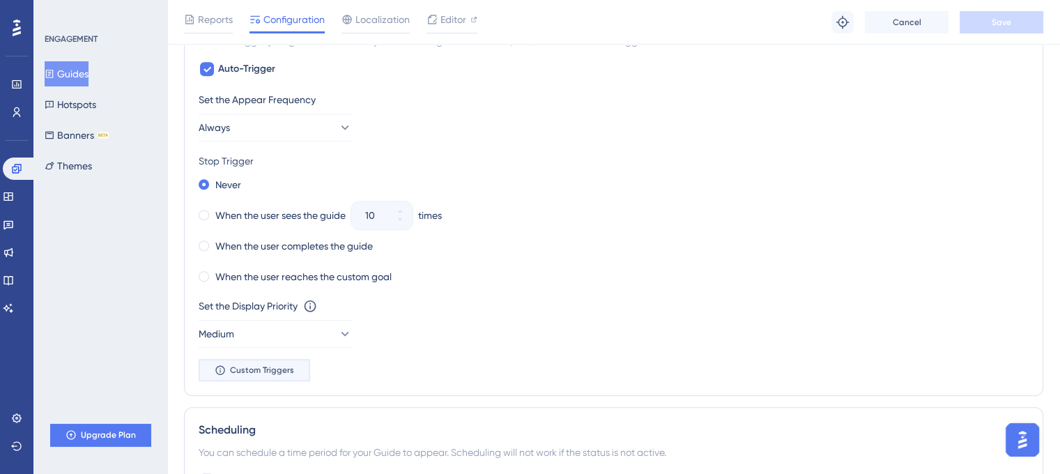
click at [271, 364] on span "Custom Triggers" at bounding box center [262, 369] width 64 height 11
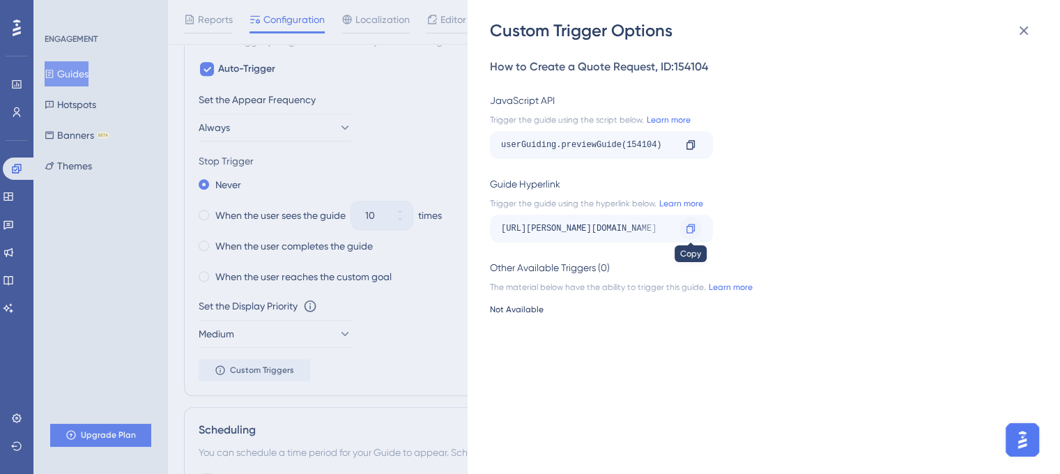
click at [687, 230] on icon at bounding box center [690, 228] width 11 height 11
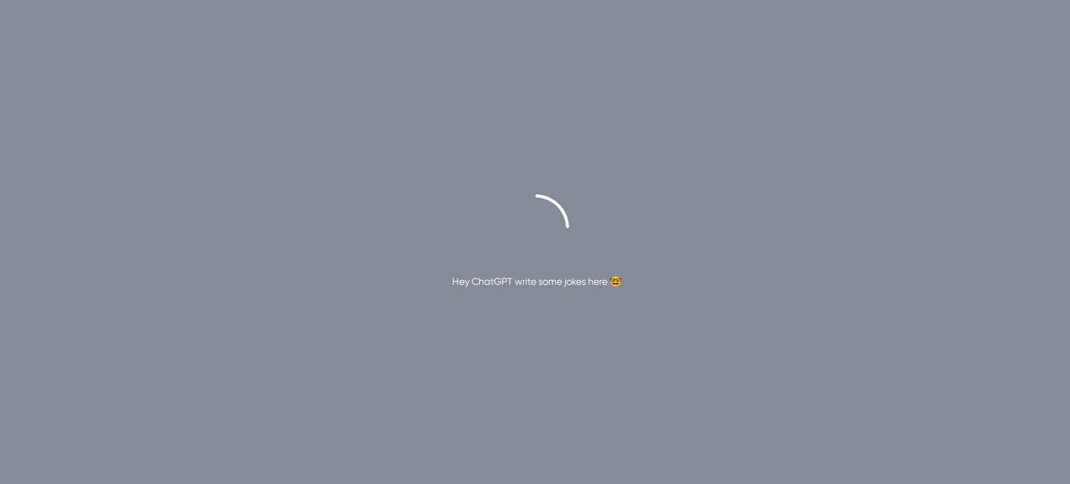
click at [551, 282] on div "Hey ChatGPT write some jokes here 🤓" at bounding box center [536, 281] width 169 height 17
click at [401, 188] on div "Hey ChatGPT write some jokes here 🤓" at bounding box center [535, 242] width 1070 height 484
